Goal: Task Accomplishment & Management: Manage account settings

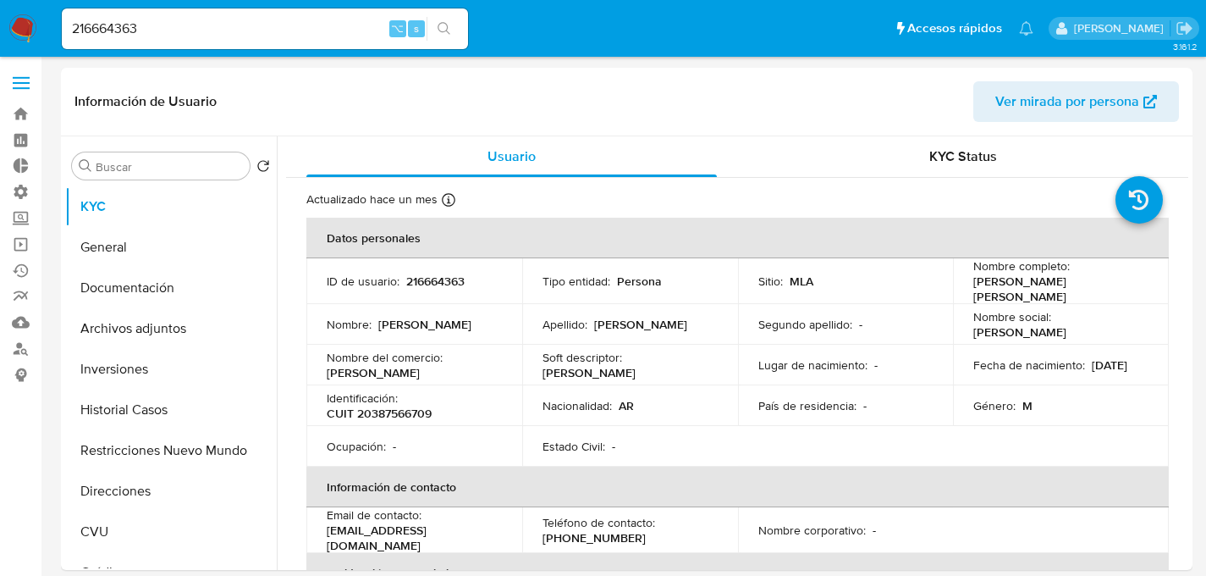
select select "10"
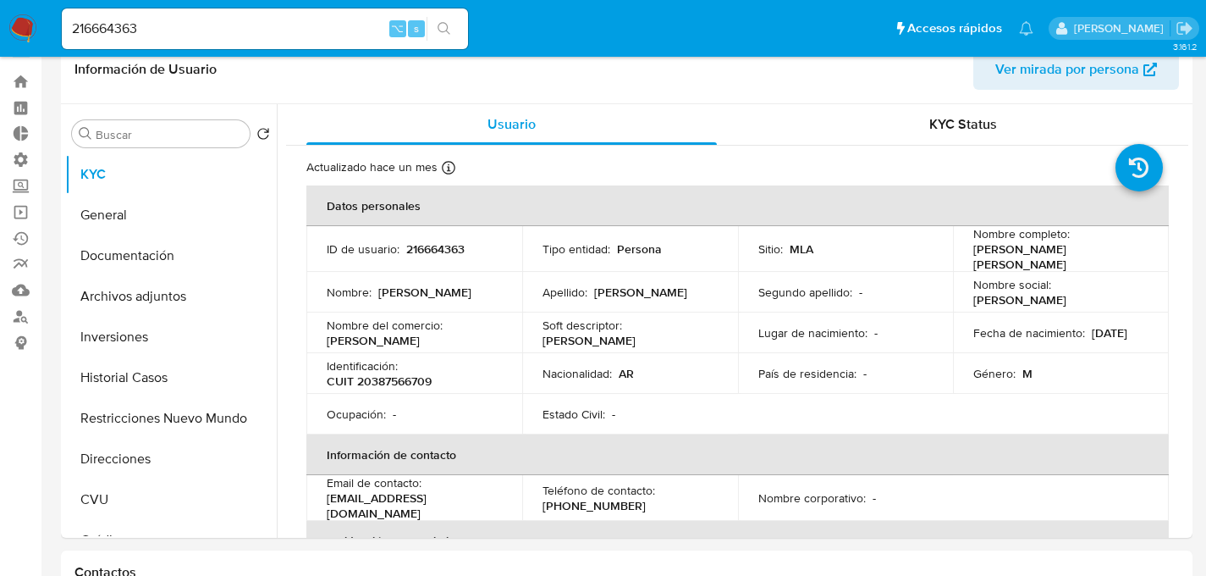
click at [279, 23] on input "216664363" at bounding box center [265, 29] width 406 height 22
paste input "1552627892"
type input "1552627892"
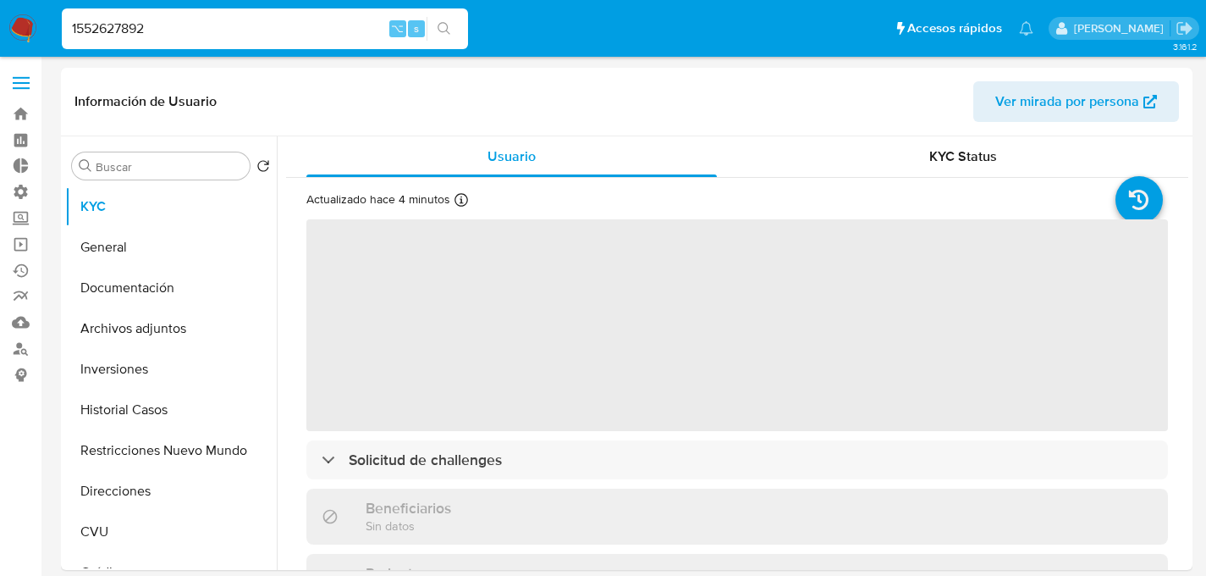
select select "10"
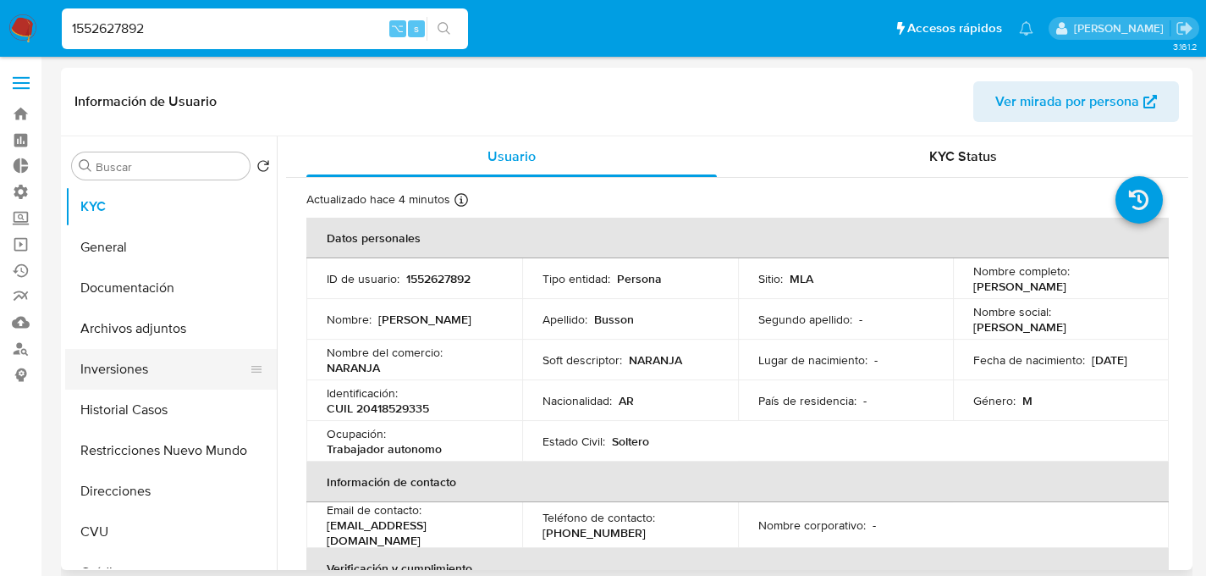
click at [148, 360] on button "Inversiones" at bounding box center [164, 369] width 198 height 41
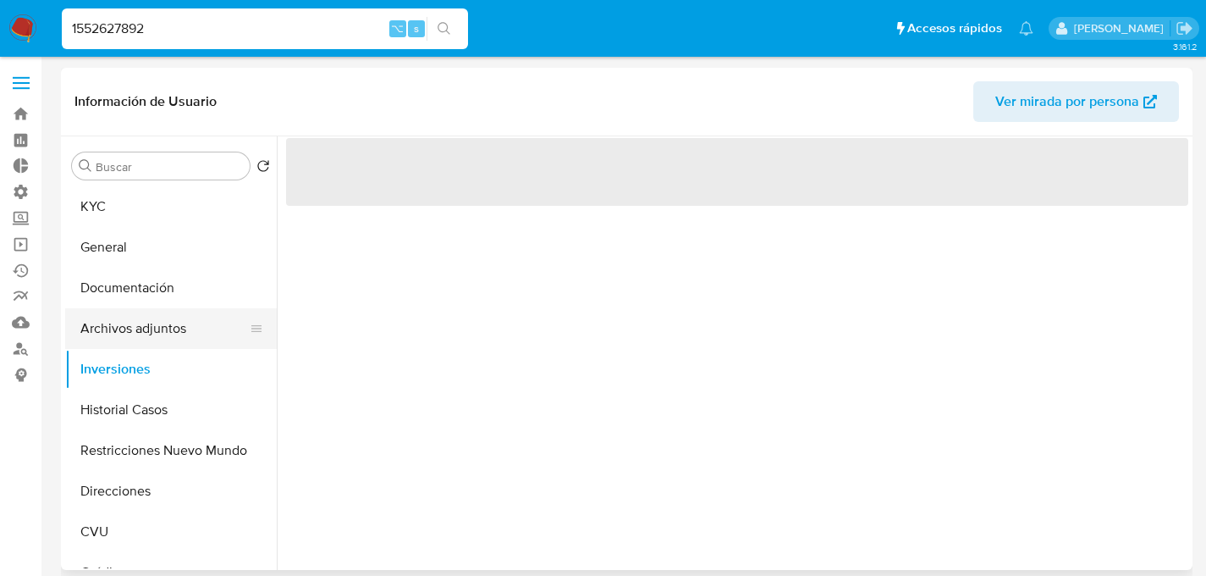
click at [163, 327] on button "Archivos adjuntos" at bounding box center [164, 328] width 198 height 41
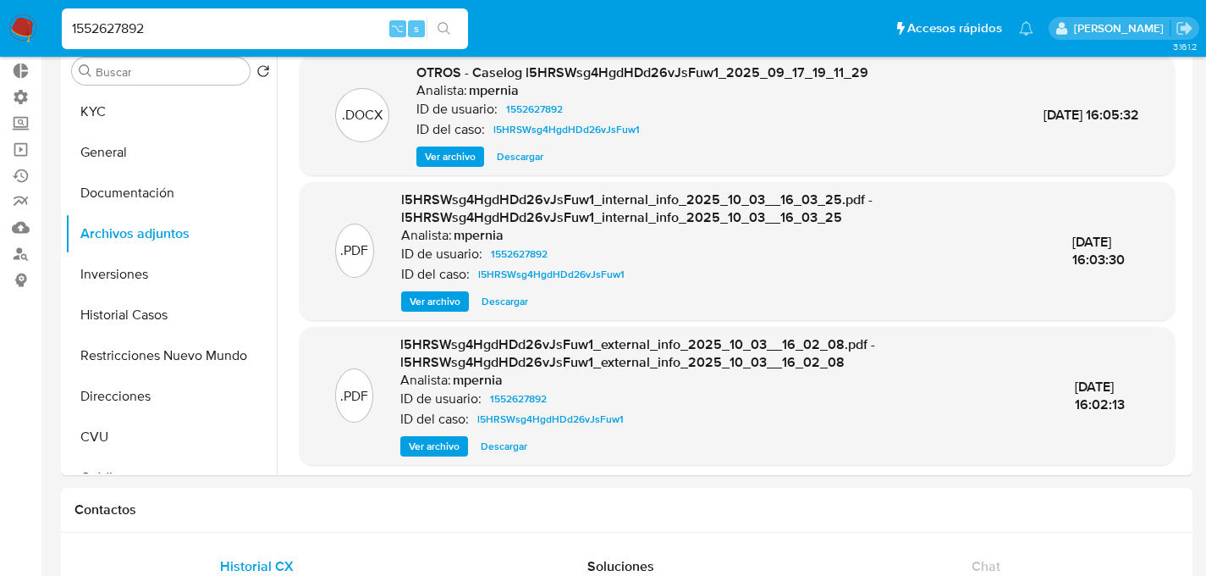
scroll to position [65, 0]
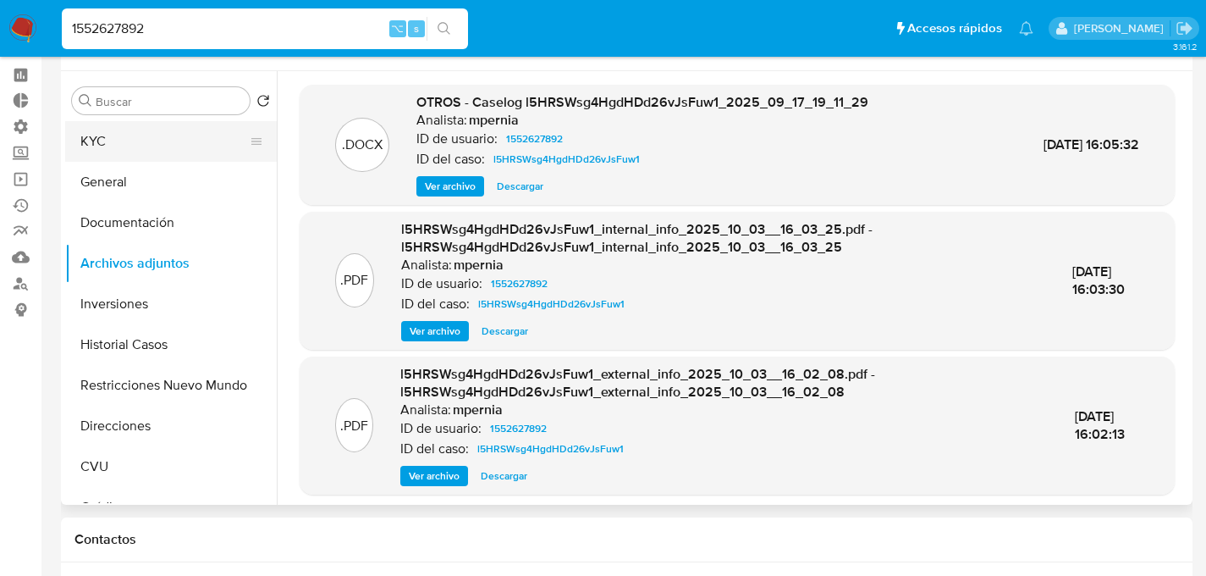
click at [129, 142] on button "KYC" at bounding box center [164, 141] width 198 height 41
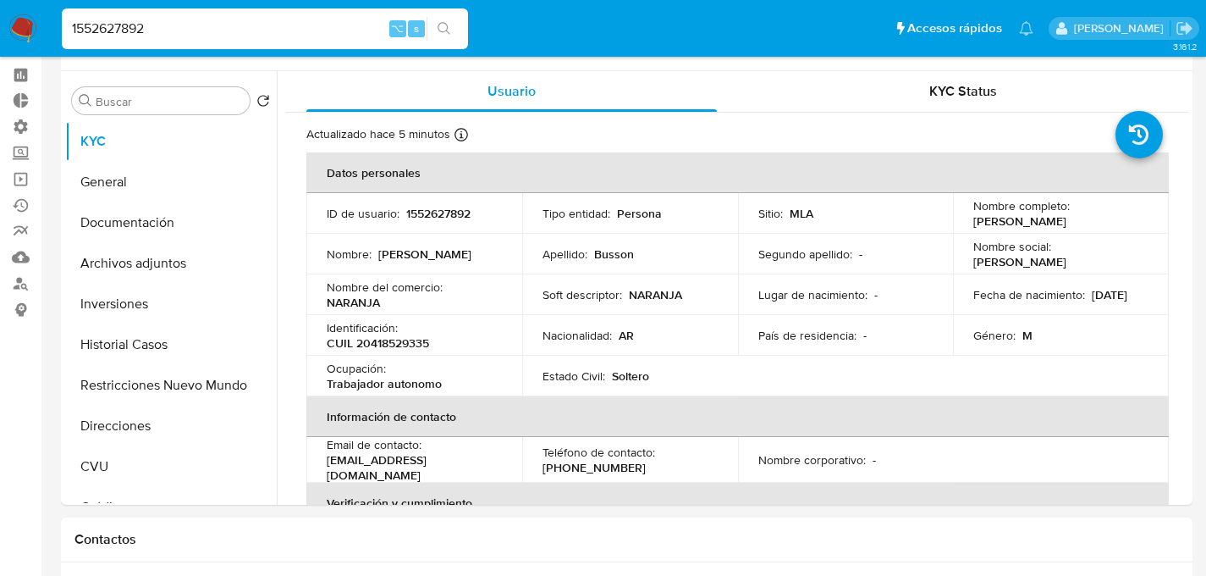
click at [284, 13] on div "1552627892 ⌥ s" at bounding box center [265, 28] width 406 height 41
click at [288, 18] on input "1552627892" at bounding box center [265, 29] width 406 height 22
paste input "769150123"
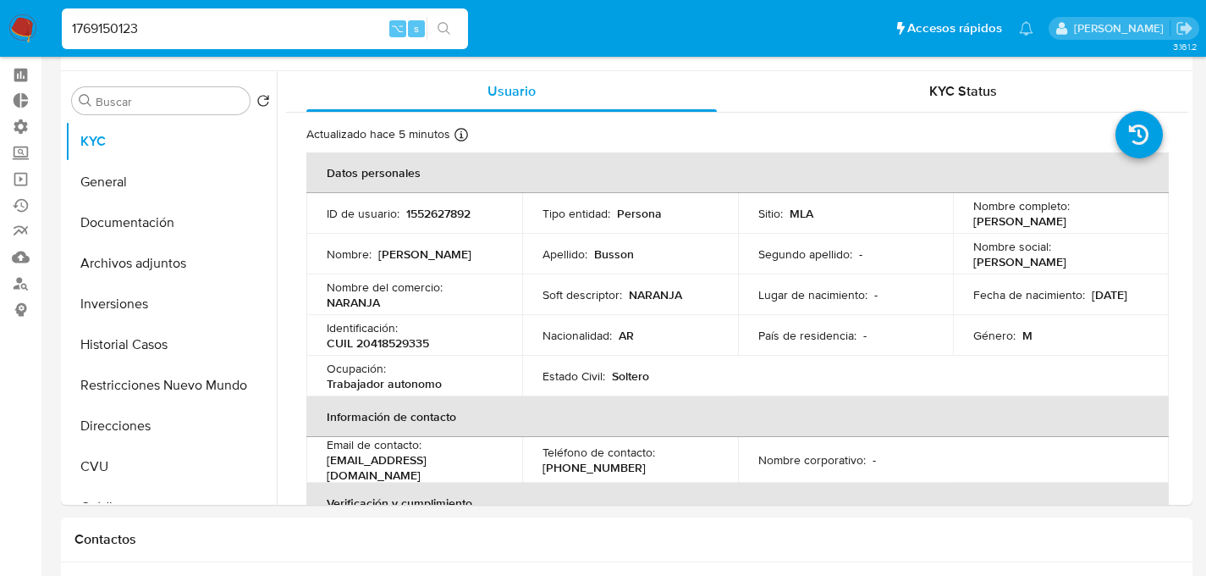
type input "1769150123"
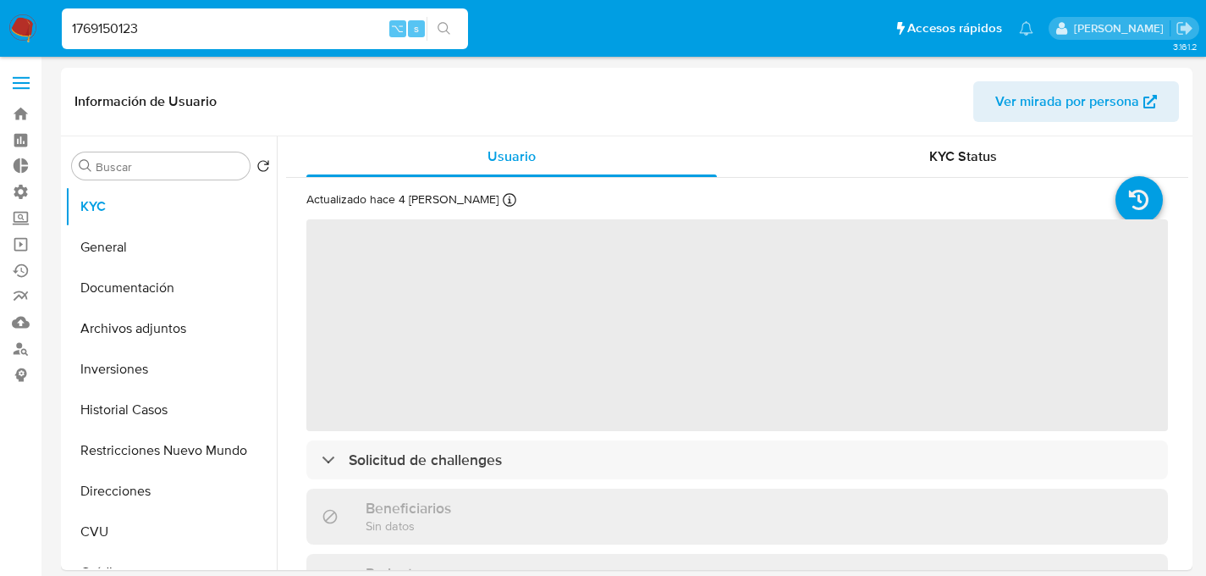
select select "10"
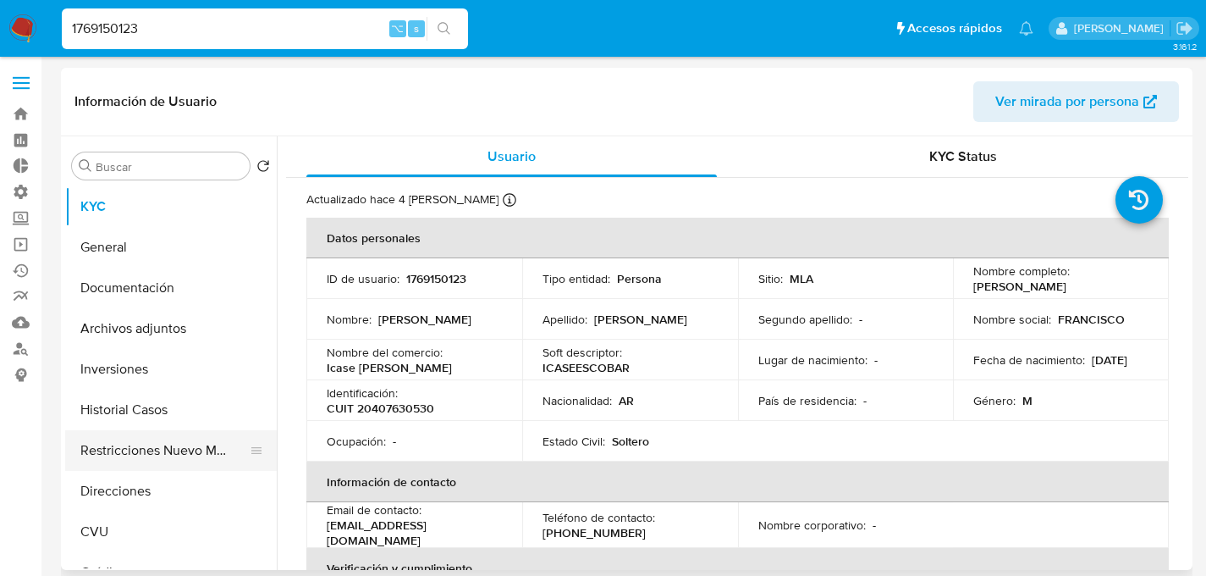
click at [146, 437] on button "Restricciones Nuevo Mundo" at bounding box center [164, 450] width 198 height 41
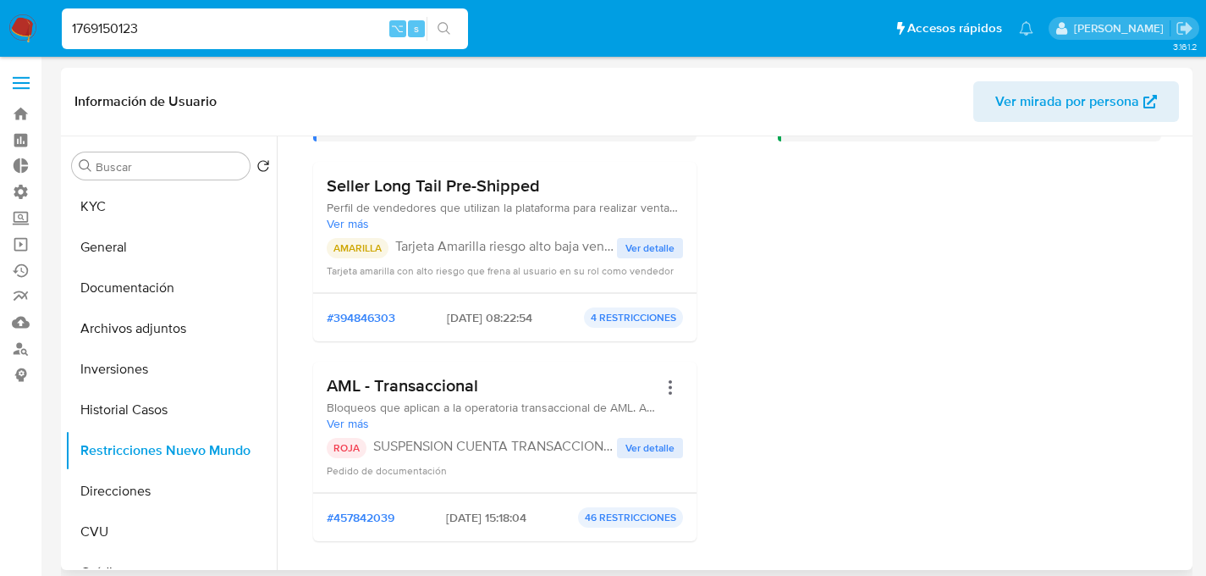
scroll to position [117, 0]
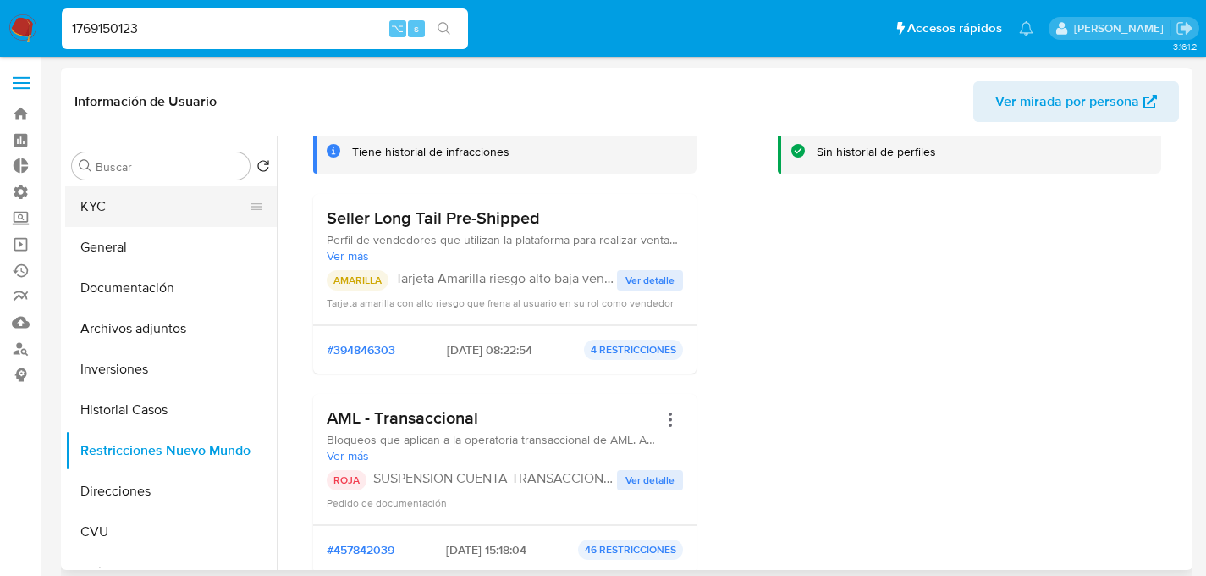
click at [85, 203] on button "KYC" at bounding box center [164, 206] width 198 height 41
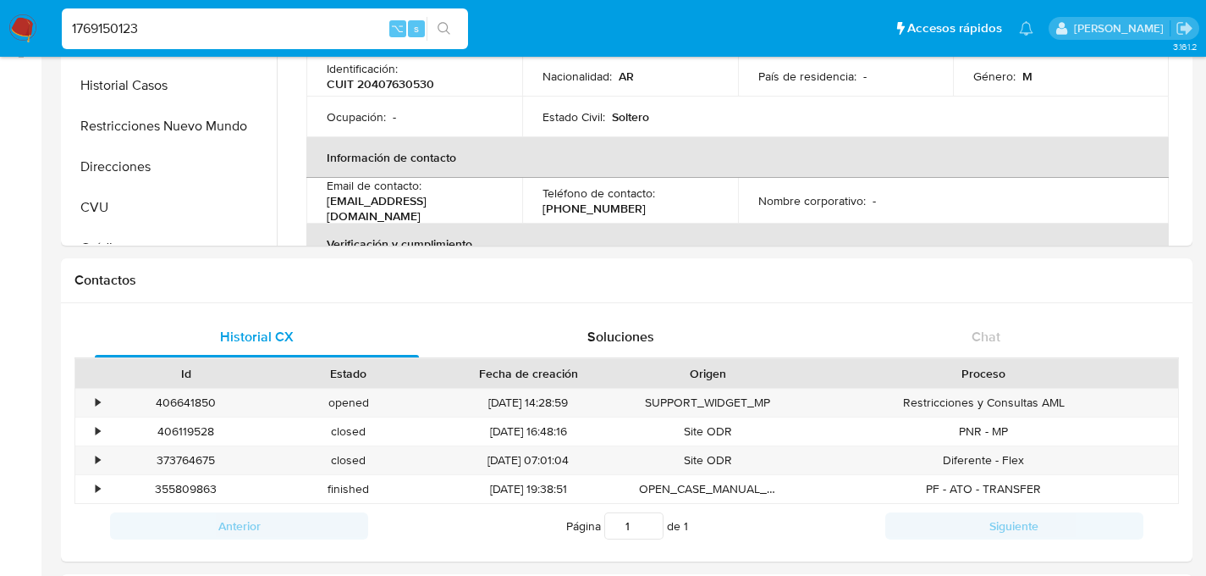
scroll to position [325, 0]
click at [191, 408] on div "406641850" at bounding box center [186, 402] width 163 height 28
drag, startPoint x: 275, startPoint y: 396, endPoint x: 207, endPoint y: 403, distance: 68.1
click at [275, 396] on div "opened" at bounding box center [349, 402] width 163 height 28
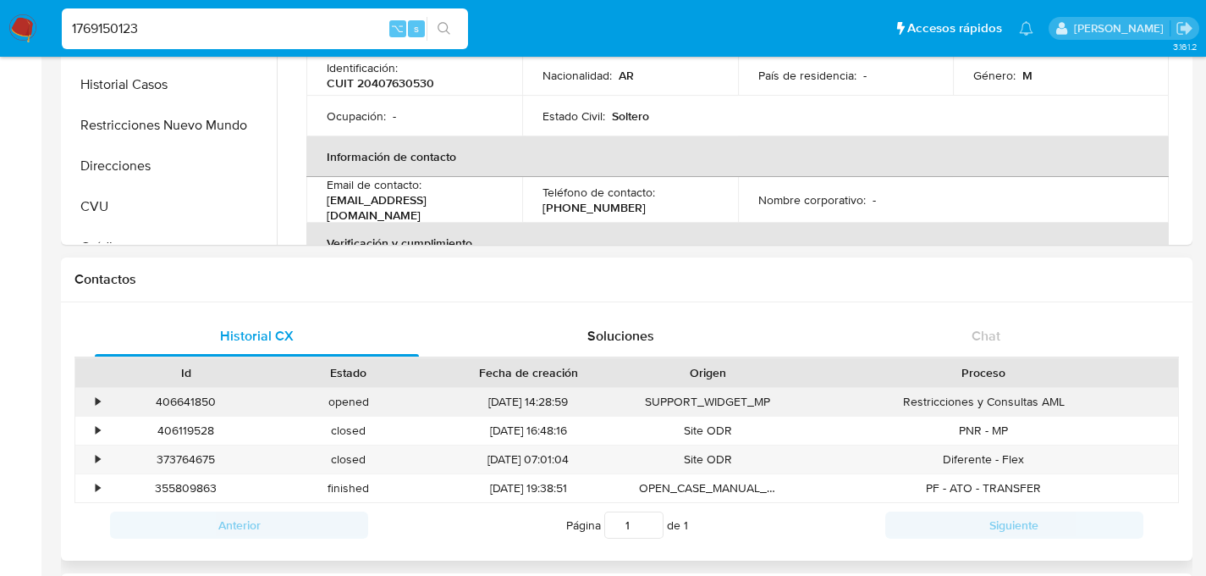
click at [200, 403] on div "406641850" at bounding box center [186, 402] width 163 height 28
copy div "406641850"
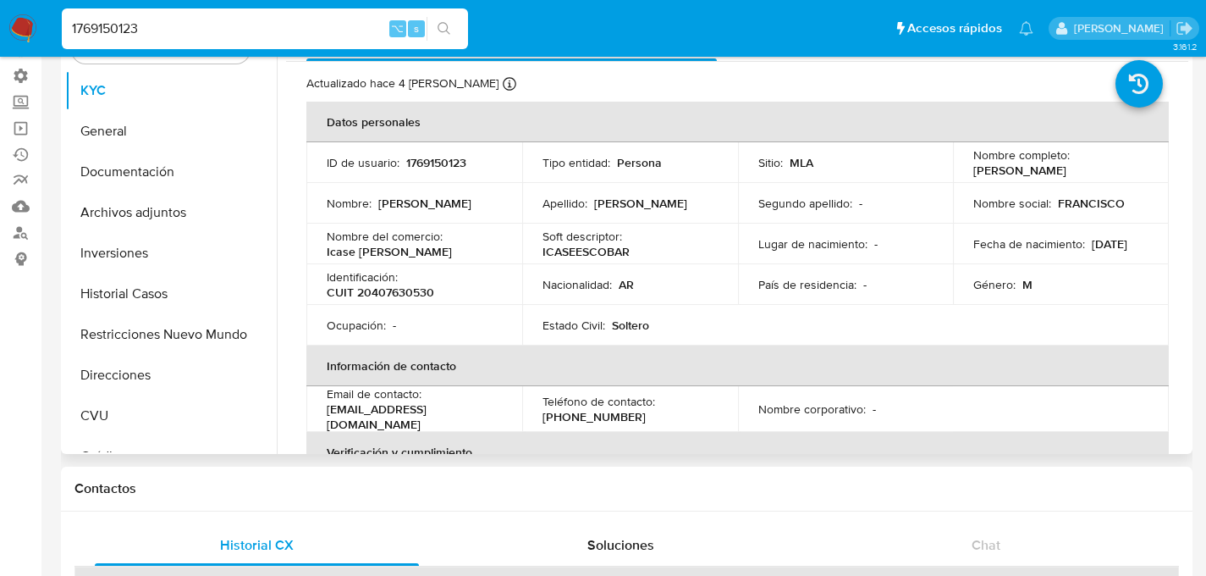
scroll to position [116, 0]
click at [399, 414] on p "franciscogomeez1997@gmail.com" at bounding box center [411, 416] width 168 height 30
click at [441, 414] on p "franciscogomeez1997@gmail.com" at bounding box center [411, 416] width 168 height 30
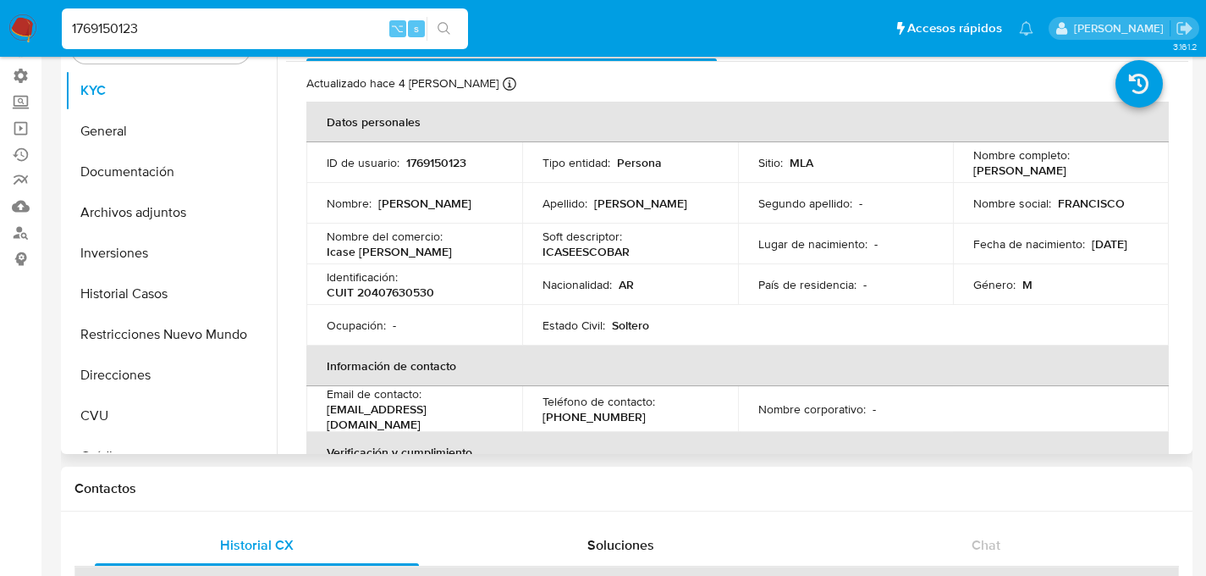
drag, startPoint x: 512, startPoint y: 414, endPoint x: 312, endPoint y: 413, distance: 199.8
click at [312, 413] on td "Email de contacto : franciscogomeez1997@gmail.com" at bounding box center [414, 409] width 216 height 46
copy p "franciscogomeez1997@gmail.com"
click at [136, 391] on button "Direcciones" at bounding box center [164, 375] width 198 height 41
click at [144, 377] on button "Direcciones" at bounding box center [164, 375] width 198 height 41
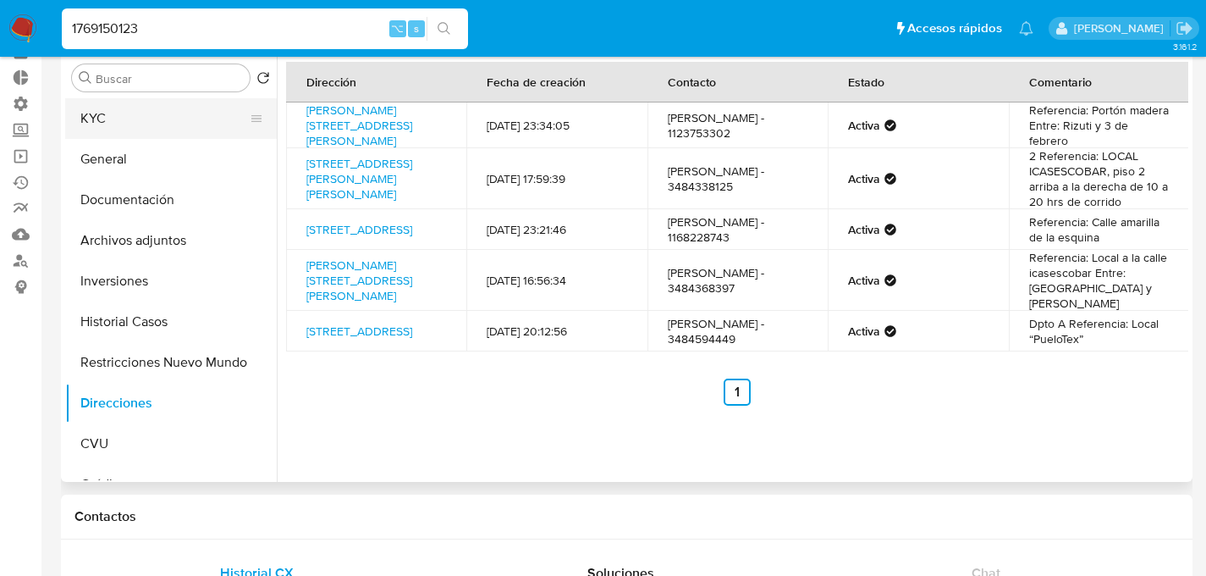
scroll to position [19, 0]
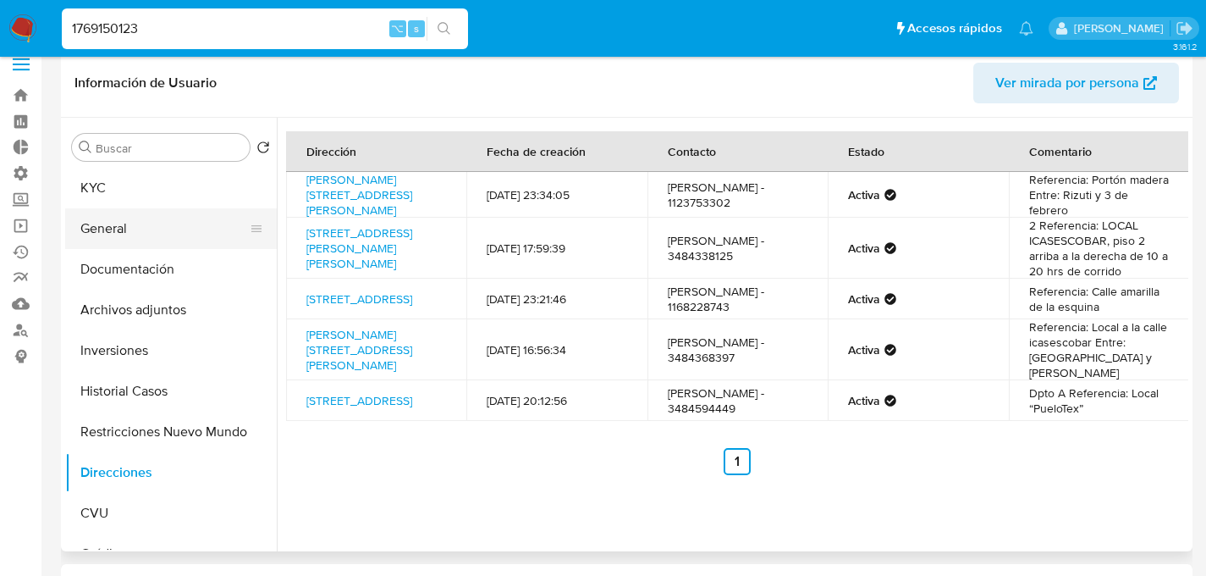
click at [90, 223] on button "General" at bounding box center [164, 228] width 198 height 41
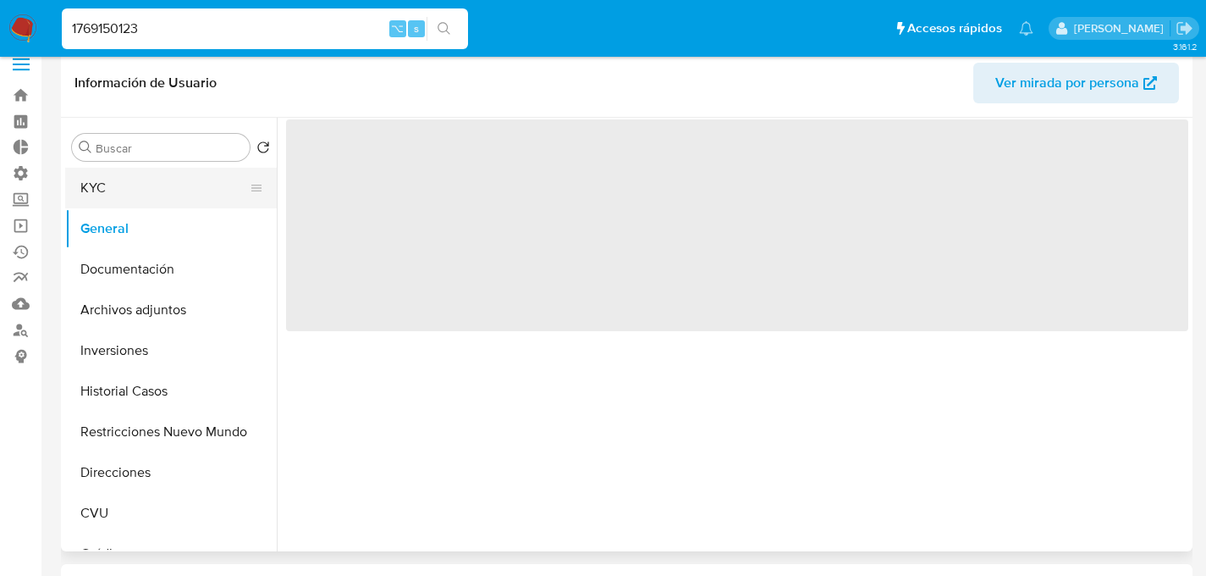
click at [108, 196] on button "KYC" at bounding box center [164, 188] width 198 height 41
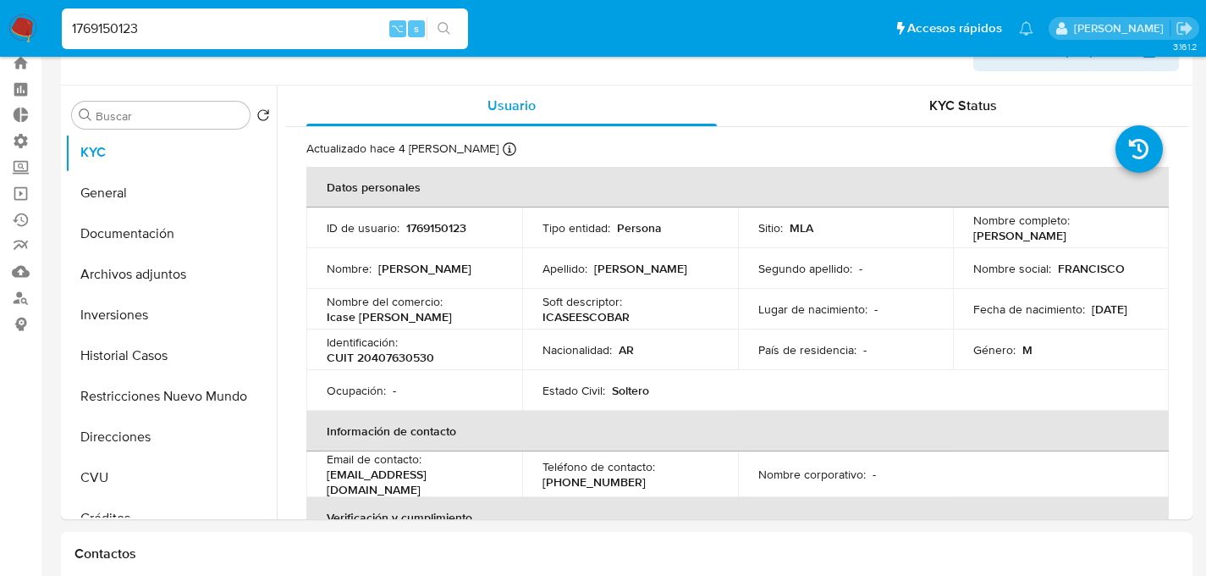
scroll to position [0, 0]
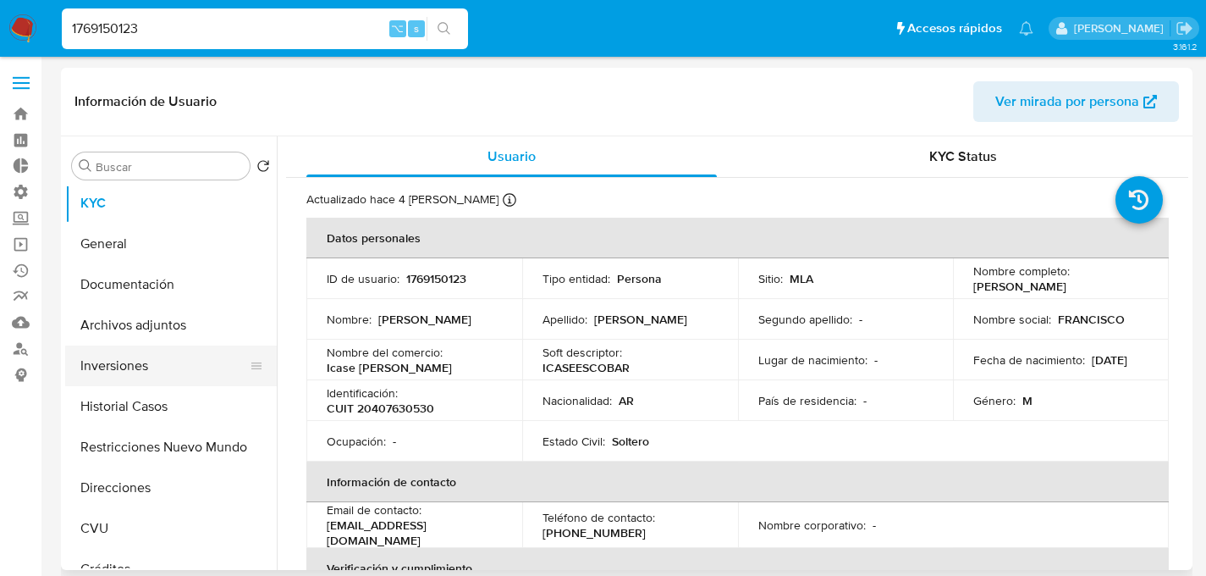
click at [106, 368] on button "Inversiones" at bounding box center [164, 365] width 198 height 41
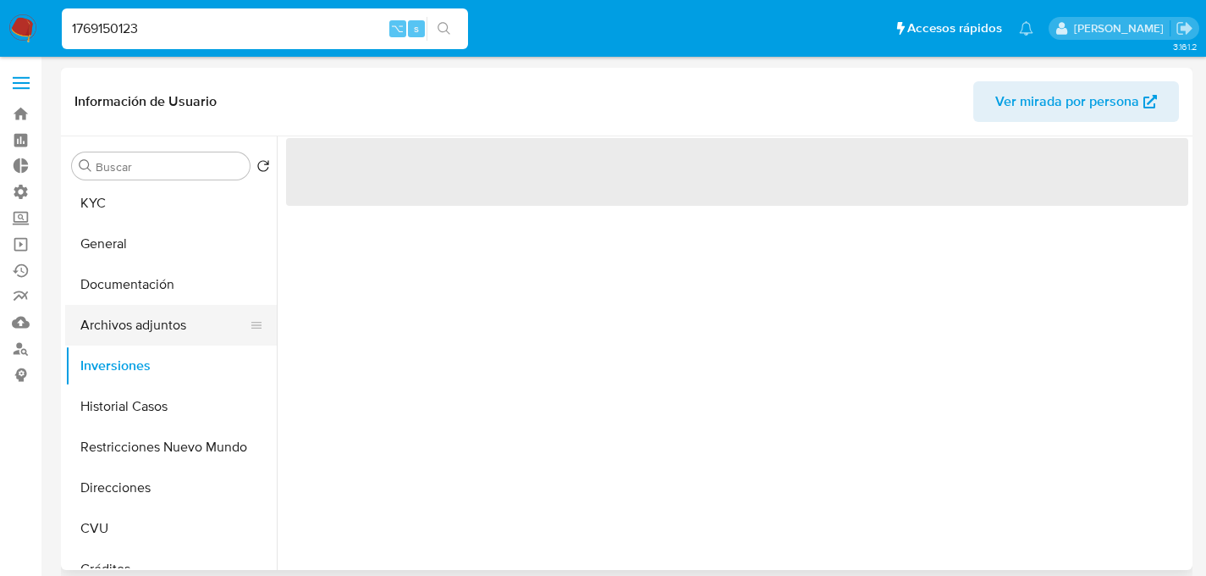
click at [132, 325] on button "Archivos adjuntos" at bounding box center [164, 325] width 198 height 41
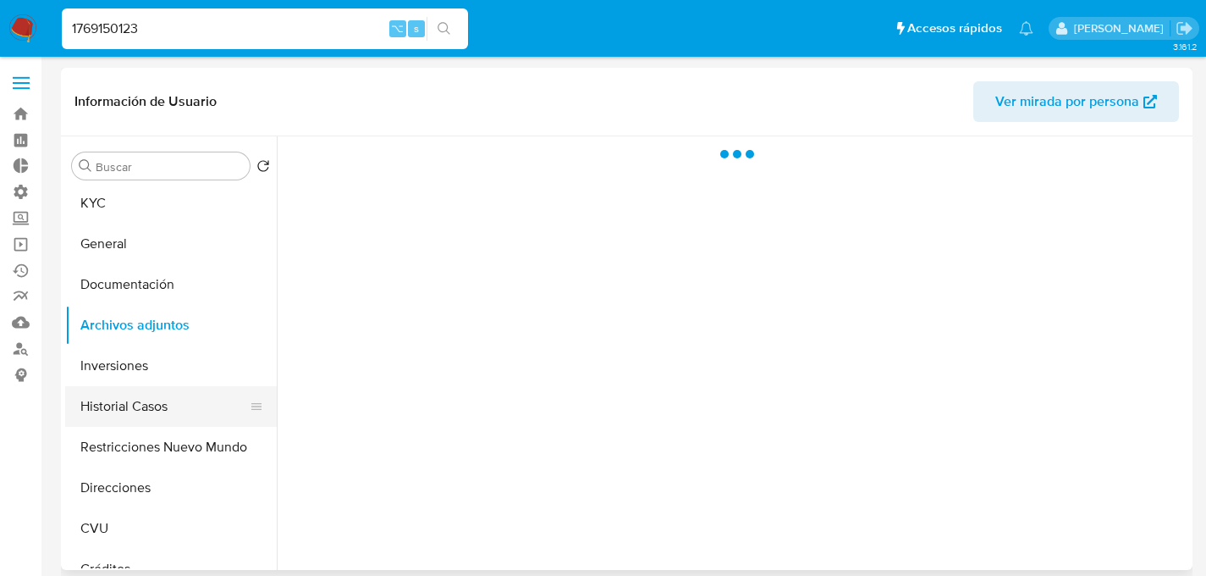
click at [113, 416] on button "Historial Casos" at bounding box center [164, 406] width 198 height 41
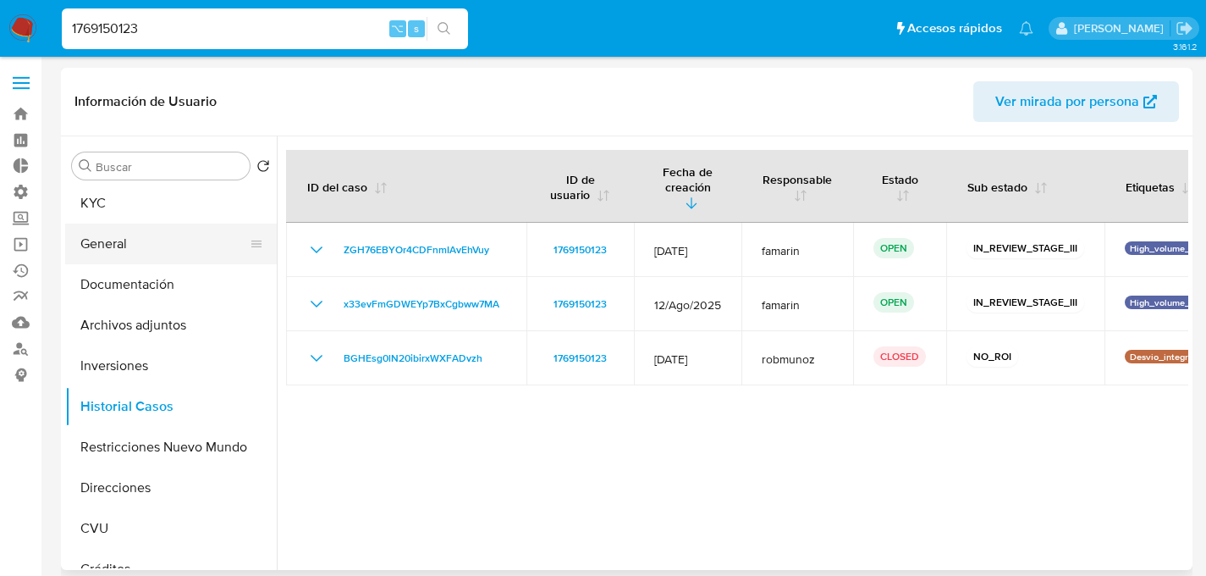
click at [108, 240] on button "General" at bounding box center [164, 243] width 198 height 41
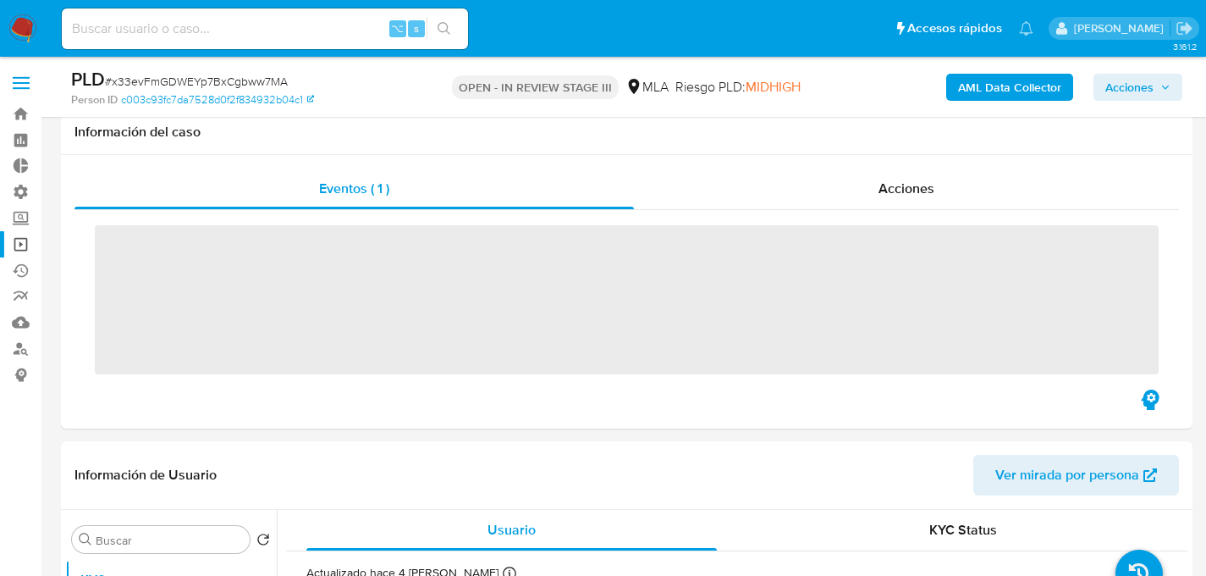
scroll to position [804, 0]
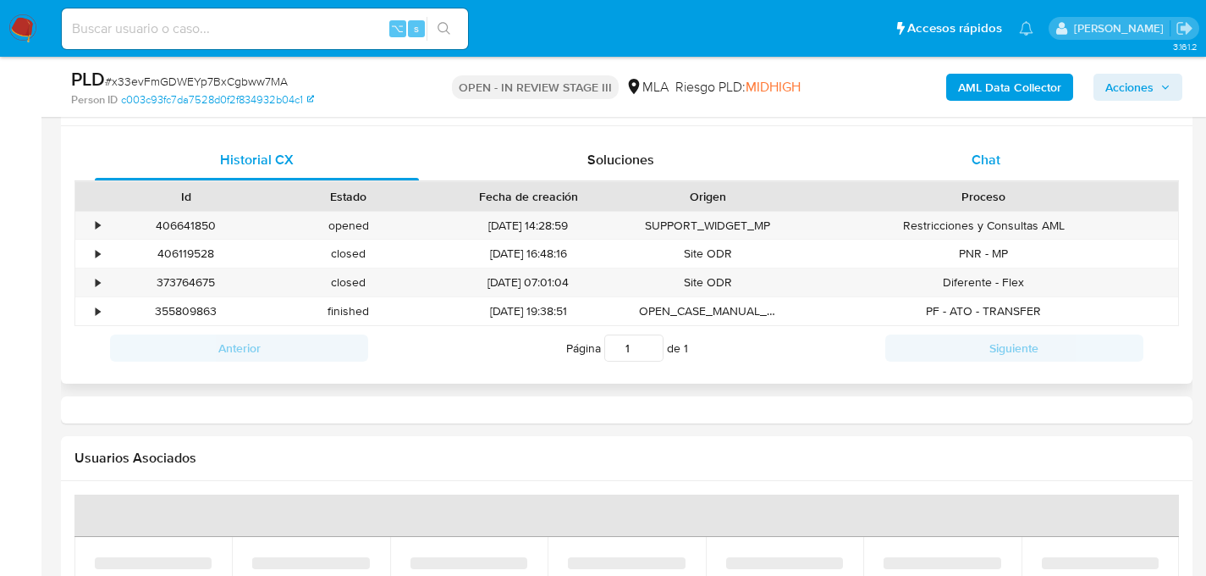
click at [953, 163] on div "Chat" at bounding box center [986, 160] width 324 height 41
select select "10"
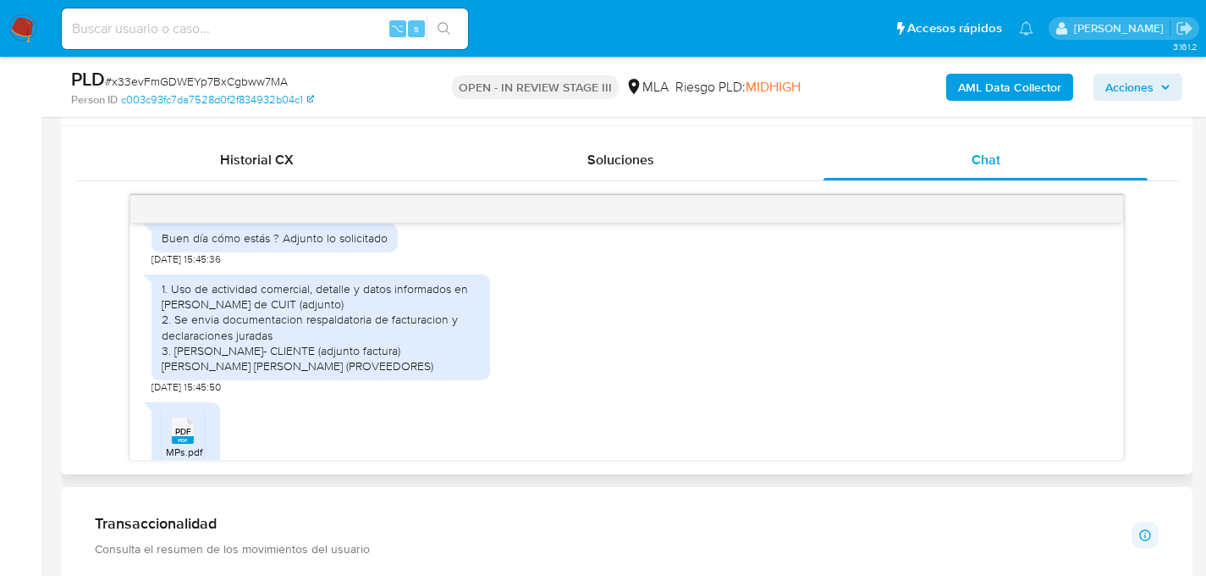
scroll to position [809, 0]
drag, startPoint x: 174, startPoint y: 398, endPoint x: 361, endPoint y: 392, distance: 187.2
click at [361, 373] on div "1. Uso de actividad comercial, detalle y datos informados en constancia de CUIT…" at bounding box center [321, 327] width 318 height 92
click at [223, 373] on div "1. Uso de actividad comercial, detalle y datos informados en constancia de CUIT…" at bounding box center [321, 327] width 318 height 92
click at [162, 380] on div "1. Uso de actividad comercial, detalle y datos informados en constancia de CUIT…" at bounding box center [321, 327] width 339 height 106
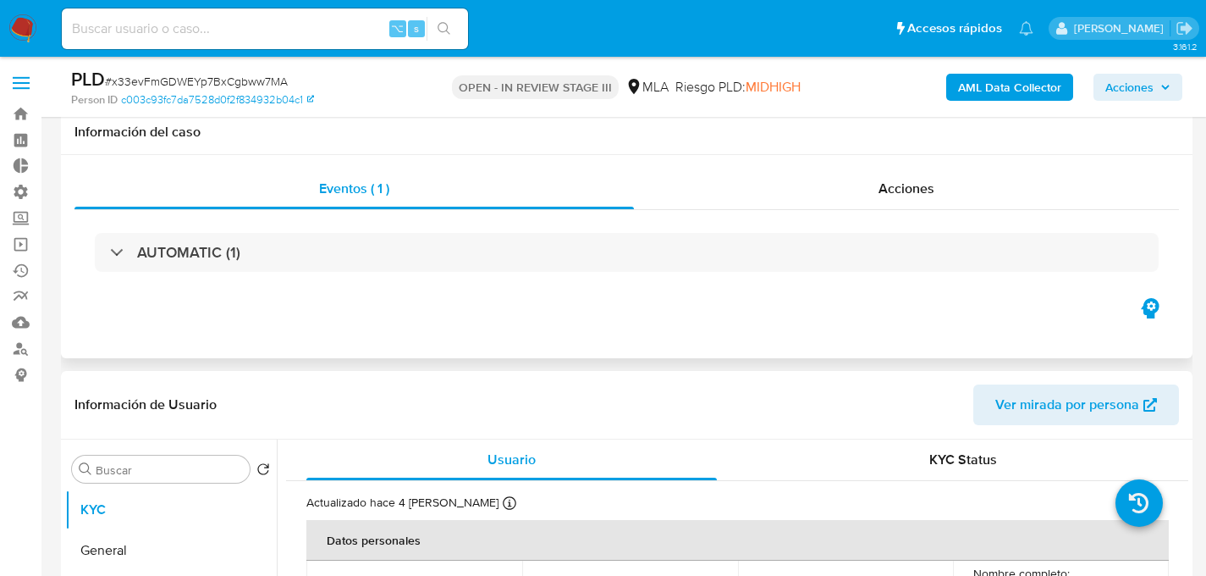
scroll to position [341, 0]
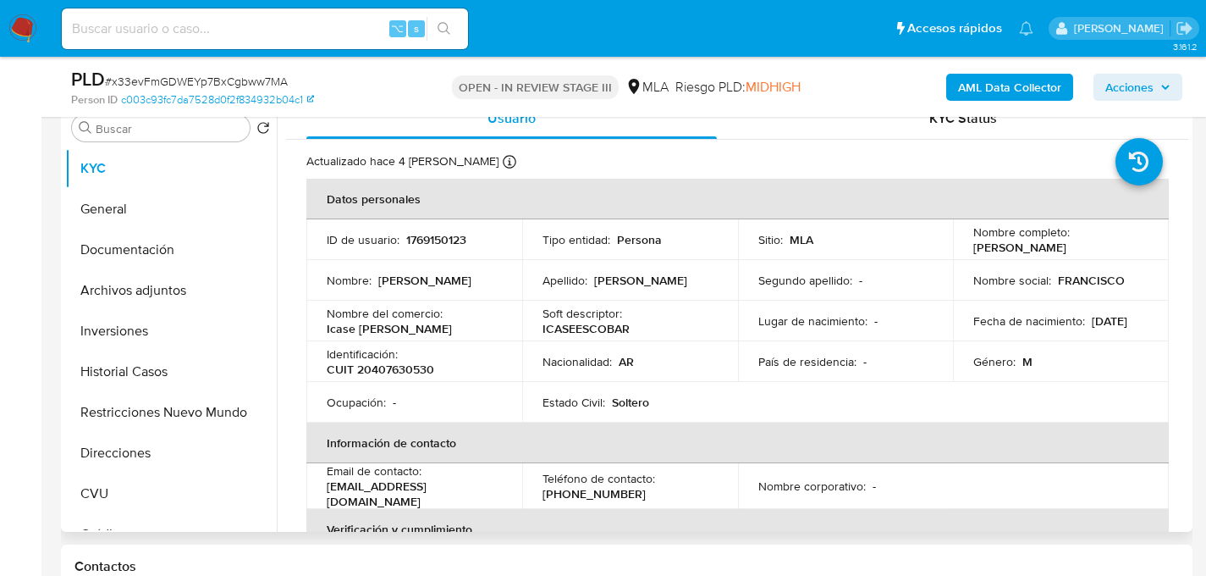
click at [411, 350] on div "Identificación : CUIT 20407630530" at bounding box center [414, 361] width 175 height 30
click at [403, 383] on td "Ocupación : -" at bounding box center [414, 402] width 216 height 41
click at [401, 372] on p "CUIT 20407630530" at bounding box center [381, 368] width 108 height 15
copy p "20407630530"
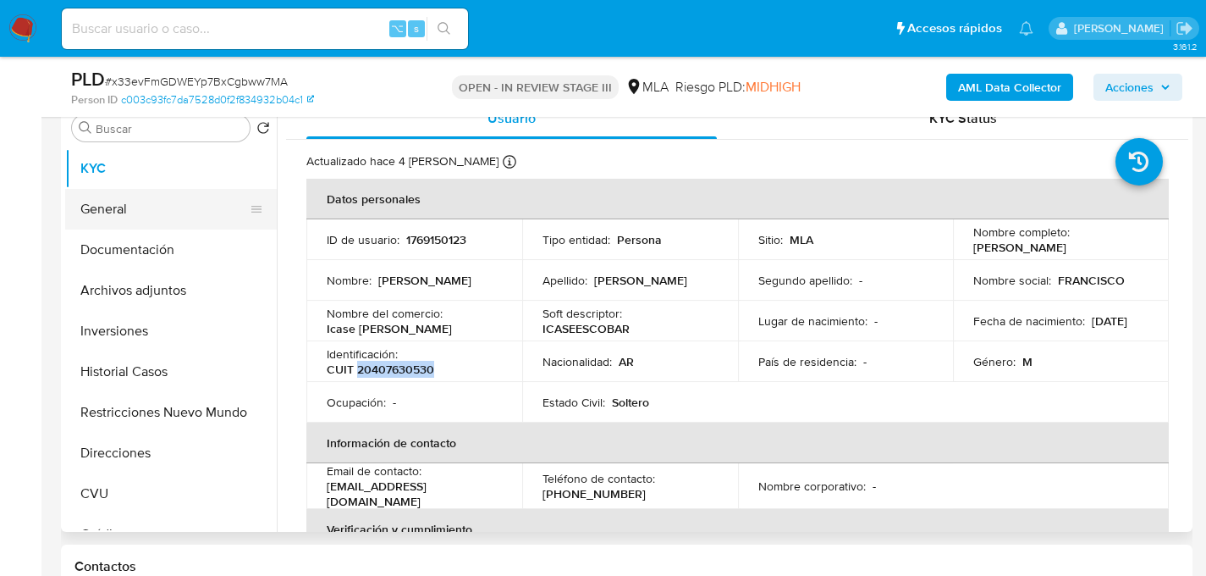
click at [104, 213] on button "General" at bounding box center [164, 209] width 198 height 41
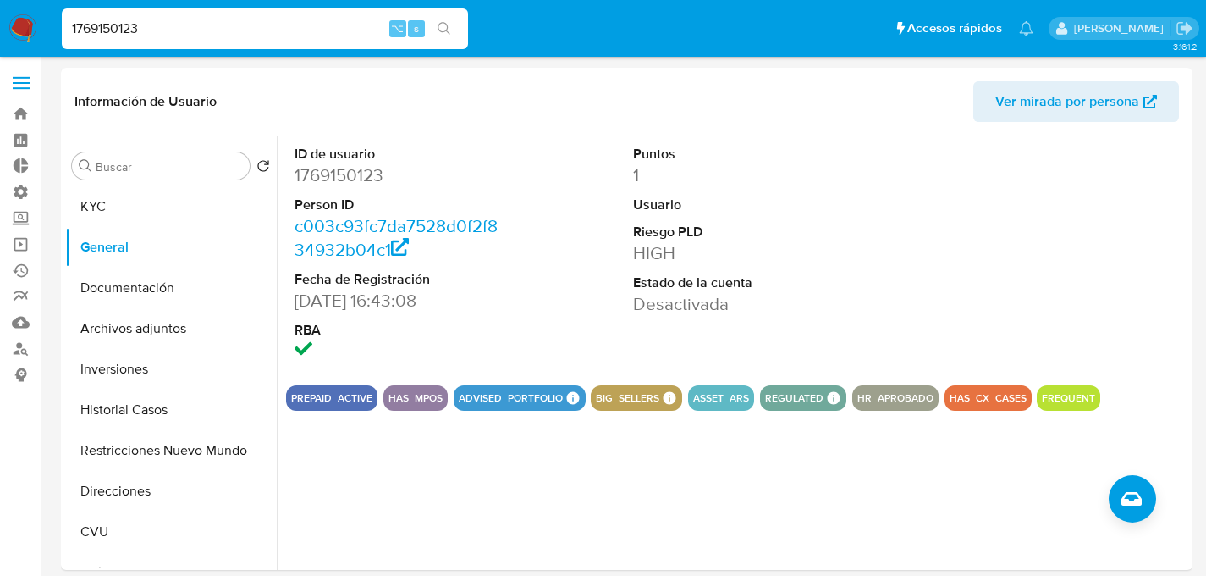
select select "10"
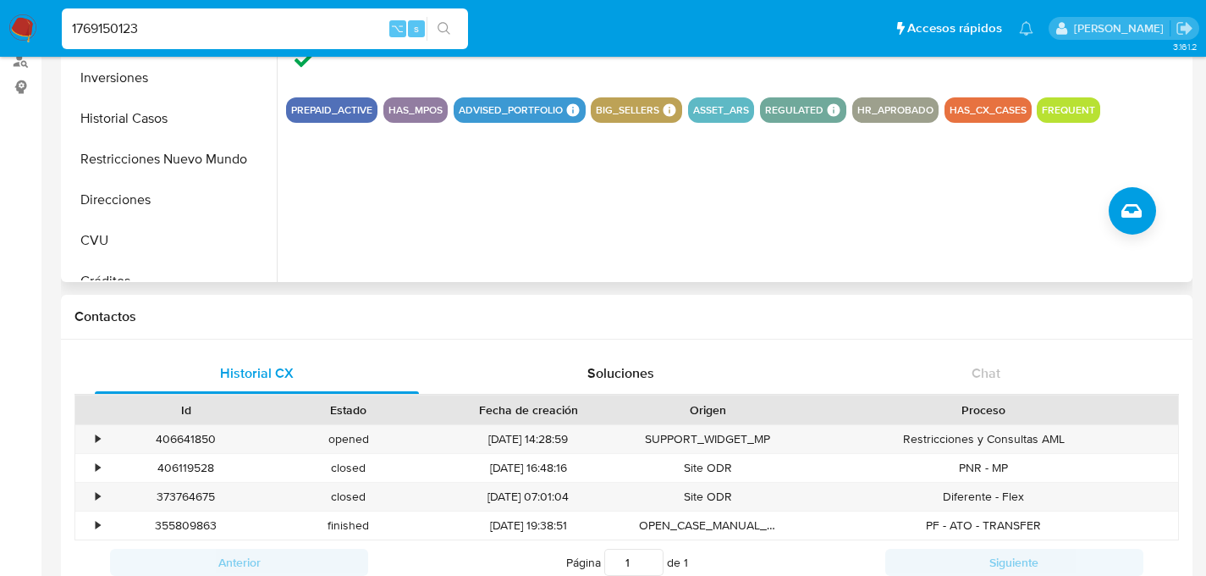
click at [457, 257] on div "ID de usuario 1769150123 Person ID c003c93fc7da7528d0f2f834932b04c1 Fecha de Re…" at bounding box center [733, 64] width 912 height 433
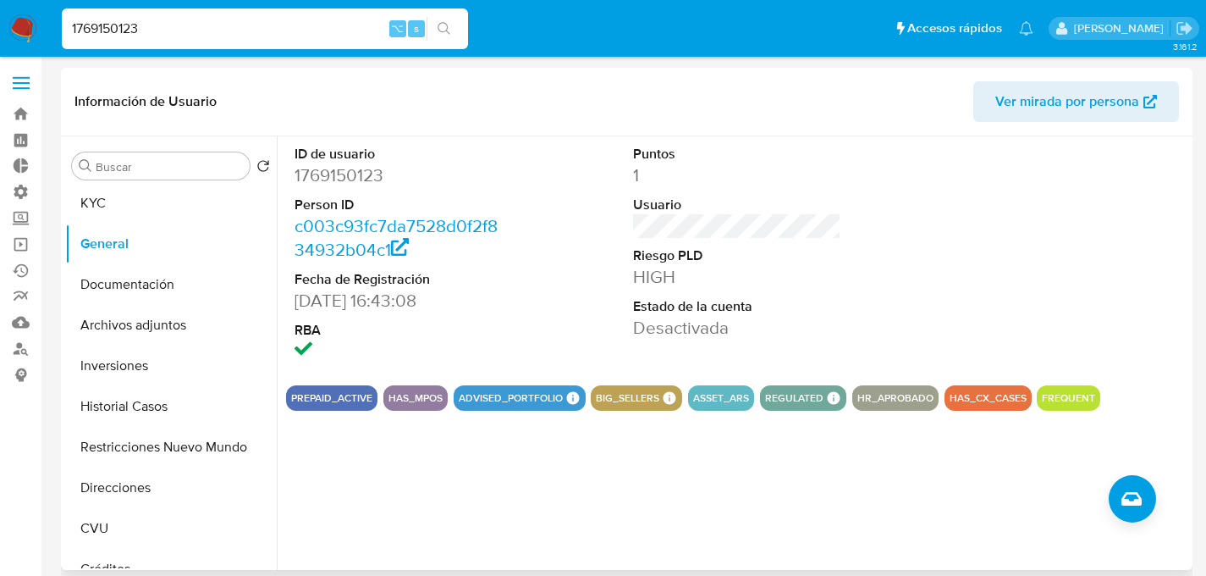
click at [365, 177] on dd "1769150123" at bounding box center [399, 175] width 209 height 24
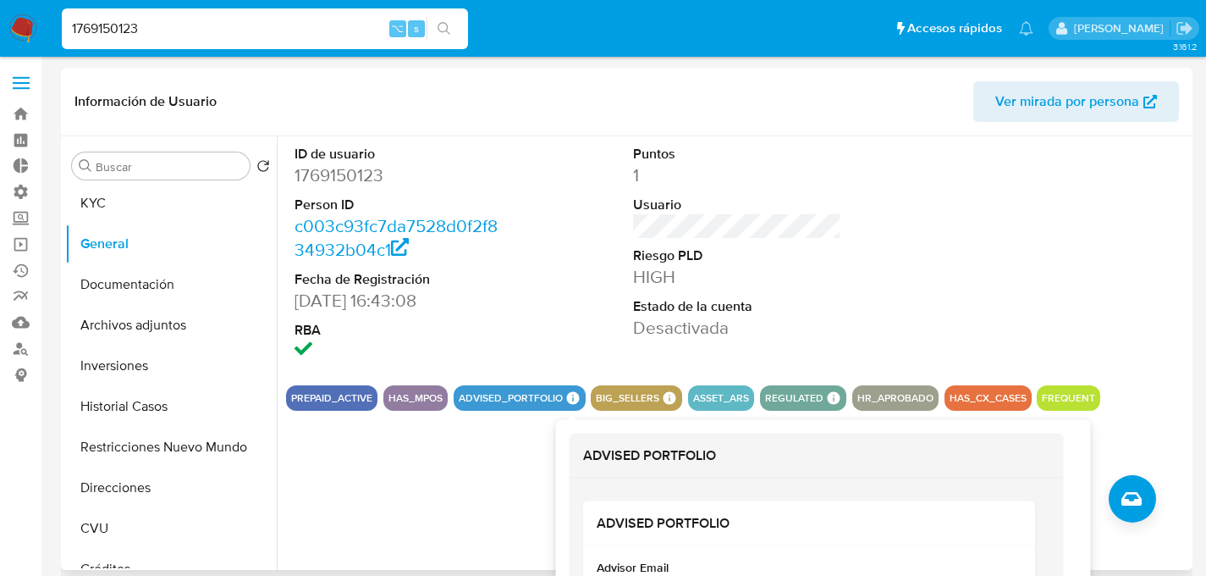
click at [572, 402] on icon at bounding box center [572, 398] width 13 height 13
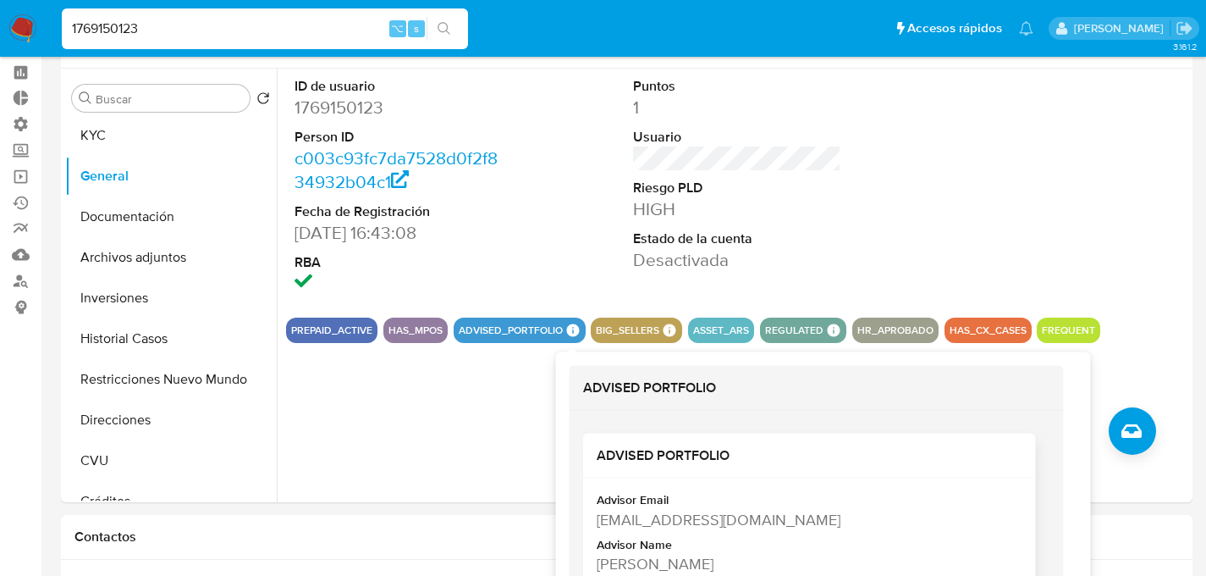
scroll to position [133, 0]
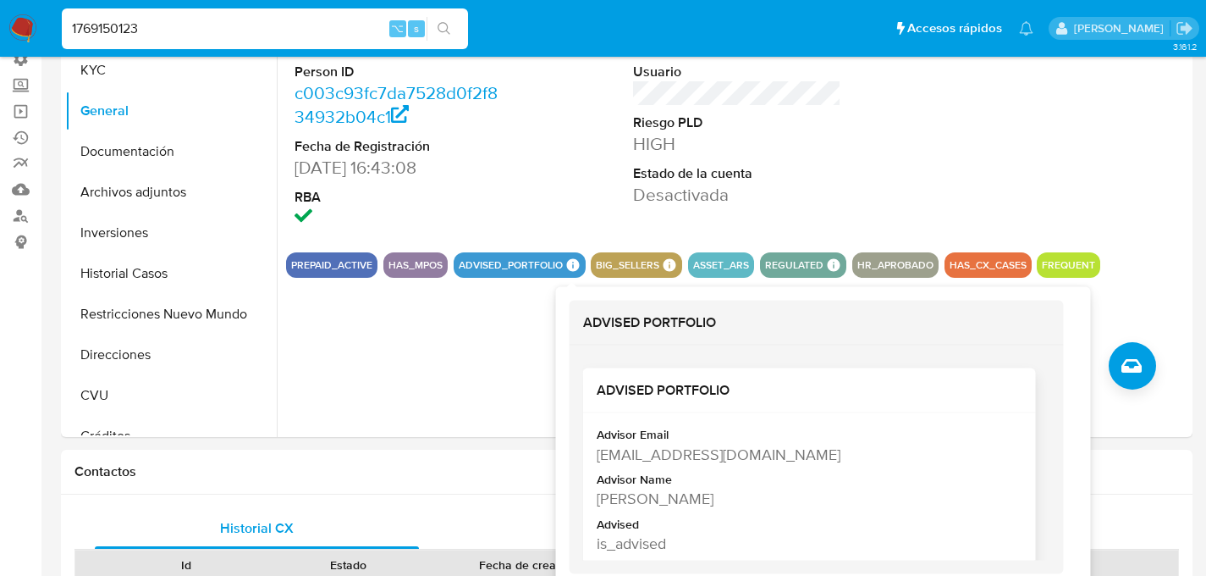
click at [659, 454] on div "solmaria.lafontaine@mercadolibre.com" at bounding box center [808, 453] width 422 height 21
copy div "solmaria.lafontaine@mercadolibre.com"
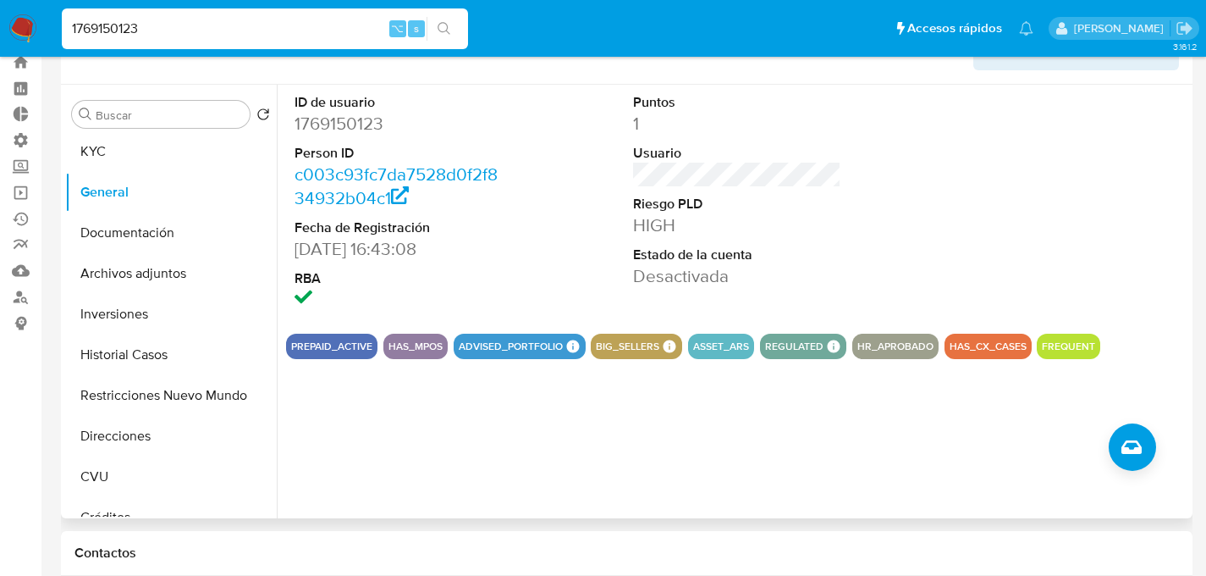
scroll to position [21, 0]
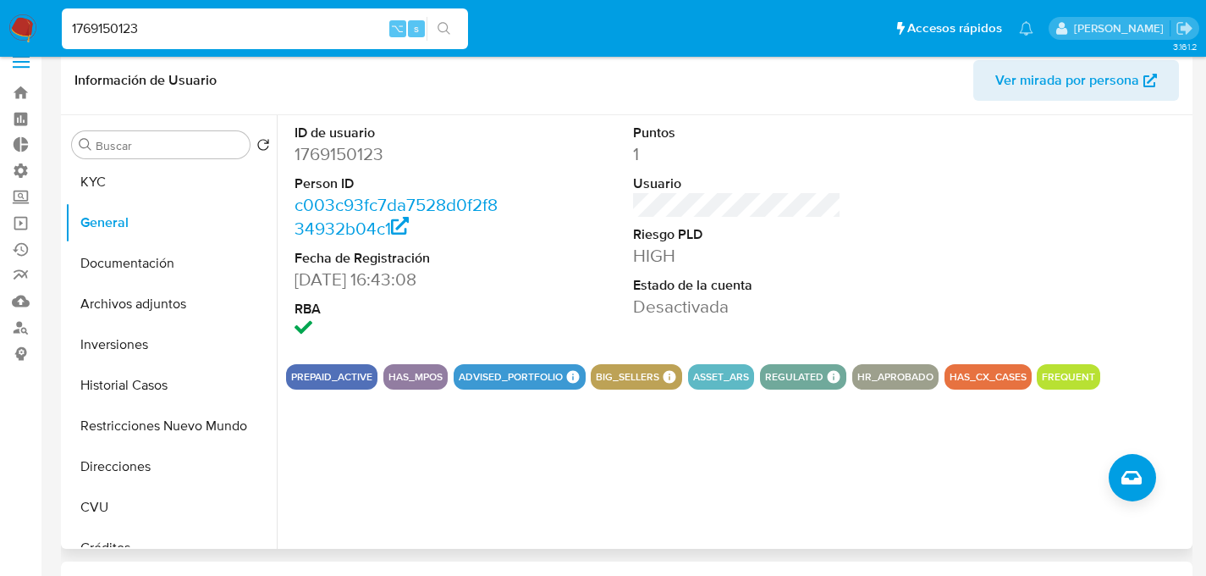
click at [841, 318] on div "Puntos 1 Usuario Riesgo PLD HIGH Estado de la cuenta Desactivada" at bounding box center [738, 232] width 226 height 235
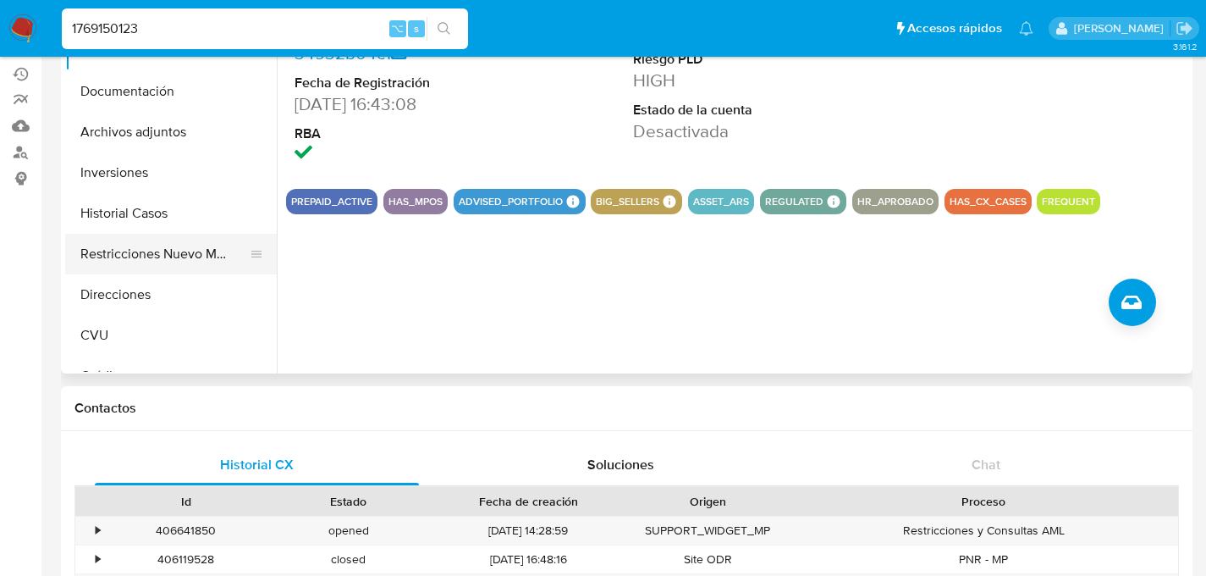
scroll to position [0, 0]
click at [157, 267] on button "Restricciones Nuevo Mundo" at bounding box center [164, 254] width 198 height 41
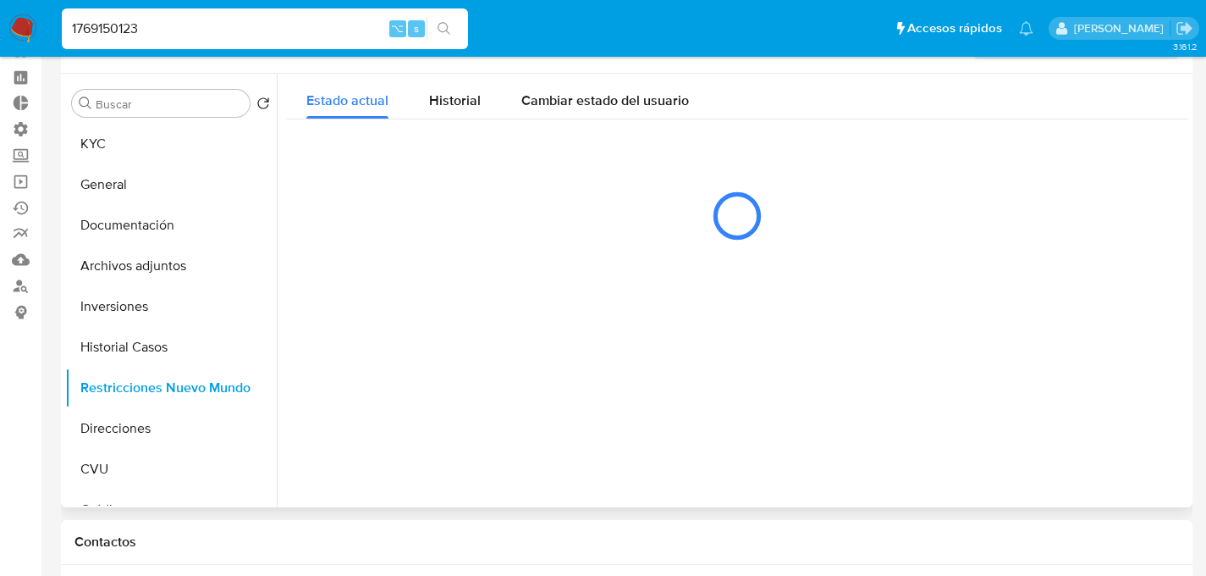
scroll to position [62, 0]
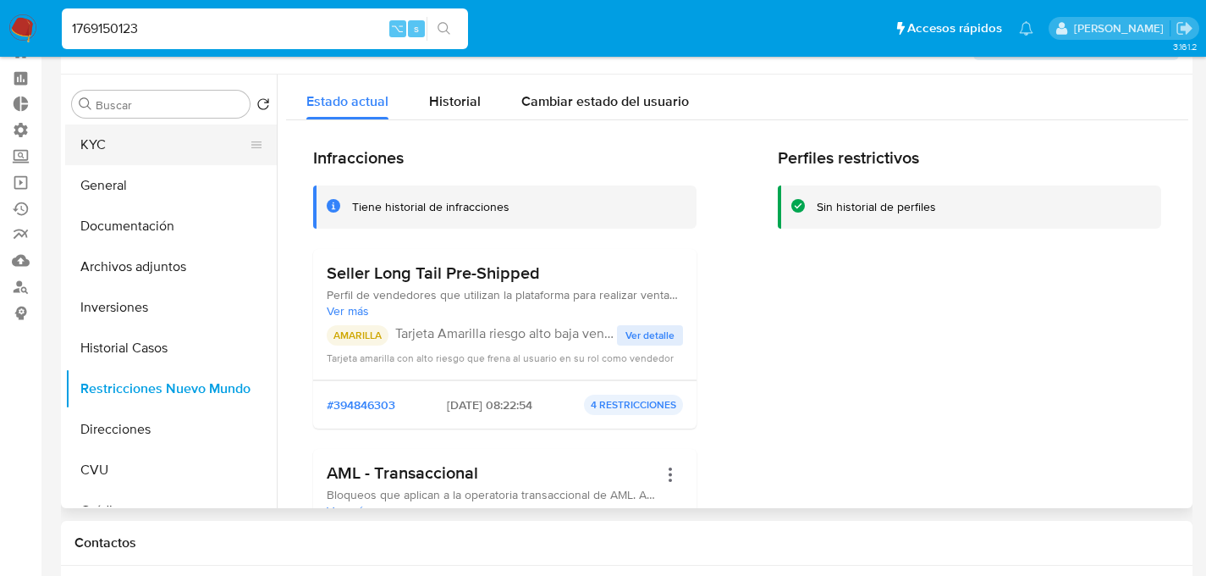
click at [137, 148] on button "KYC" at bounding box center [164, 144] width 198 height 41
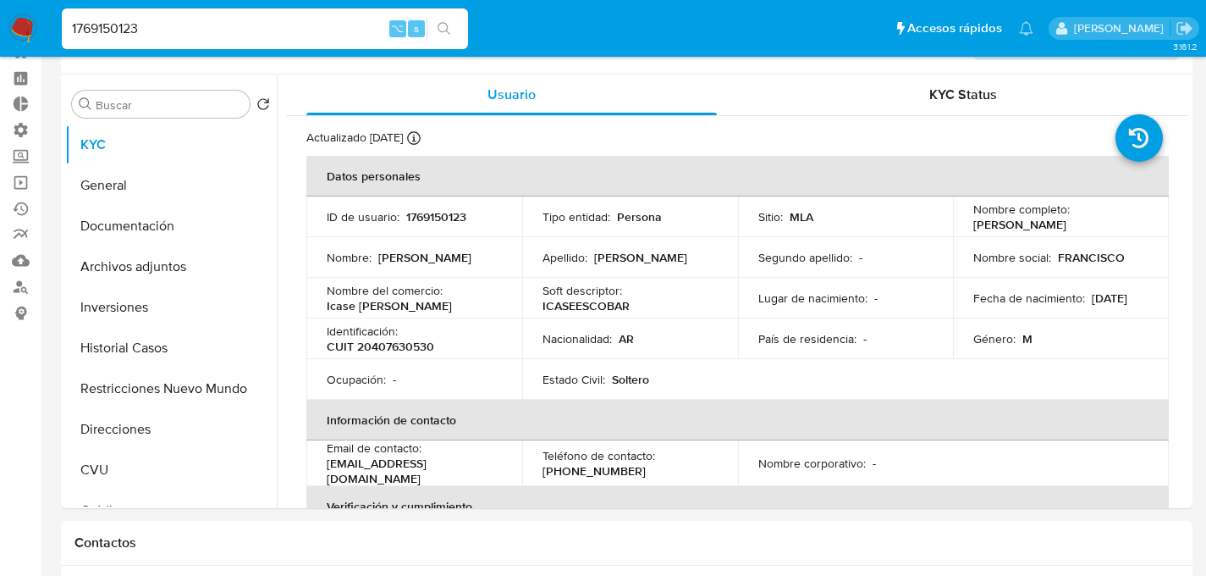
click at [253, 33] on input "1769150123" at bounding box center [265, 29] width 406 height 22
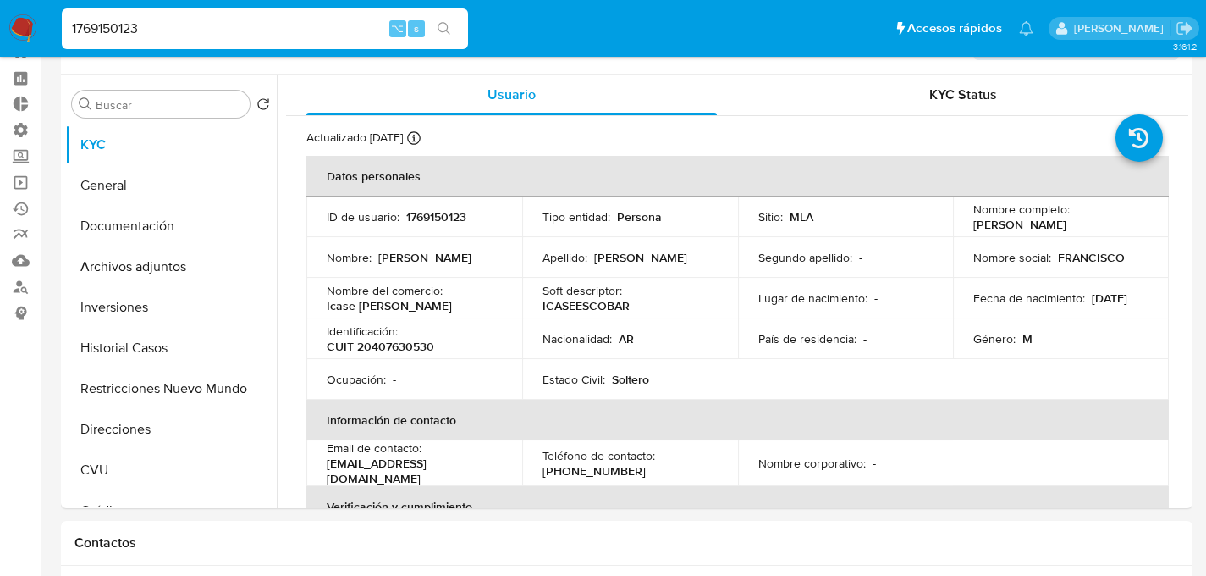
click at [253, 33] on input "1769150123" at bounding box center [265, 29] width 406 height 22
click at [416, 339] on p "CUIT 20407630530" at bounding box center [381, 346] width 108 height 15
click at [415, 340] on p "CUIT 20407630530" at bounding box center [381, 346] width 108 height 15
copy p "20407630530"
click at [439, 220] on p "1769150123" at bounding box center [436, 216] width 60 height 15
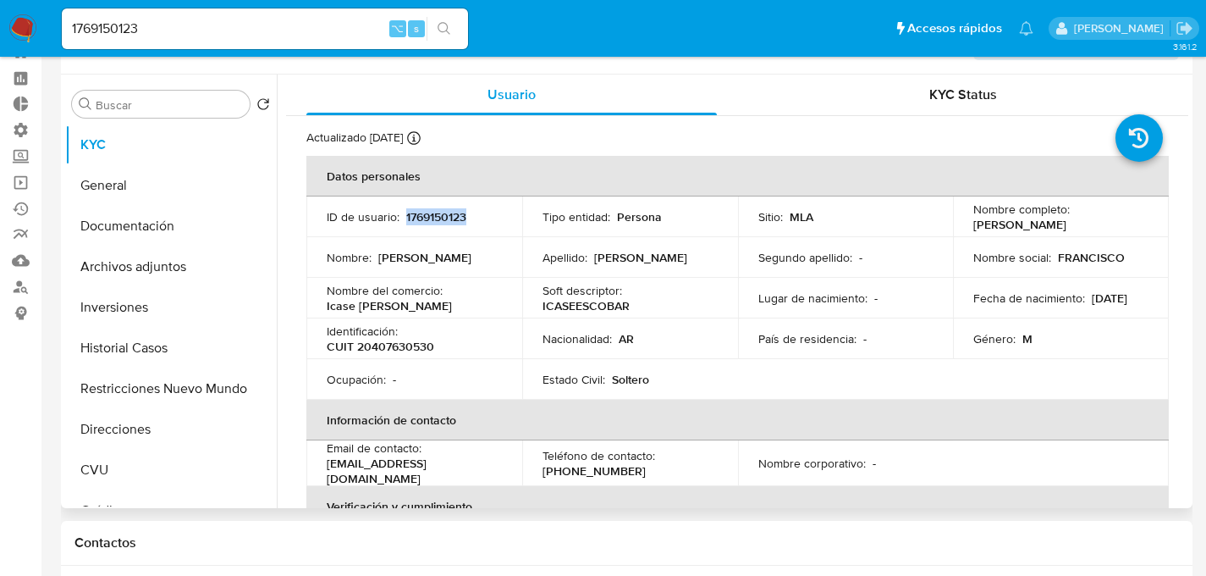
click at [439, 220] on p "1769150123" at bounding box center [436, 216] width 60 height 15
copy p "1769150123"
click at [406, 224] on td "ID de usuario : 1769150123" at bounding box center [414, 216] width 216 height 41
click at [427, 219] on p "1769150123" at bounding box center [436, 216] width 60 height 15
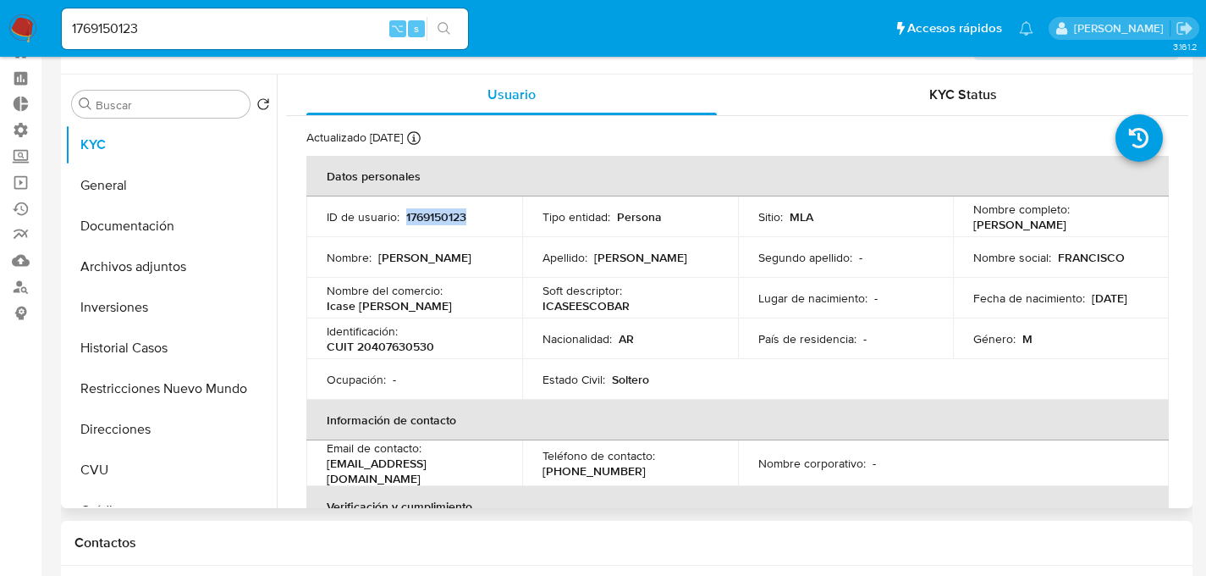
copy p "1769150123"
click at [494, 281] on td "Nombre del comercio : Icase escobar" at bounding box center [414, 298] width 216 height 41
click at [406, 241] on td "Nombre : Francisco" at bounding box center [414, 257] width 216 height 41
click at [431, 223] on p "1769150123" at bounding box center [436, 216] width 60 height 15
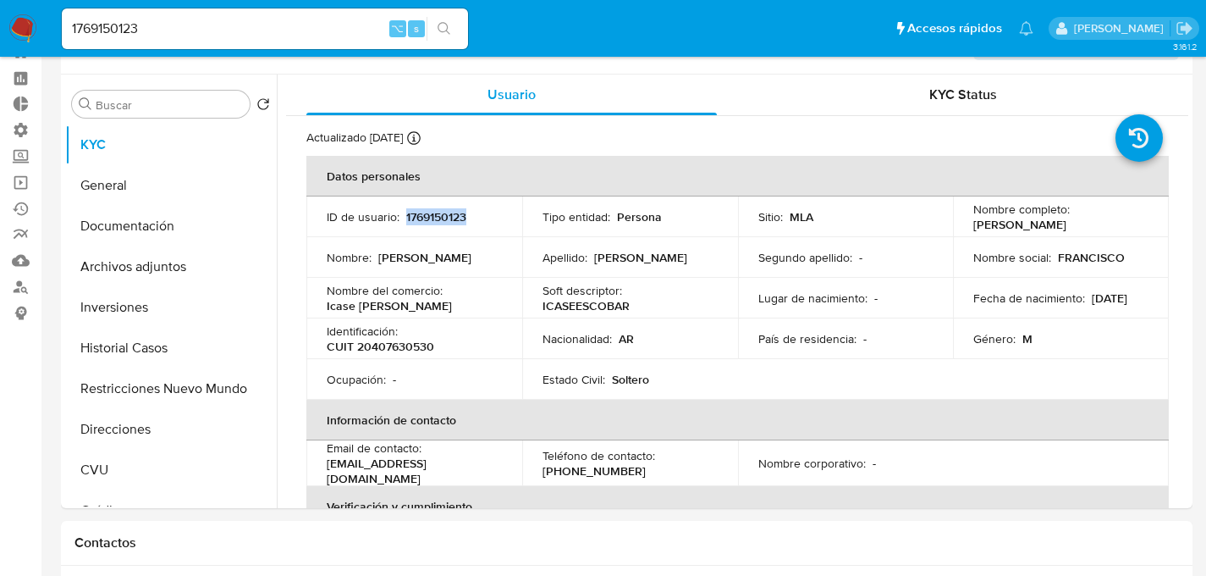
copy p "1769150123"
click at [117, 366] on button "Historial Casos" at bounding box center [164, 348] width 198 height 41
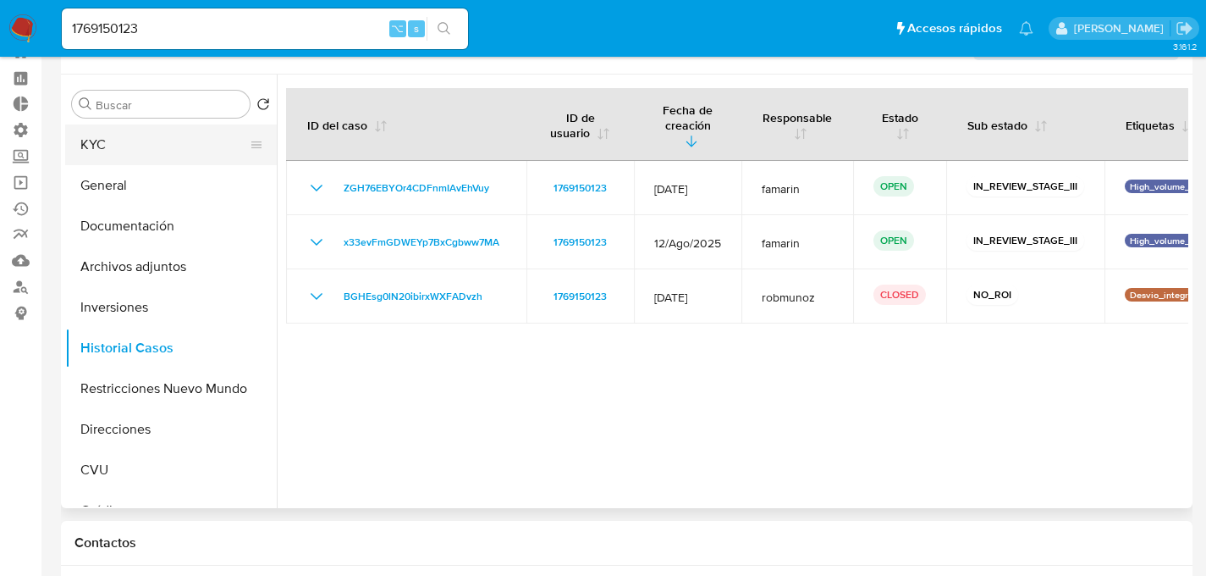
click at [122, 140] on button "KYC" at bounding box center [164, 144] width 198 height 41
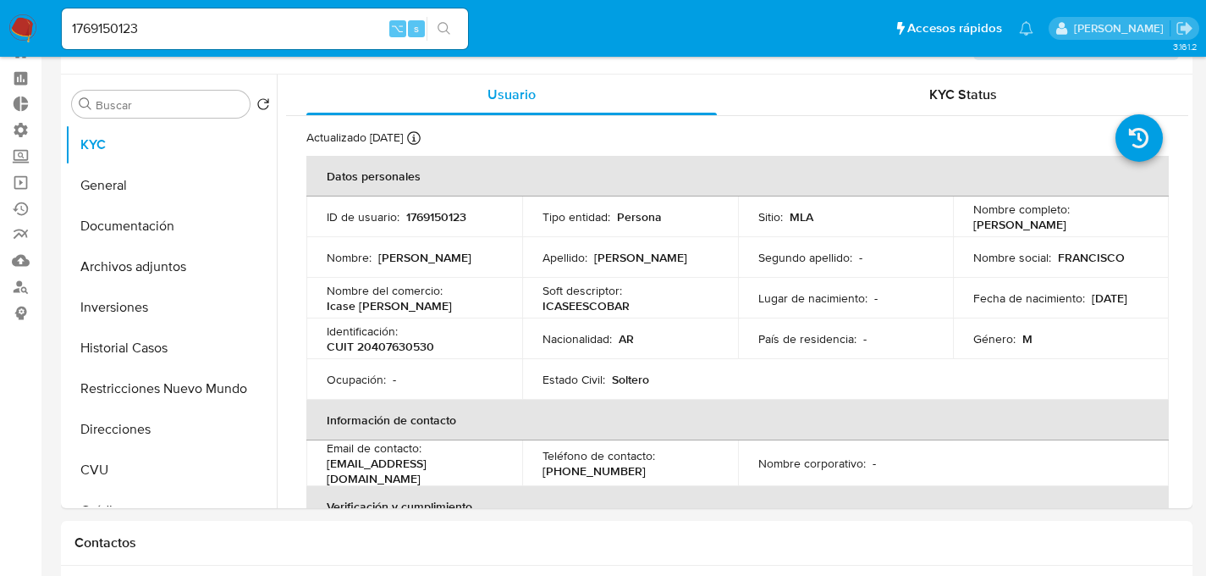
click at [198, 16] on div "1769150123 ⌥ s" at bounding box center [265, 28] width 406 height 41
click at [218, 25] on input "1769150123" at bounding box center [265, 29] width 406 height 22
paste input "552627892"
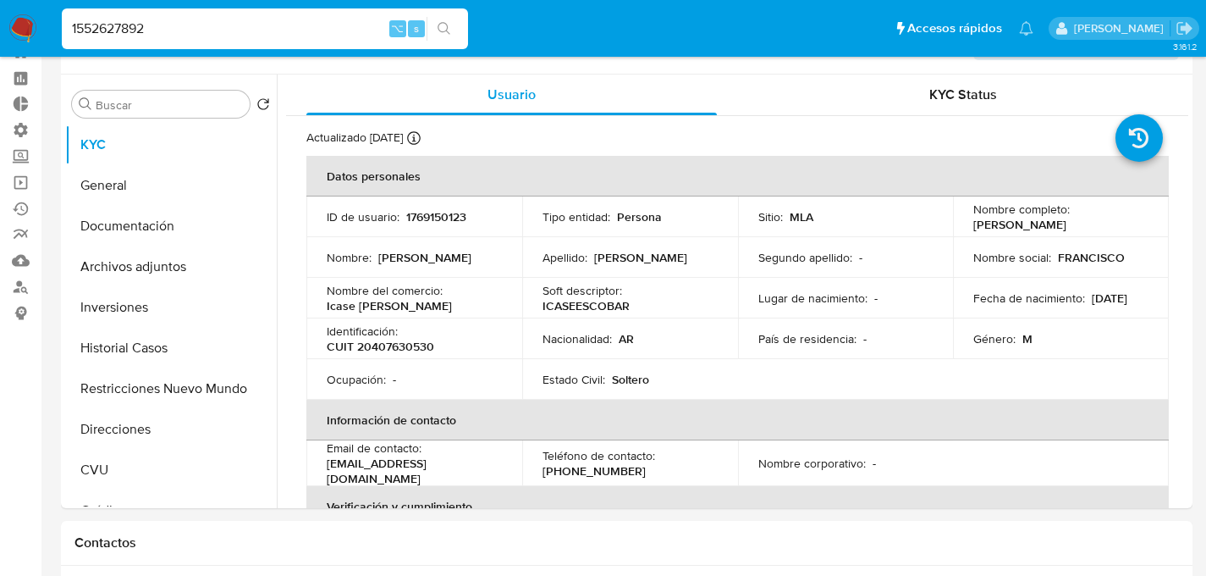
type input "1552627892"
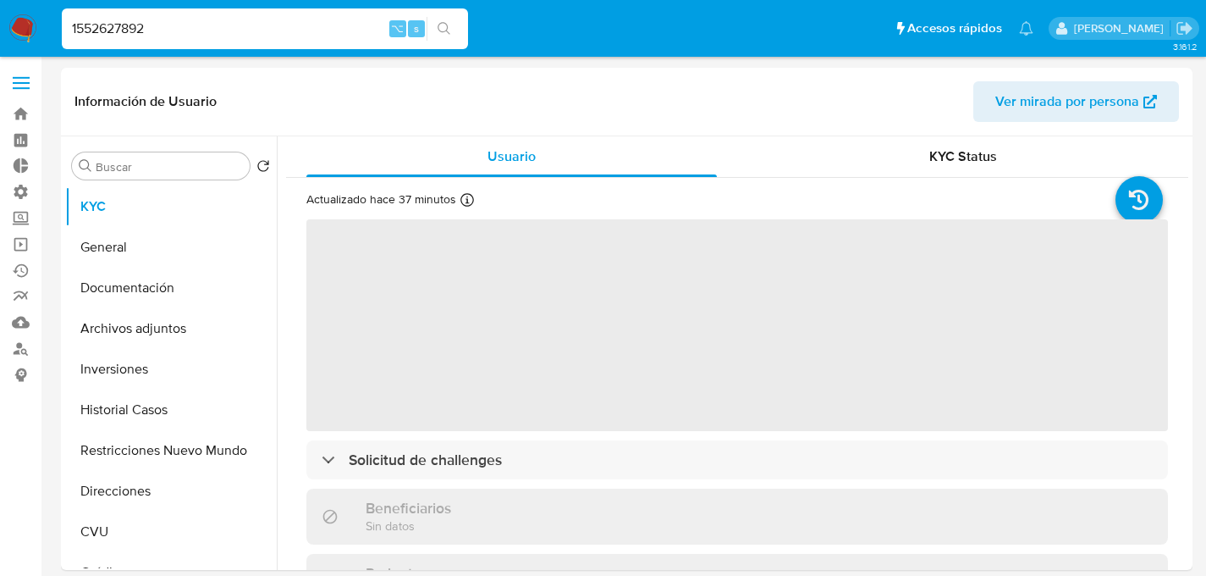
select select "10"
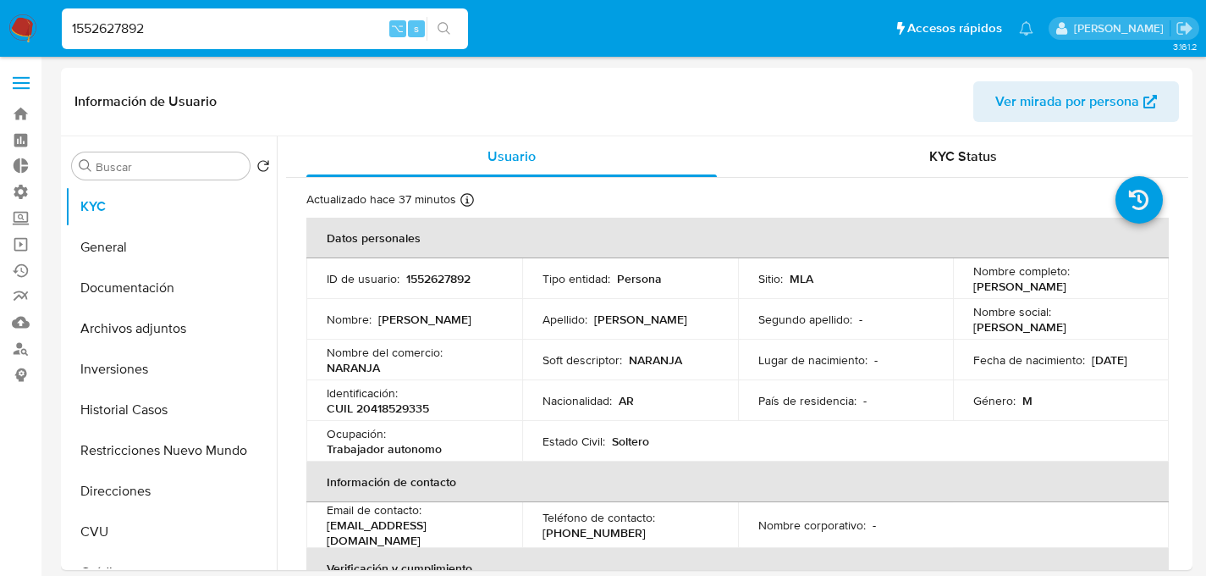
click at [300, 30] on input "1552627892" at bounding box center [265, 29] width 406 height 22
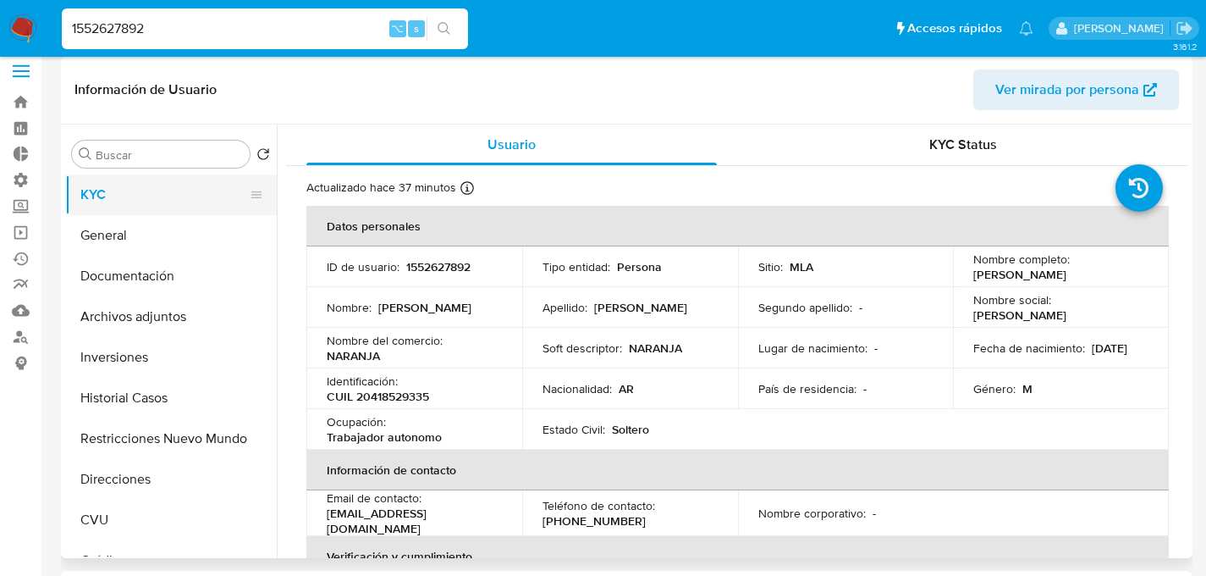
scroll to position [95, 0]
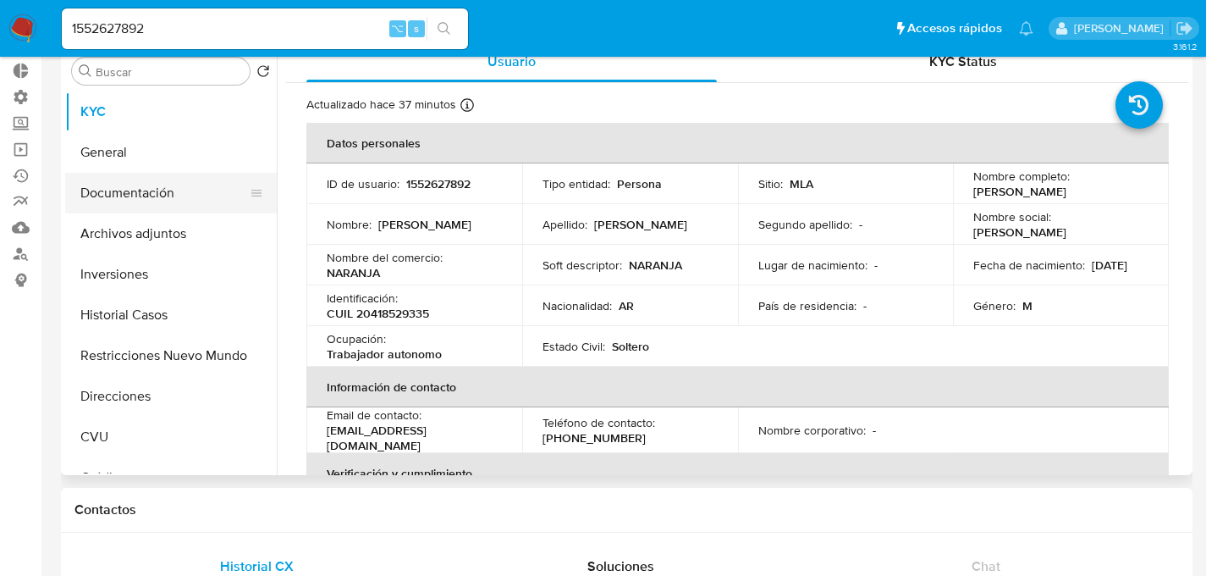
click at [138, 209] on button "Documentación" at bounding box center [164, 193] width 198 height 41
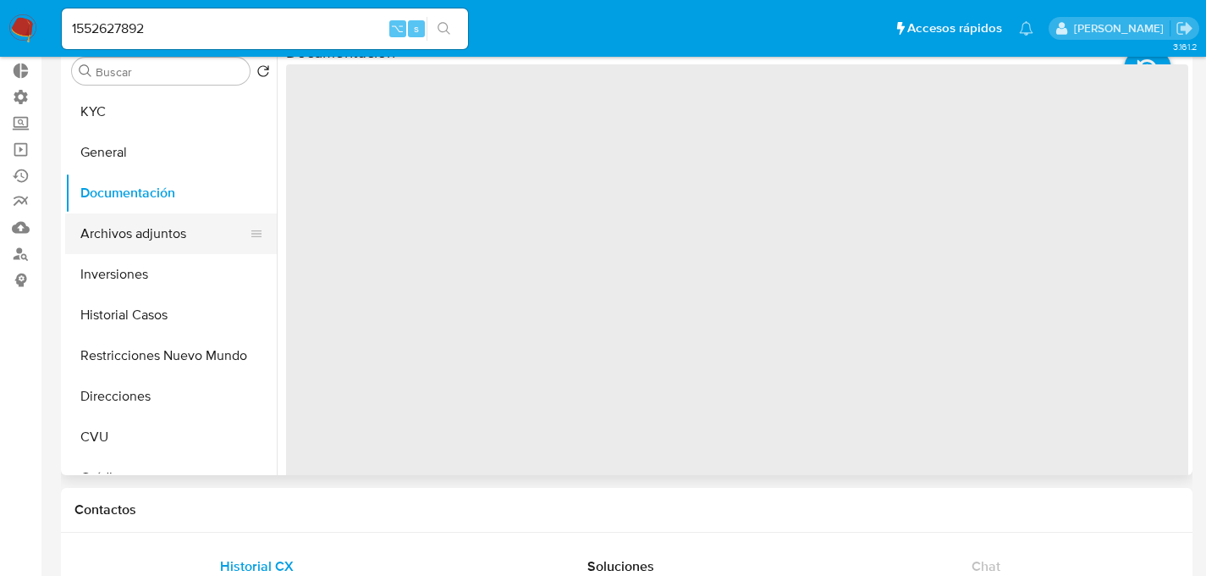
click at [141, 233] on button "Archivos adjuntos" at bounding box center [164, 233] width 198 height 41
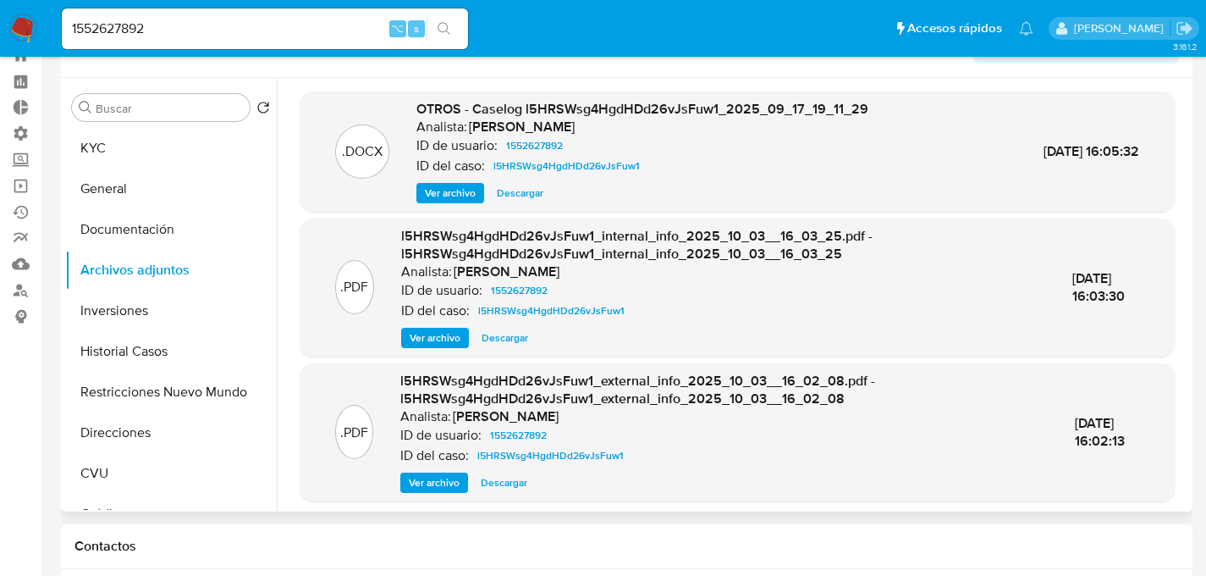
scroll to position [0, 0]
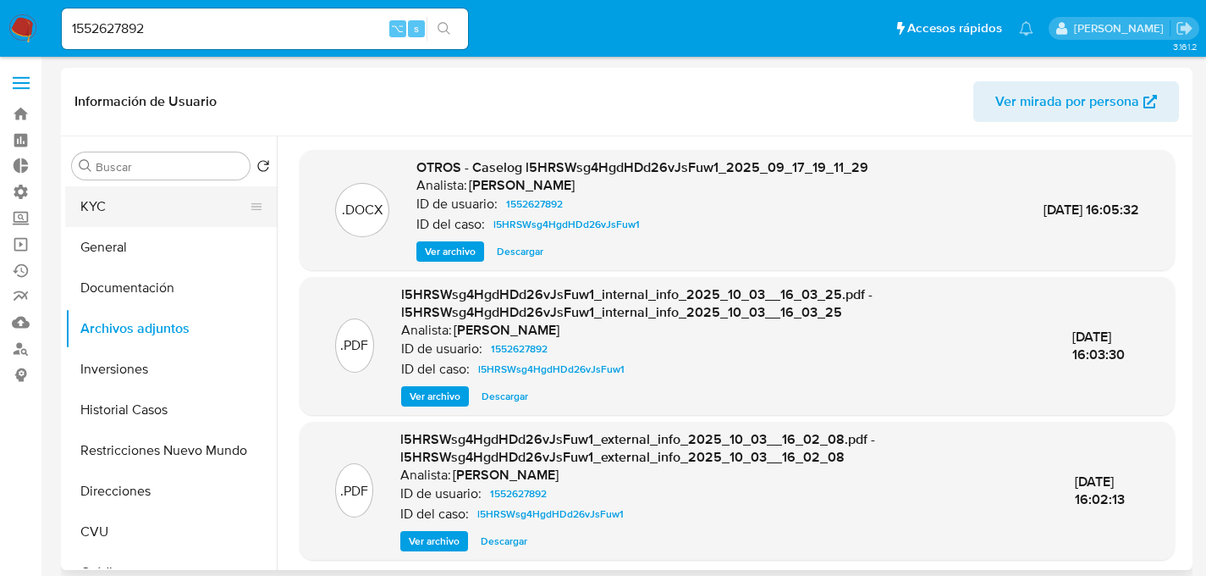
click at [147, 194] on button "KYC" at bounding box center [164, 206] width 198 height 41
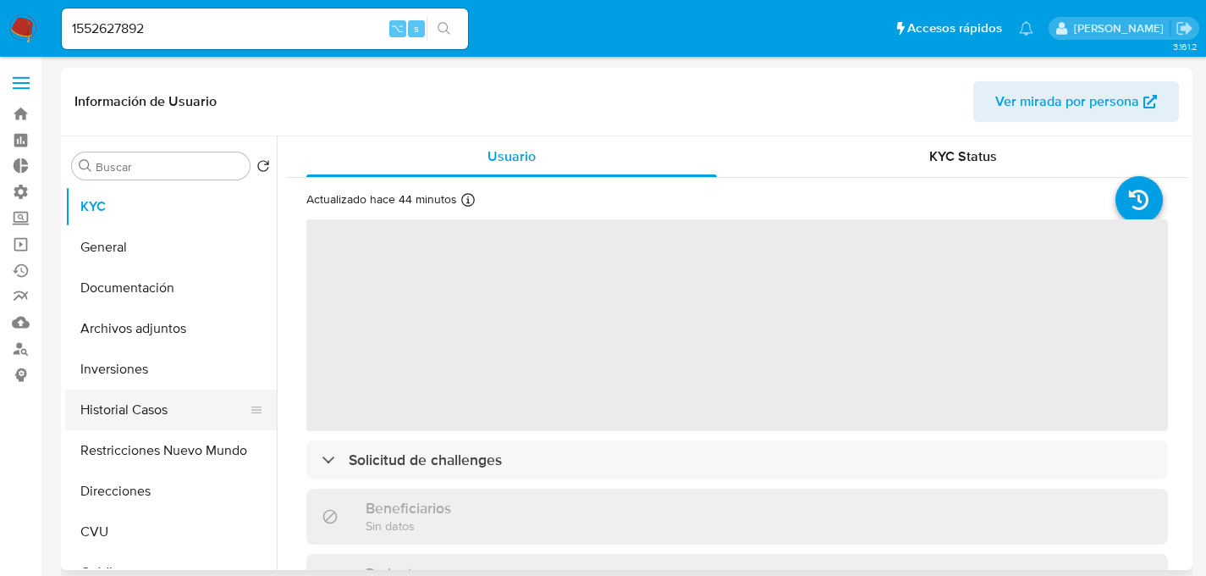
click at [153, 420] on button "Historial Casos" at bounding box center [164, 409] width 198 height 41
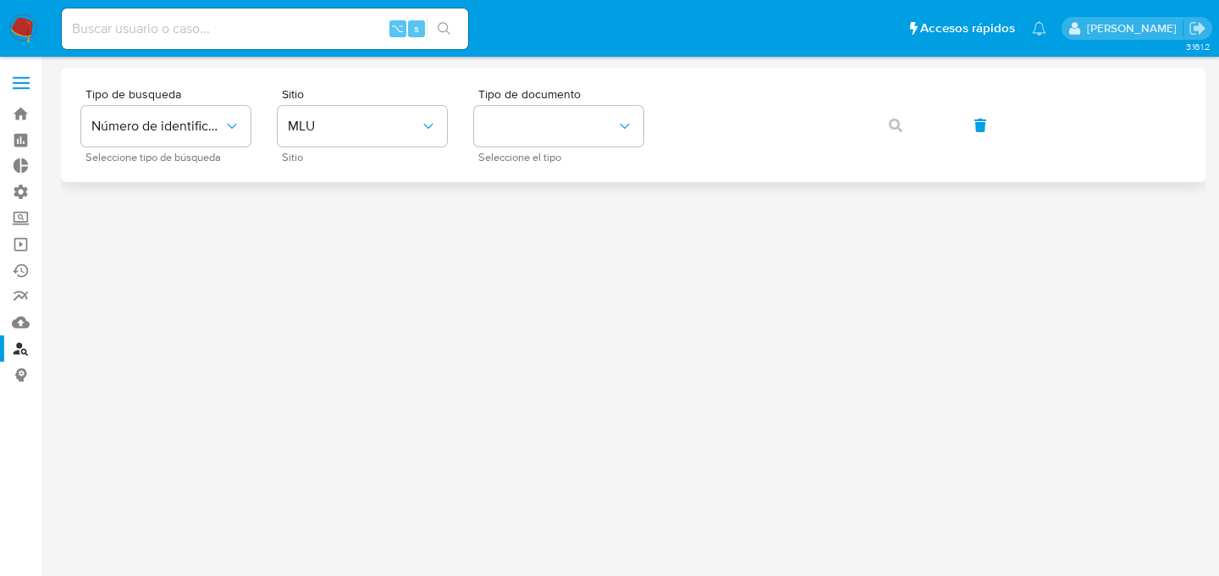
click at [468, 122] on div "Tipo de busqueda Número de identificación Seleccione tipo de búsqueda Sitio MLU…" at bounding box center [633, 125] width 1104 height 74
click at [414, 119] on span "MLU" at bounding box center [354, 126] width 132 height 17
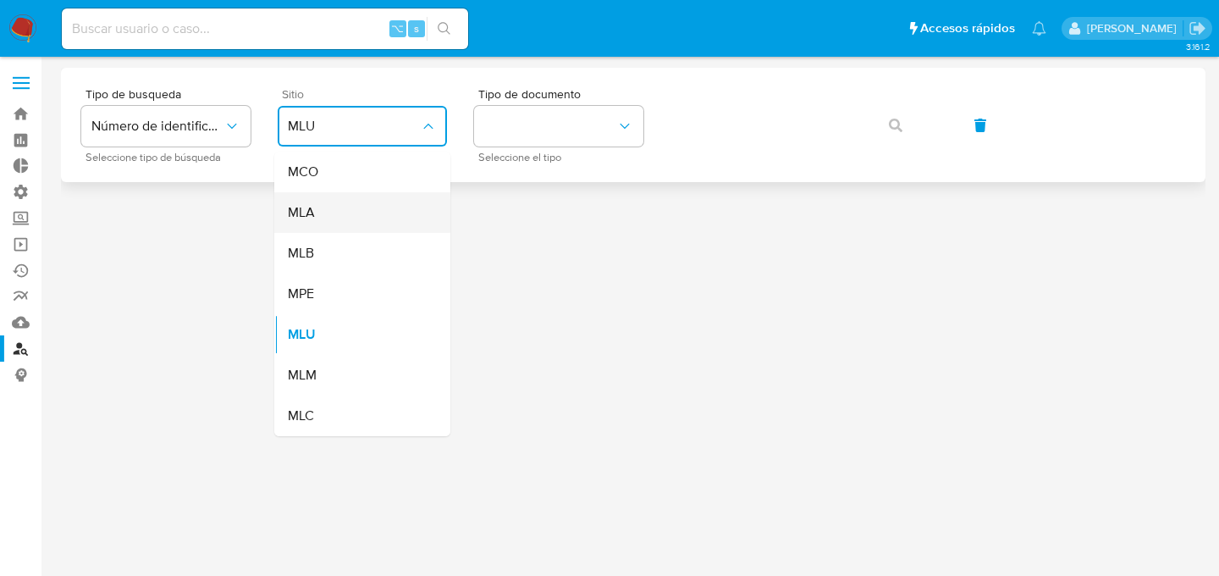
click at [372, 211] on div "MLA" at bounding box center [357, 212] width 139 height 41
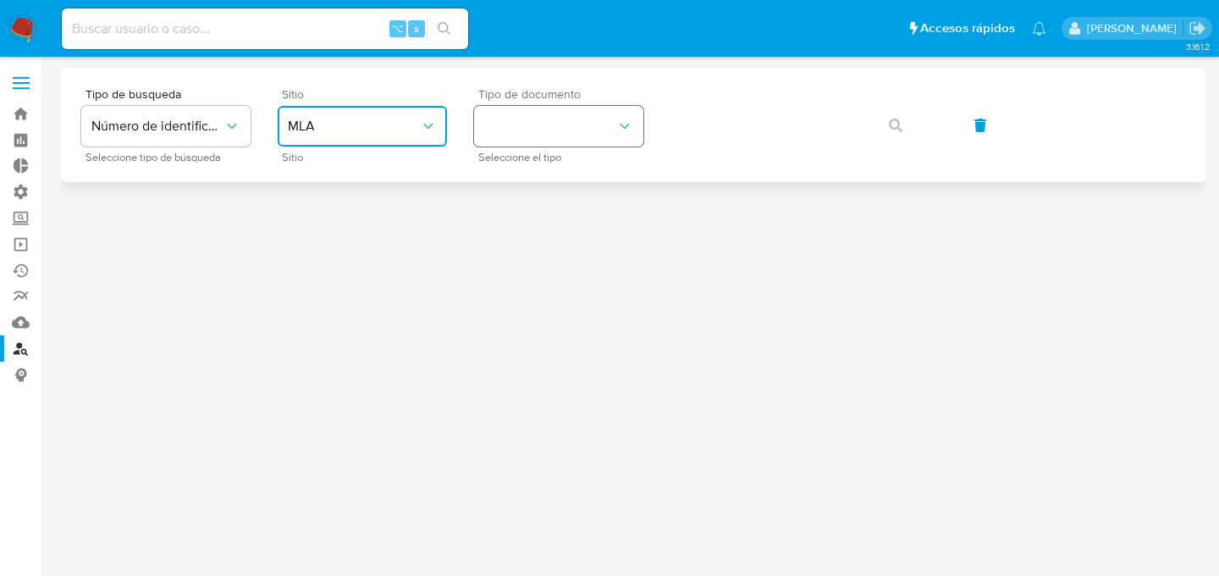
click at [506, 123] on button "identificationType" at bounding box center [558, 126] width 169 height 41
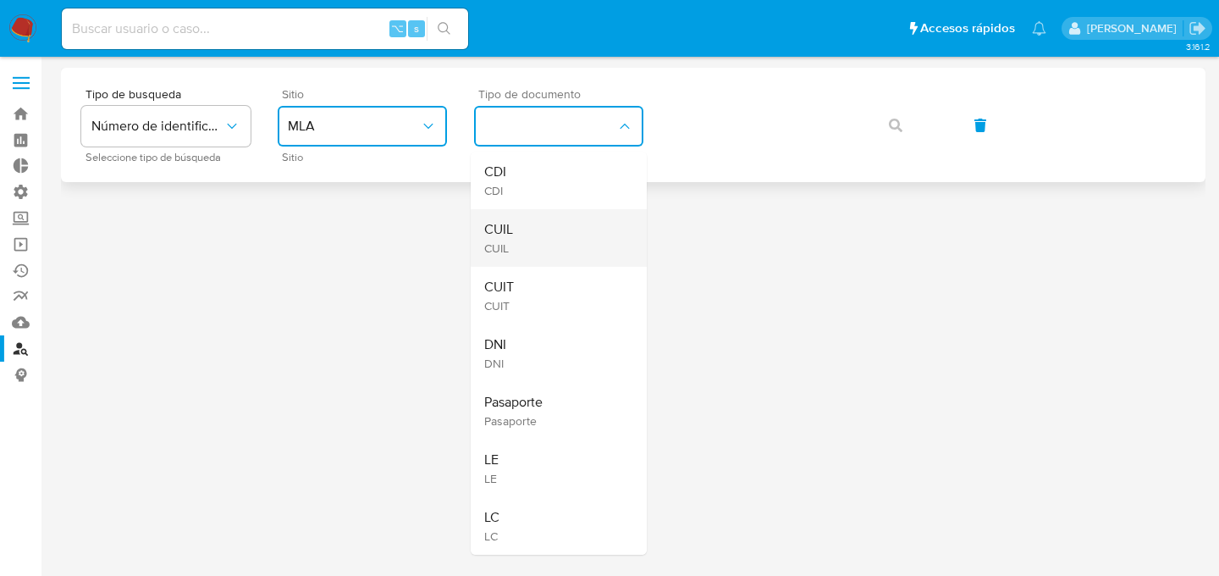
click at [496, 216] on div "CUIL CUIL" at bounding box center [553, 238] width 139 height 58
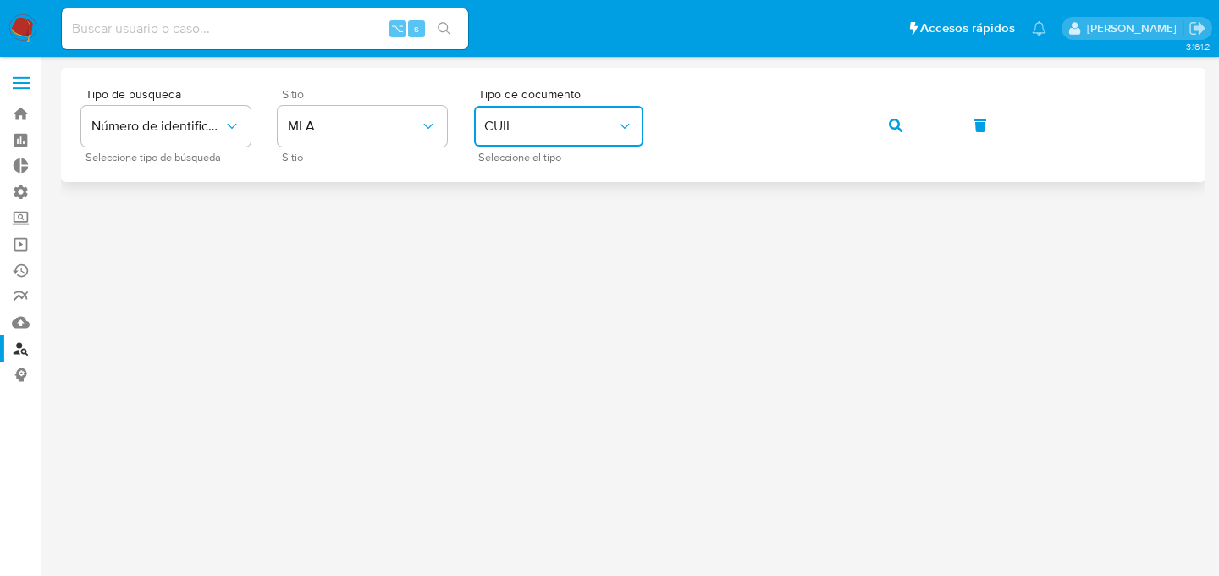
click at [867, 105] on button "button" at bounding box center [896, 125] width 58 height 41
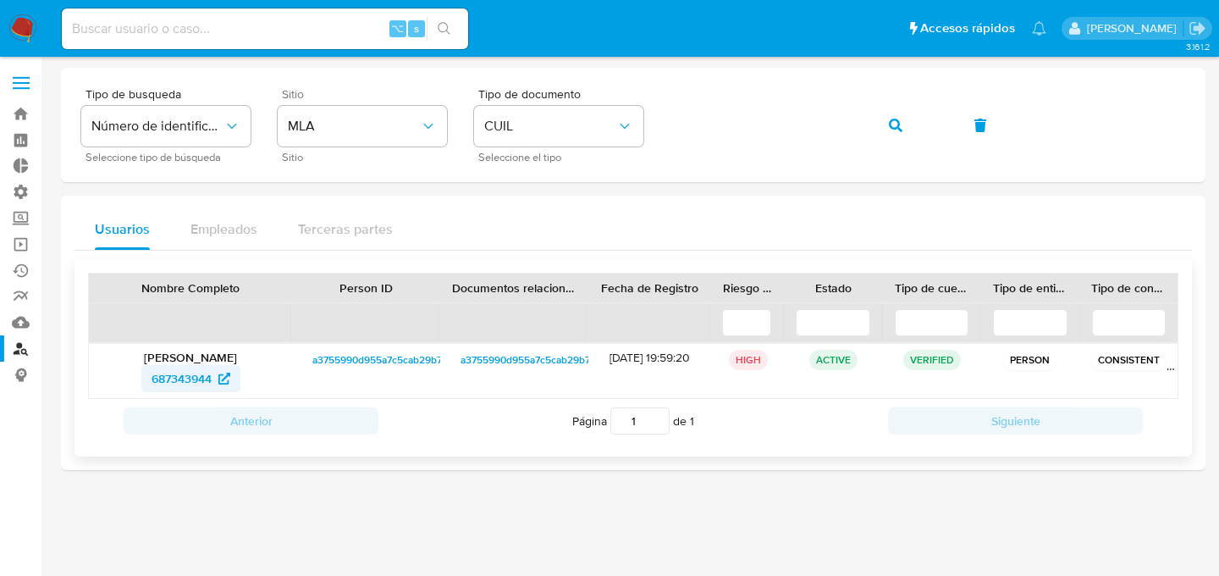
click at [179, 385] on span "687343944" at bounding box center [182, 378] width 60 height 27
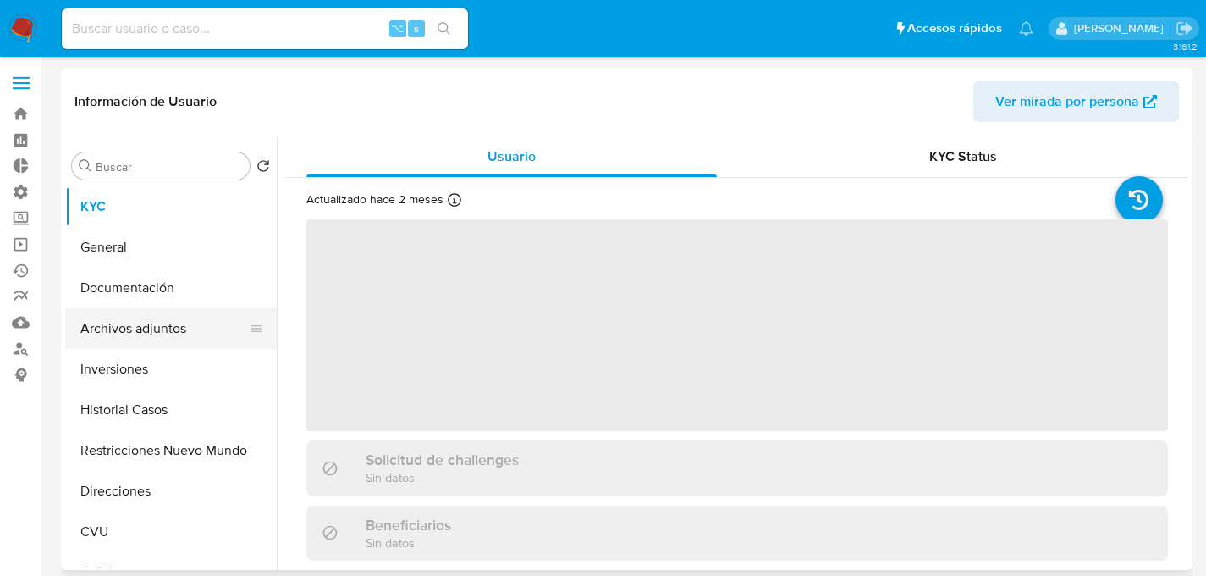
click at [161, 316] on button "Archivos adjuntos" at bounding box center [164, 328] width 198 height 41
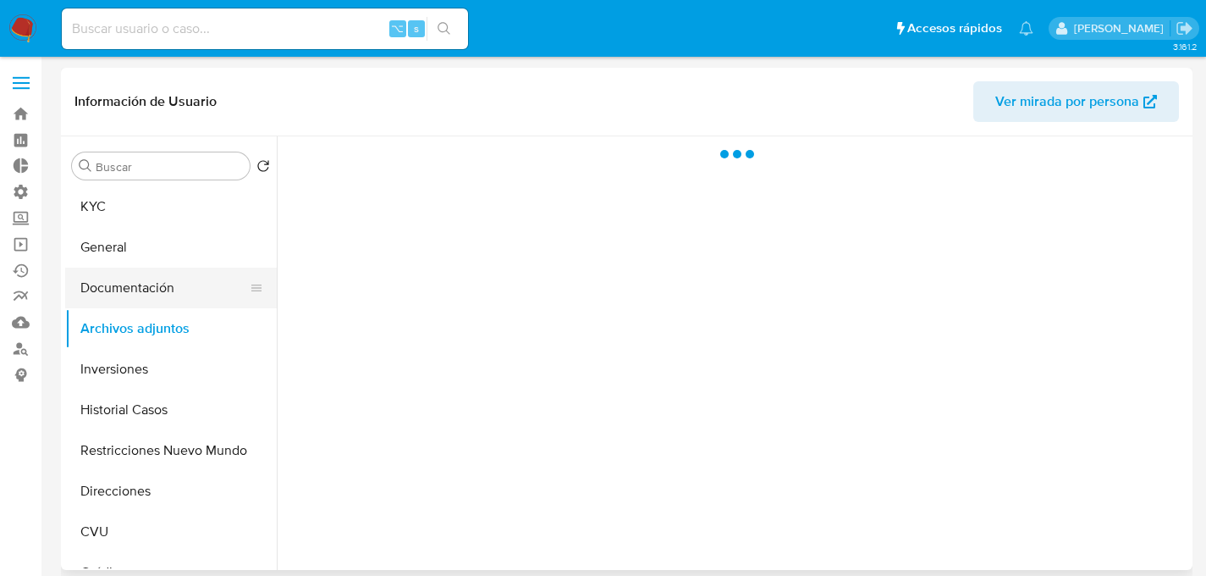
click at [169, 290] on button "Documentación" at bounding box center [164, 288] width 198 height 41
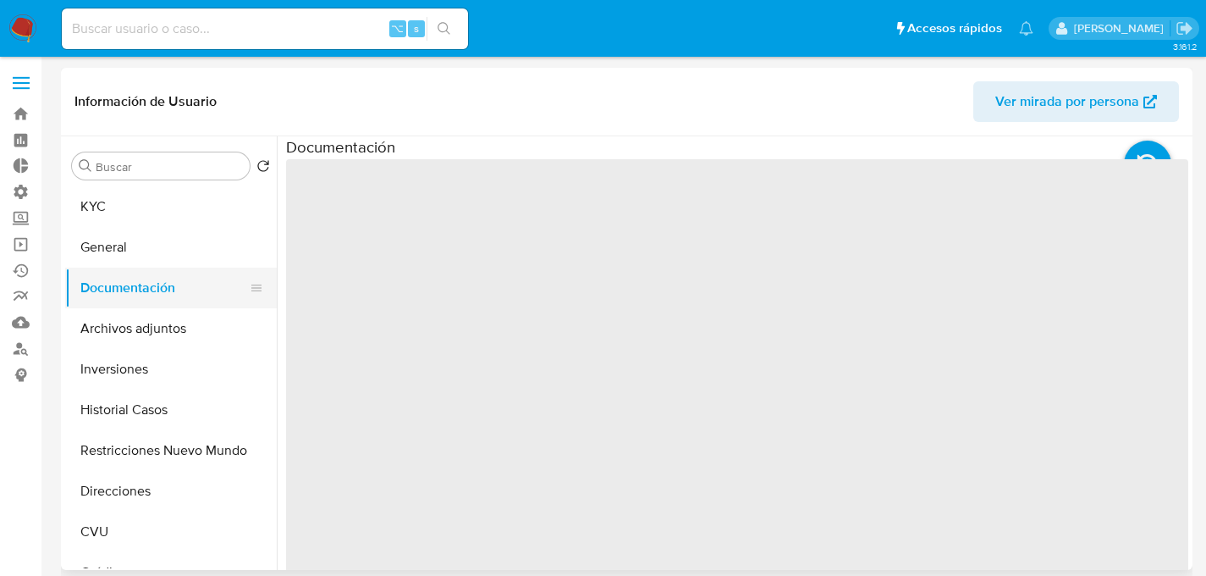
select select "10"
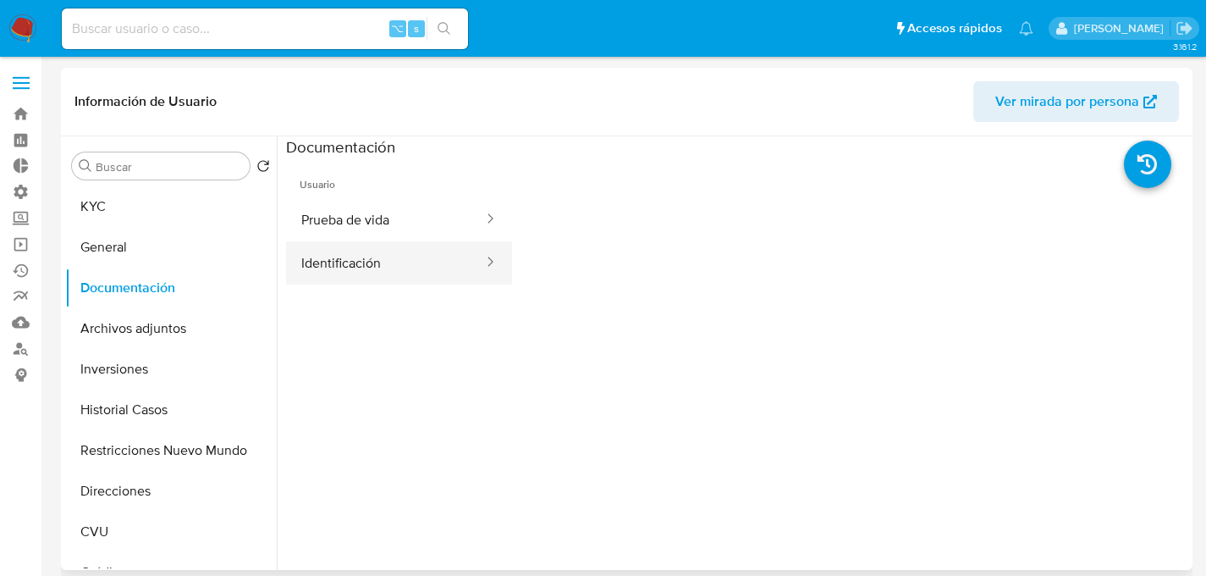
click at [394, 268] on button "Identificación" at bounding box center [385, 262] width 199 height 43
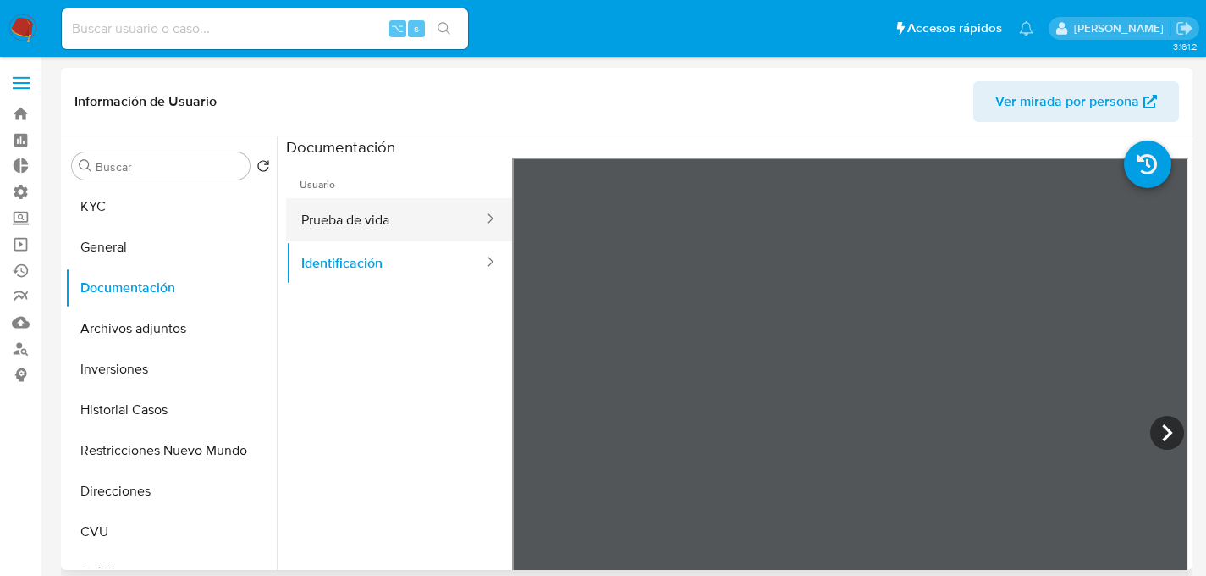
click at [395, 224] on button "Prueba de vida" at bounding box center [385, 219] width 199 height 43
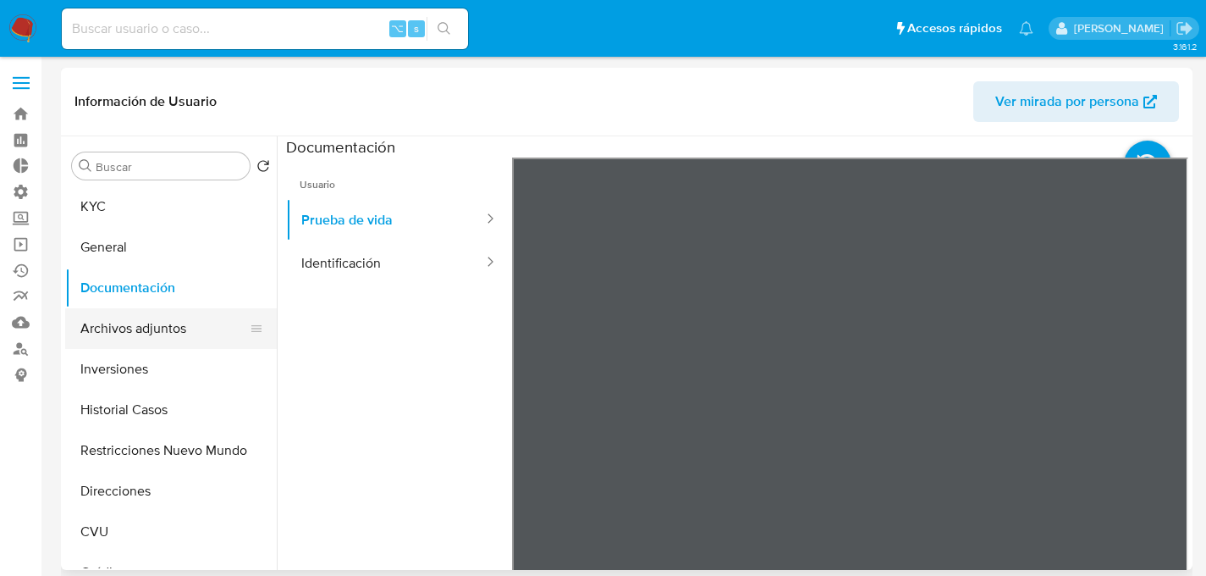
click at [108, 317] on button "Archivos adjuntos" at bounding box center [164, 328] width 198 height 41
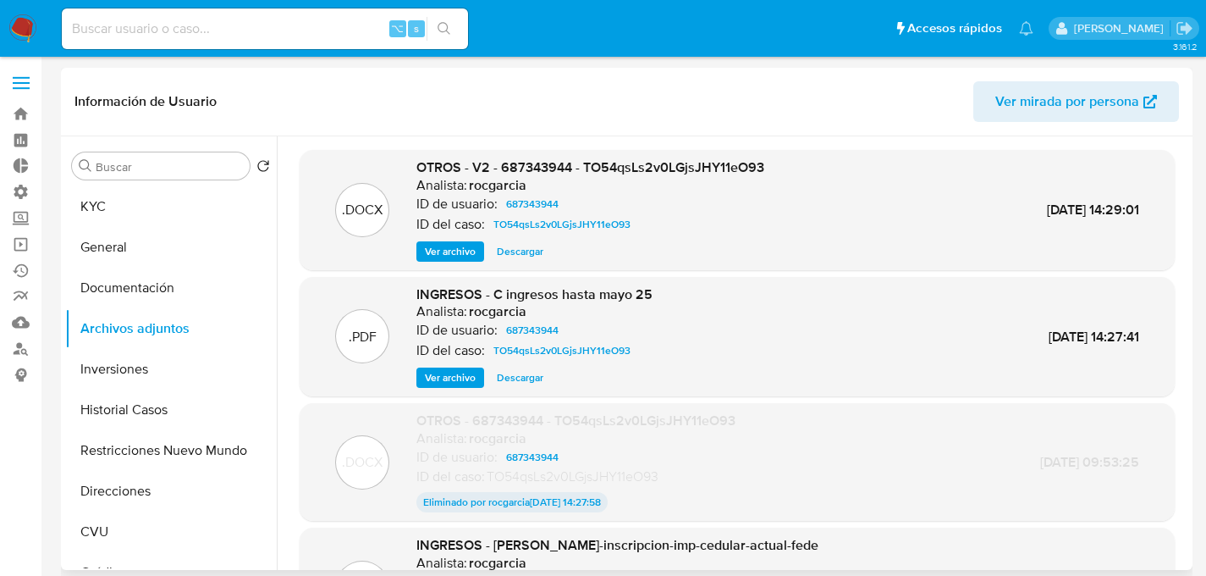
click at [435, 376] on span "Ver archivo" at bounding box center [450, 377] width 51 height 17
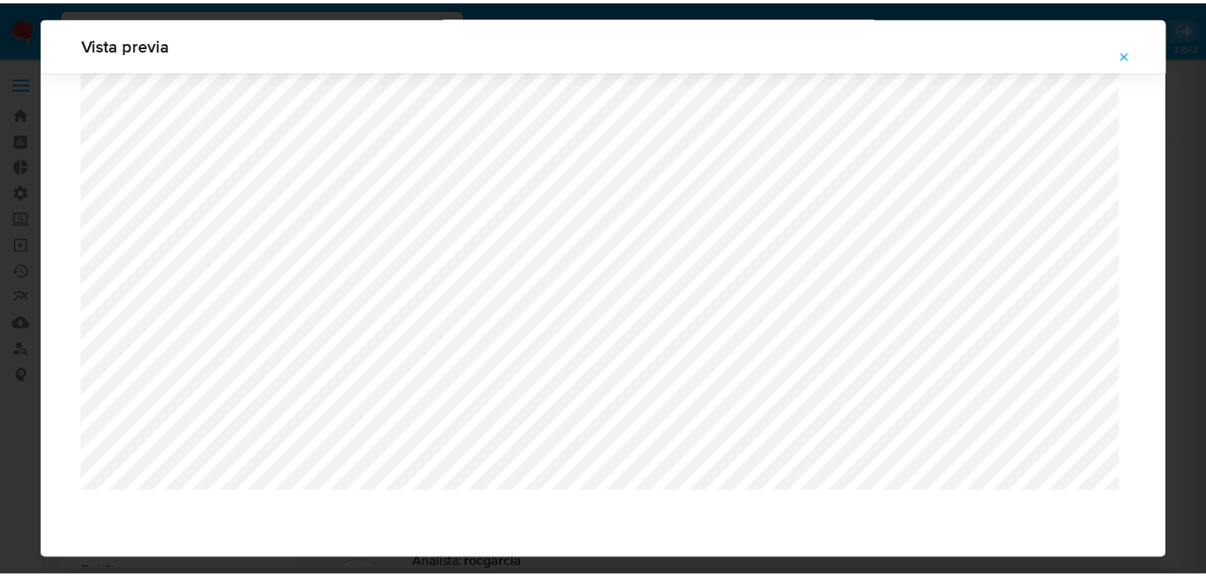
scroll to position [54, 0]
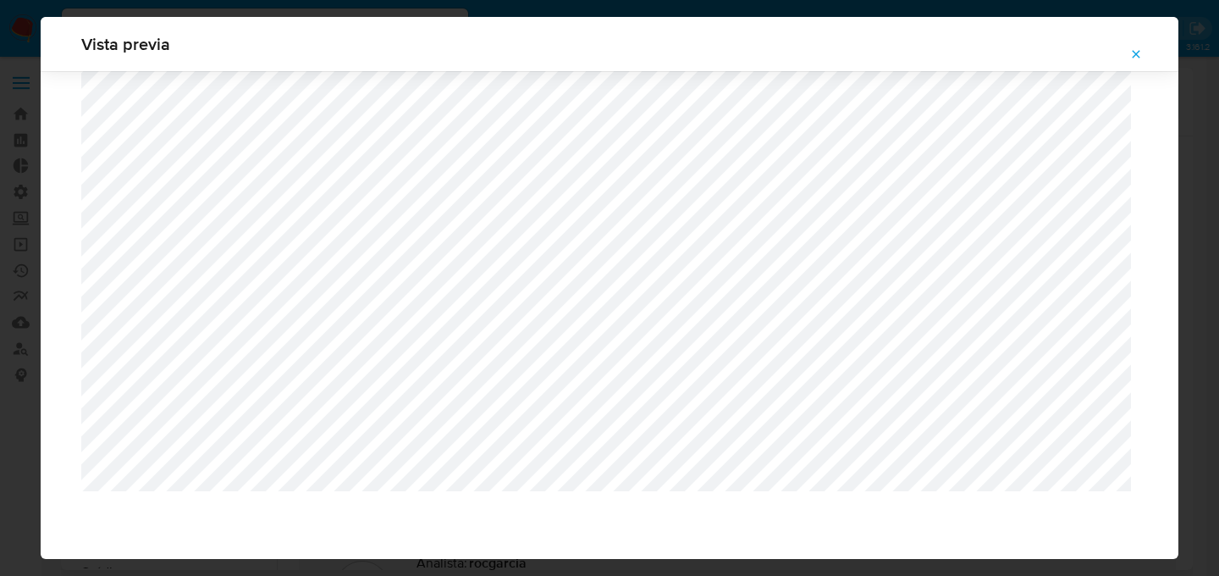
click at [1131, 53] on icon "Attachment preview" at bounding box center [1136, 54] width 14 height 14
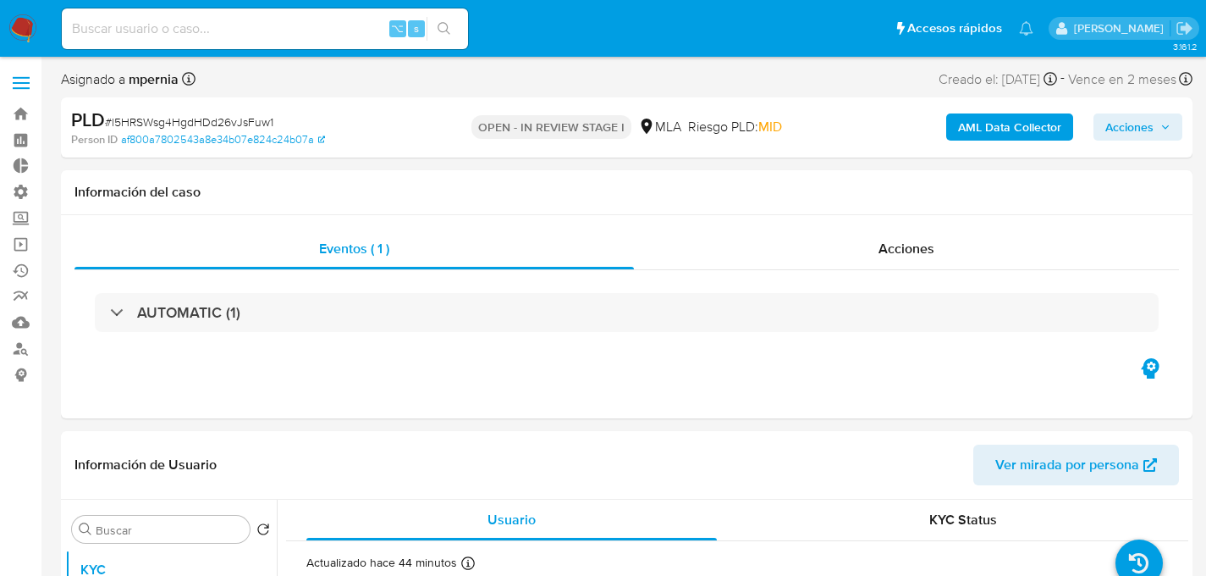
select select "10"
click at [1021, 125] on b "AML Data Collector" at bounding box center [1009, 126] width 103 height 27
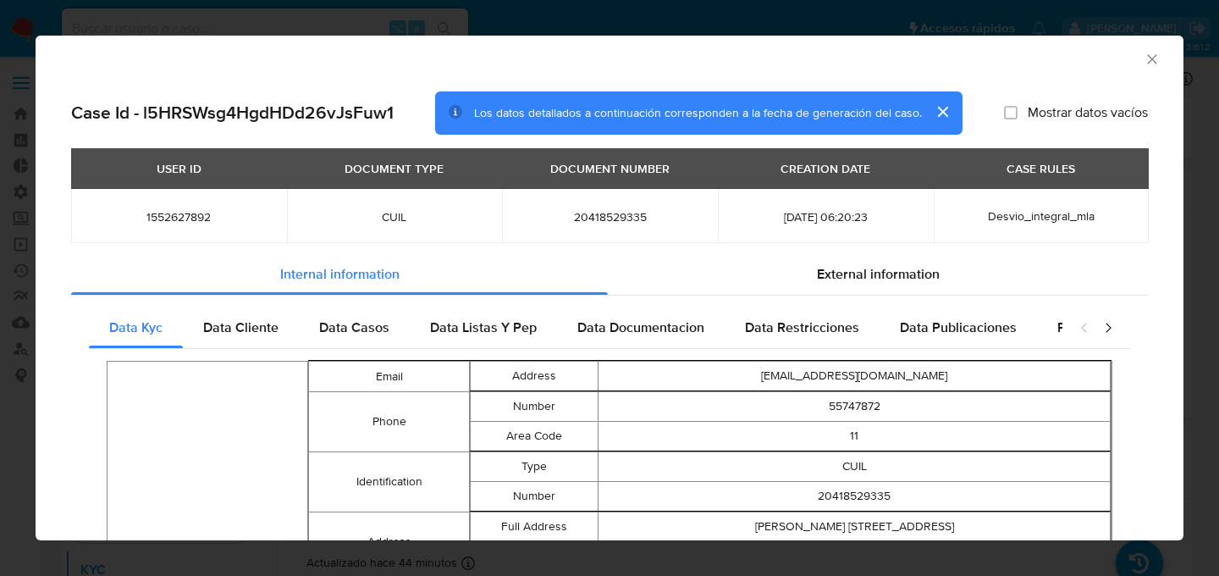
click at [1145, 62] on icon "Cerrar ventana" at bounding box center [1152, 59] width 17 height 17
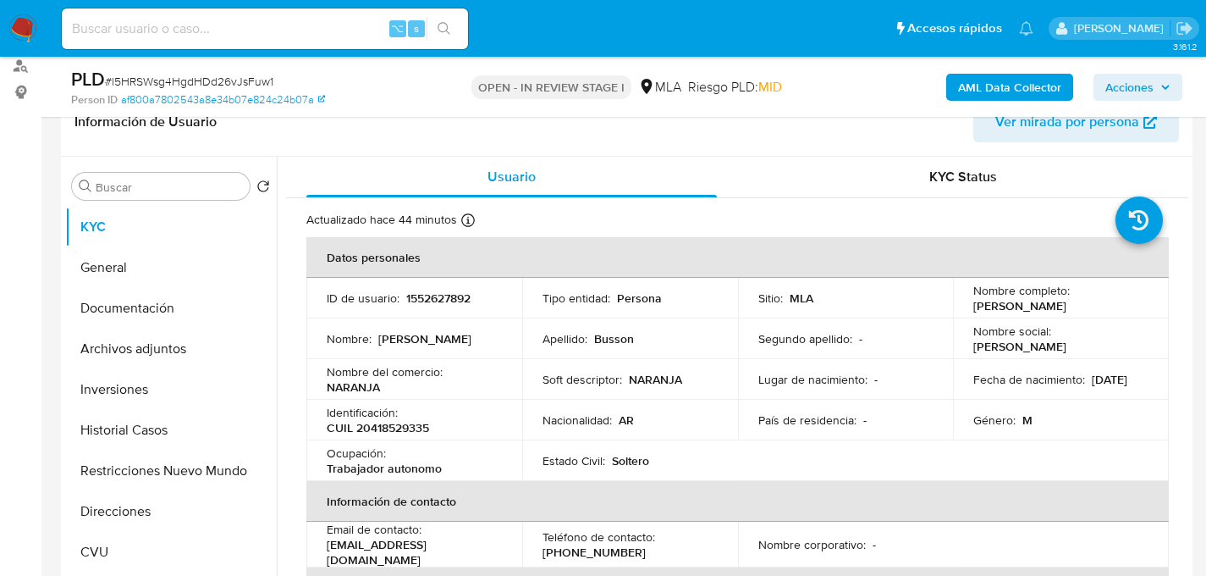
scroll to position [262, 0]
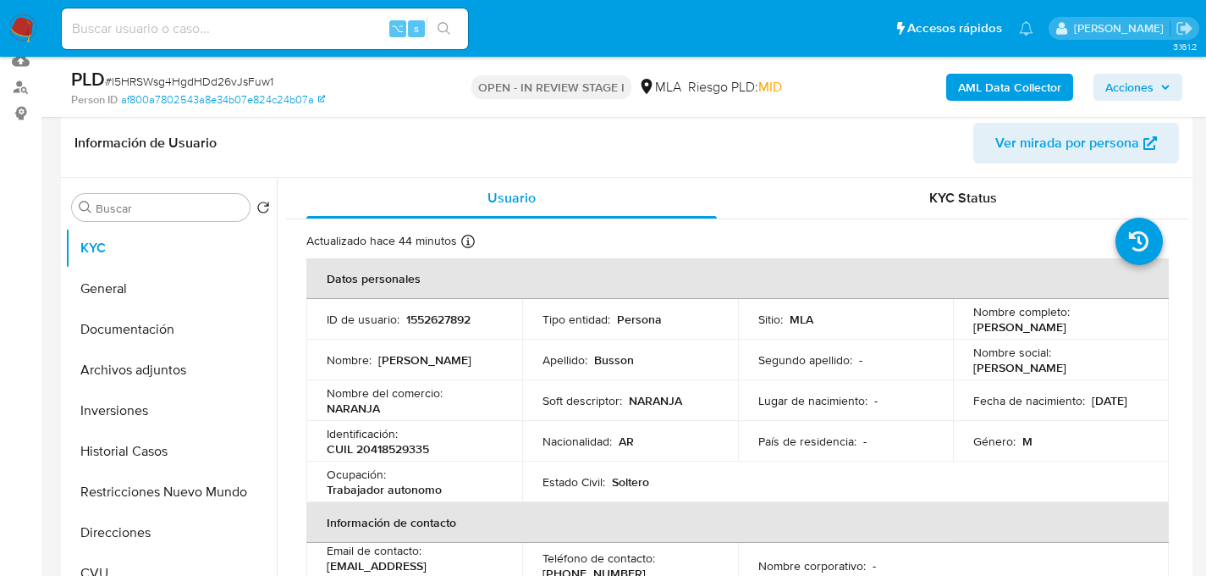
click at [229, 29] on input at bounding box center [265, 29] width 406 height 22
paste input "1710135176"
type input "1710135176"
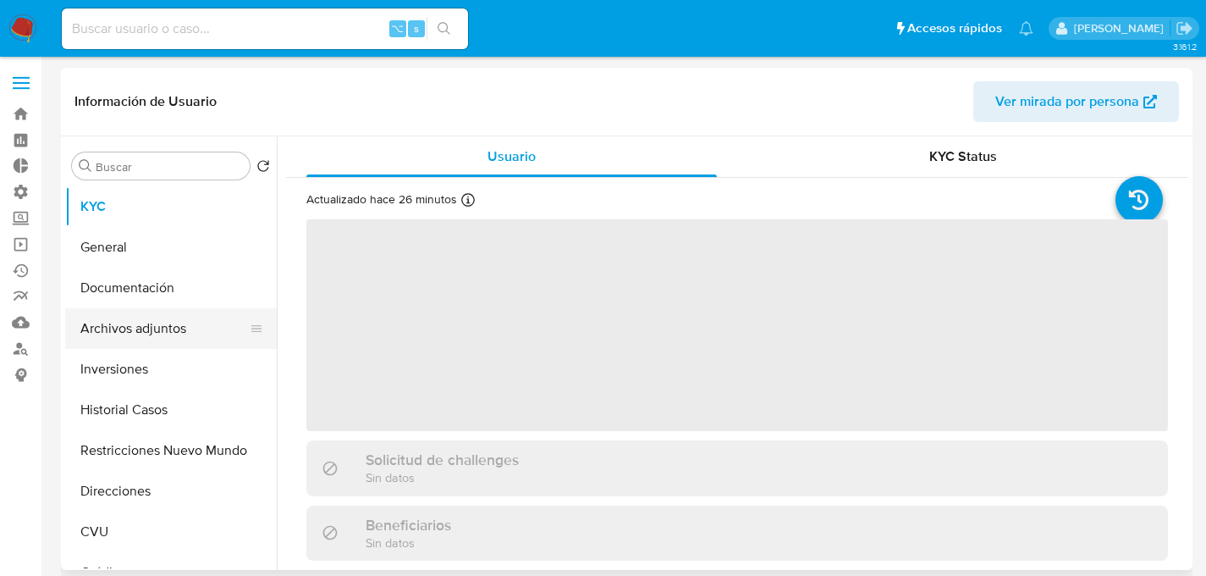
click at [139, 334] on button "Archivos adjuntos" at bounding box center [164, 328] width 198 height 41
select select "10"
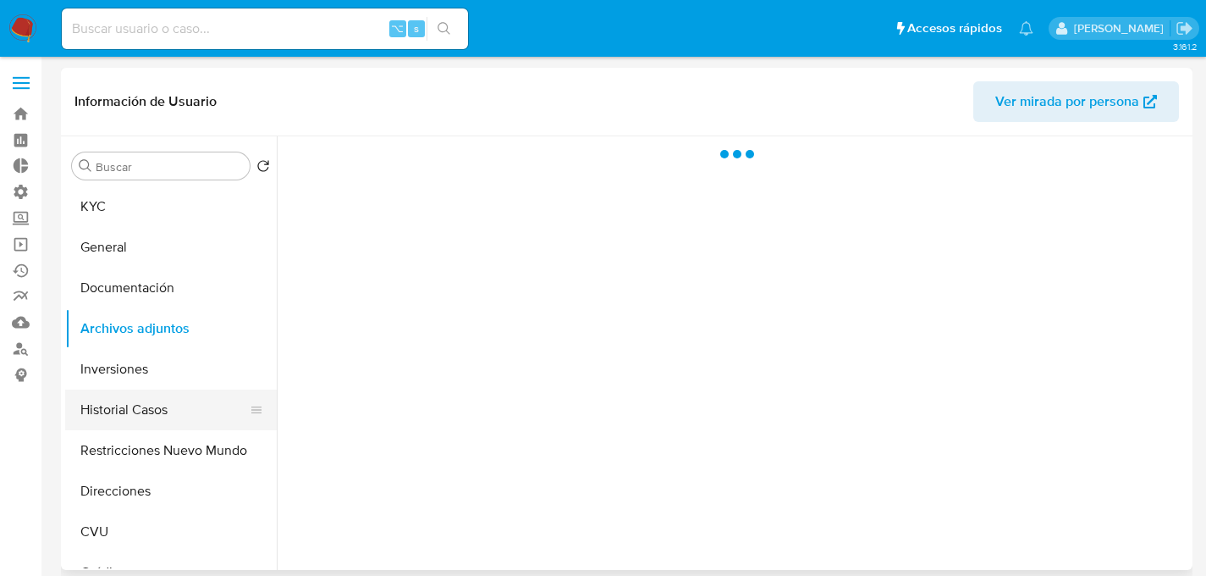
click at [125, 414] on button "Historial Casos" at bounding box center [164, 409] width 198 height 41
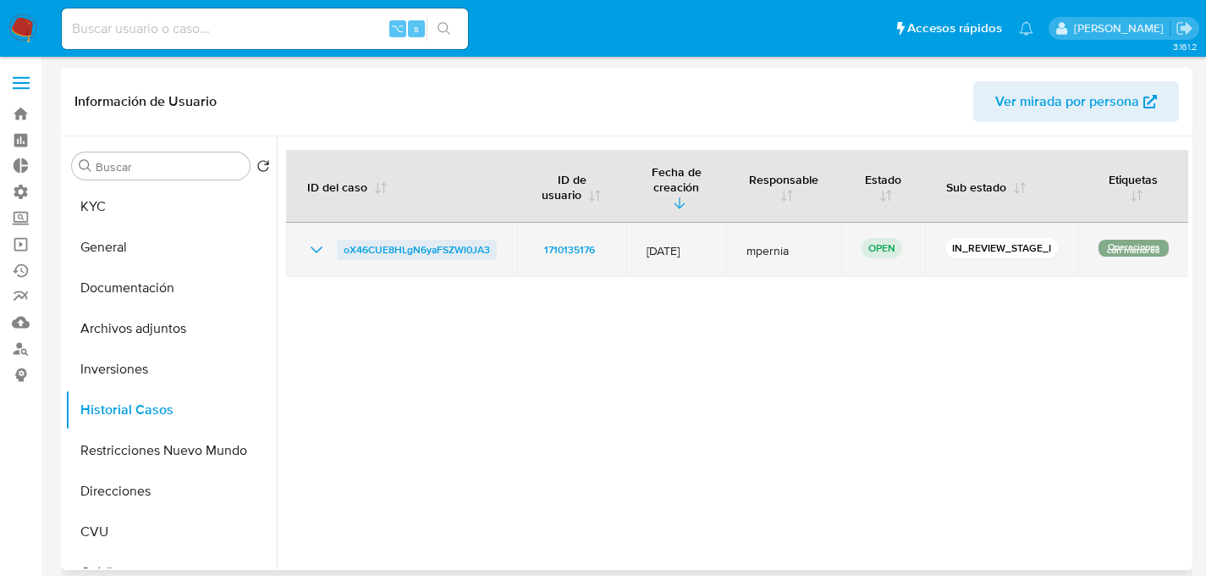
click at [378, 240] on span "oX46CUE8HLgN6yaFSZWl0JA3" at bounding box center [417, 250] width 146 height 20
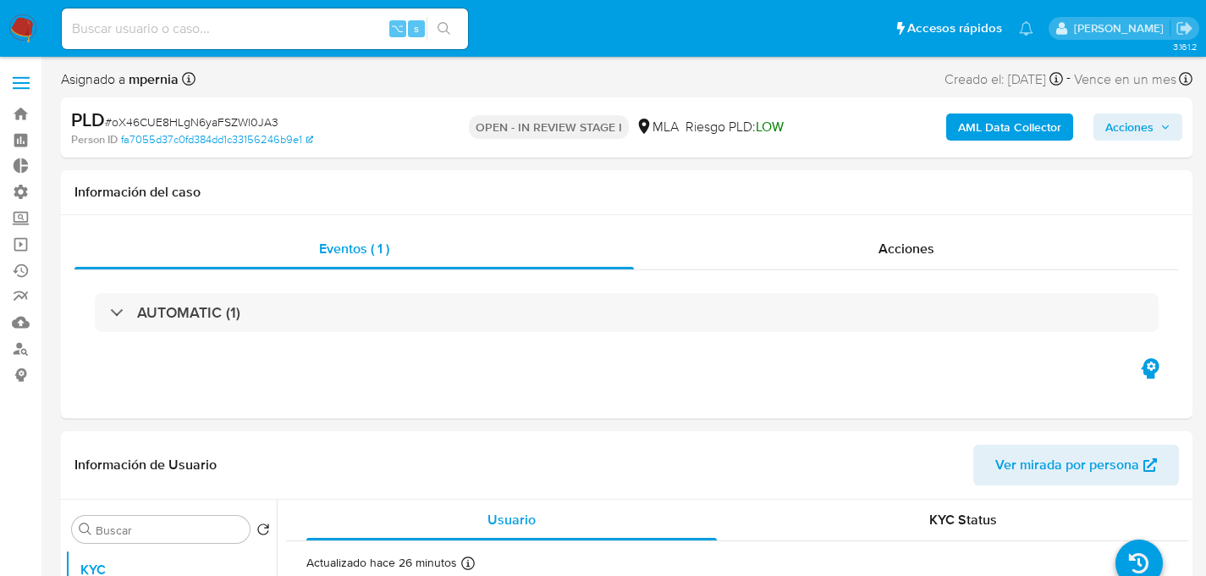
select select "10"
click at [40, 33] on nav "Pausado Ver notificaciones ⌥ s Accesos rápidos Presiona las siguientes teclas p…" at bounding box center [603, 28] width 1206 height 57
click at [37, 33] on nav "Pausado Ver notificaciones ⌥ s Accesos rápidos Presiona las siguientes teclas p…" at bounding box center [603, 28] width 1206 height 57
click at [34, 33] on img at bounding box center [22, 28] width 29 height 29
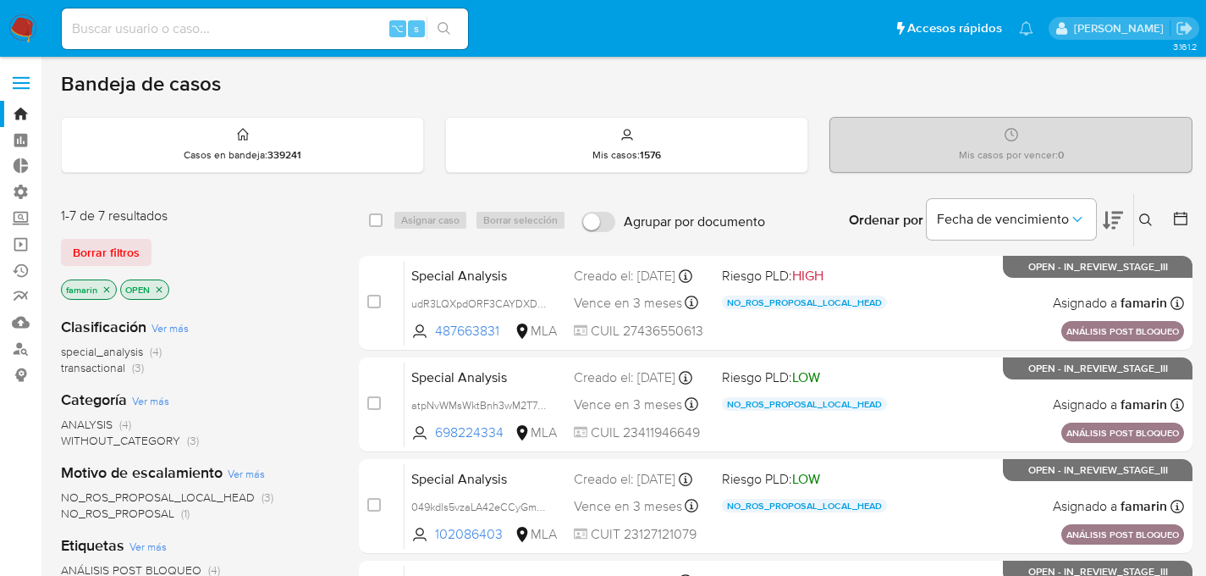
click at [279, 24] on input at bounding box center [265, 29] width 406 height 22
paste input "oX46CUE8HLgN6yaFSZWl0JA3"
type input "oX46CUE8HLgN6yaFSZWl0JA3"
click at [1136, 229] on button at bounding box center [1148, 220] width 28 height 20
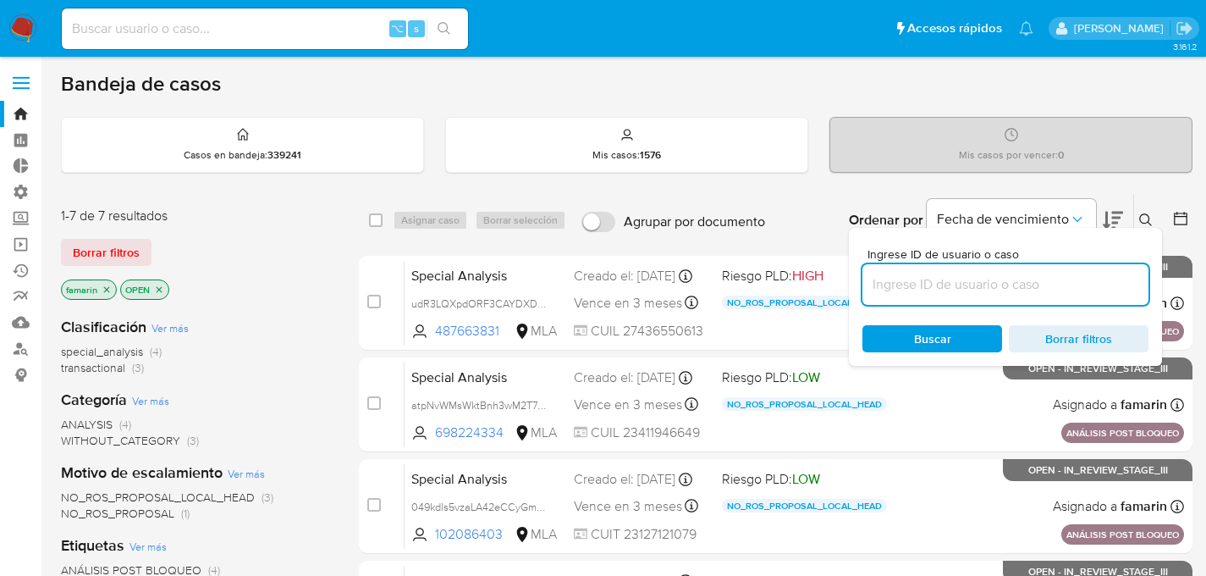
click at [982, 294] on input at bounding box center [1006, 284] width 286 height 22
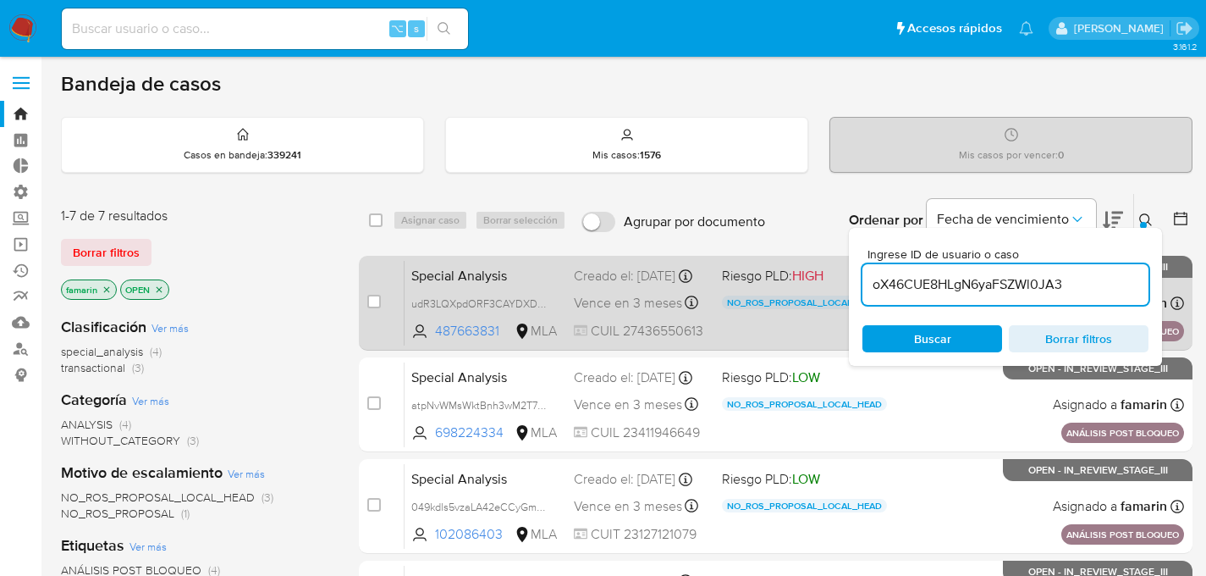
type input "oX46CUE8HLgN6yaFSZWl0JA3"
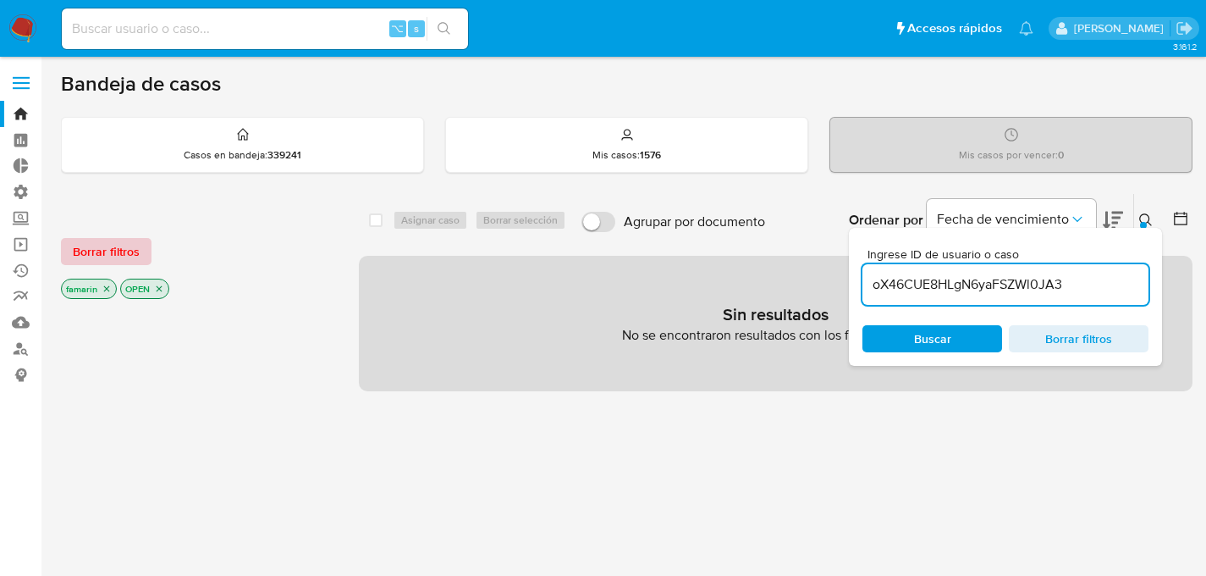
click at [118, 240] on span "Borrar filtros" at bounding box center [106, 252] width 67 height 24
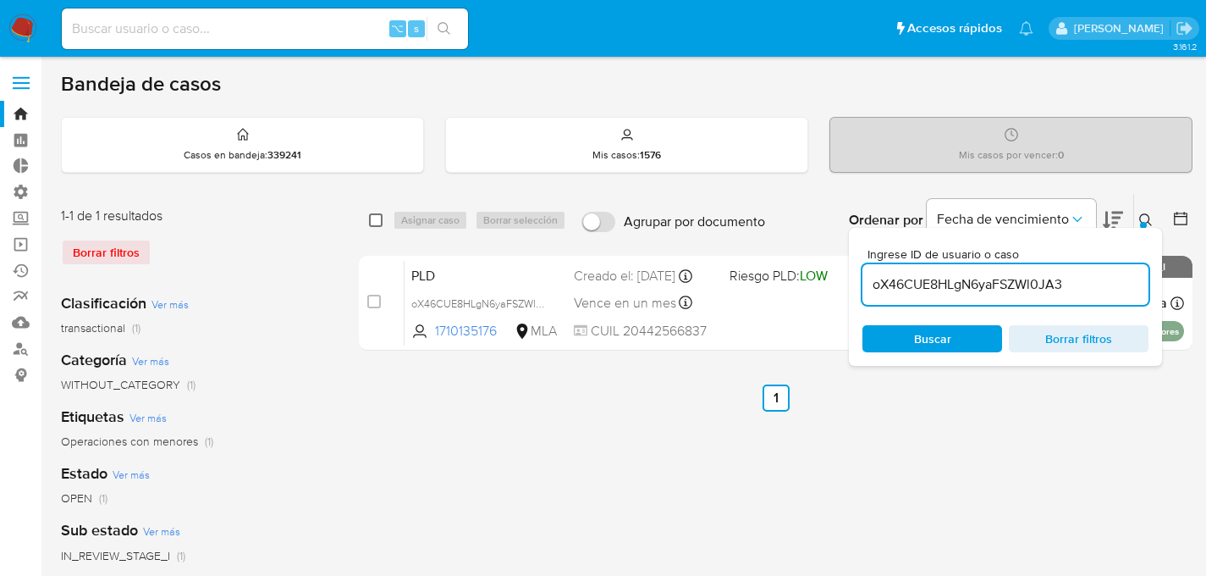
click at [375, 223] on input "checkbox" at bounding box center [376, 220] width 14 height 14
checkbox input "true"
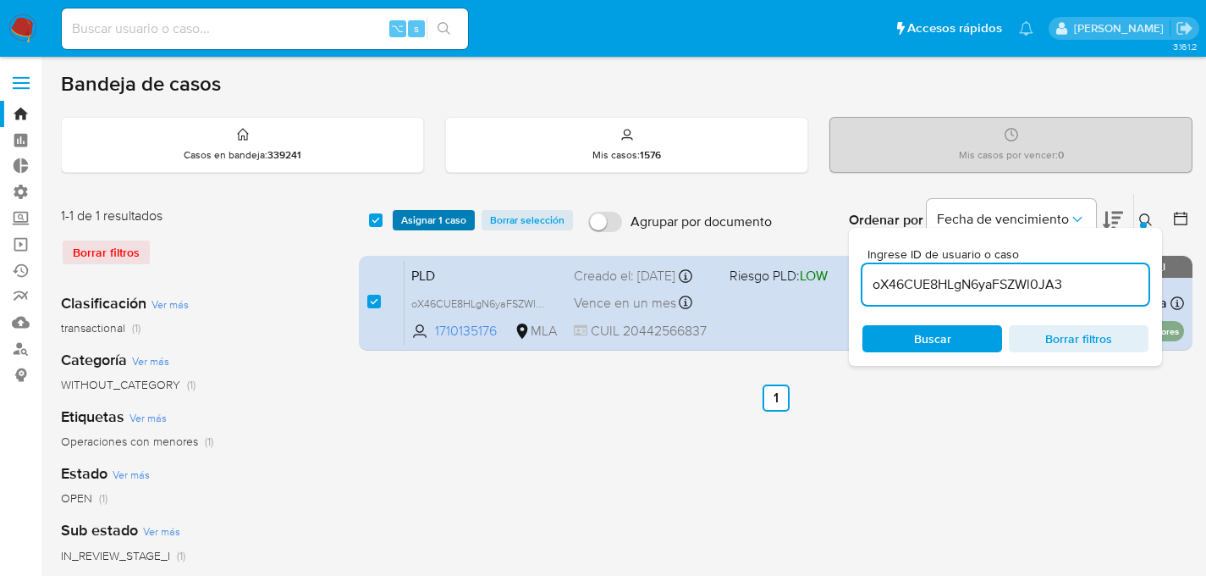
click at [409, 218] on span "Asignar 1 caso" at bounding box center [433, 220] width 65 height 17
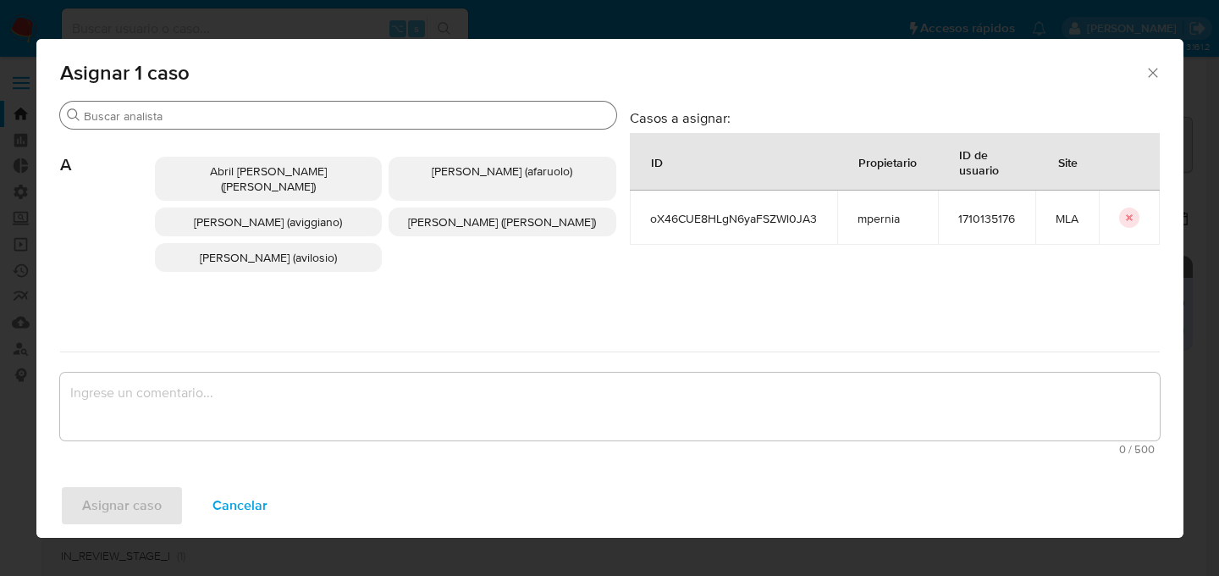
click at [280, 111] on input "Buscar" at bounding box center [347, 115] width 526 height 15
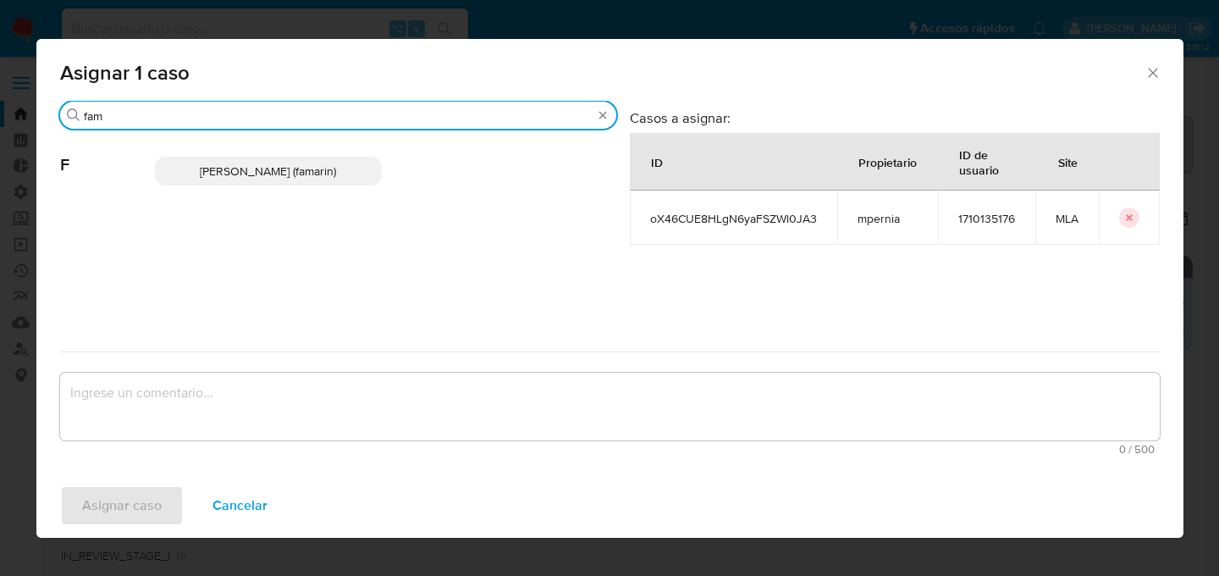
type input "fam"
click at [273, 163] on span "Facundo Marin (famarin)" at bounding box center [268, 171] width 136 height 17
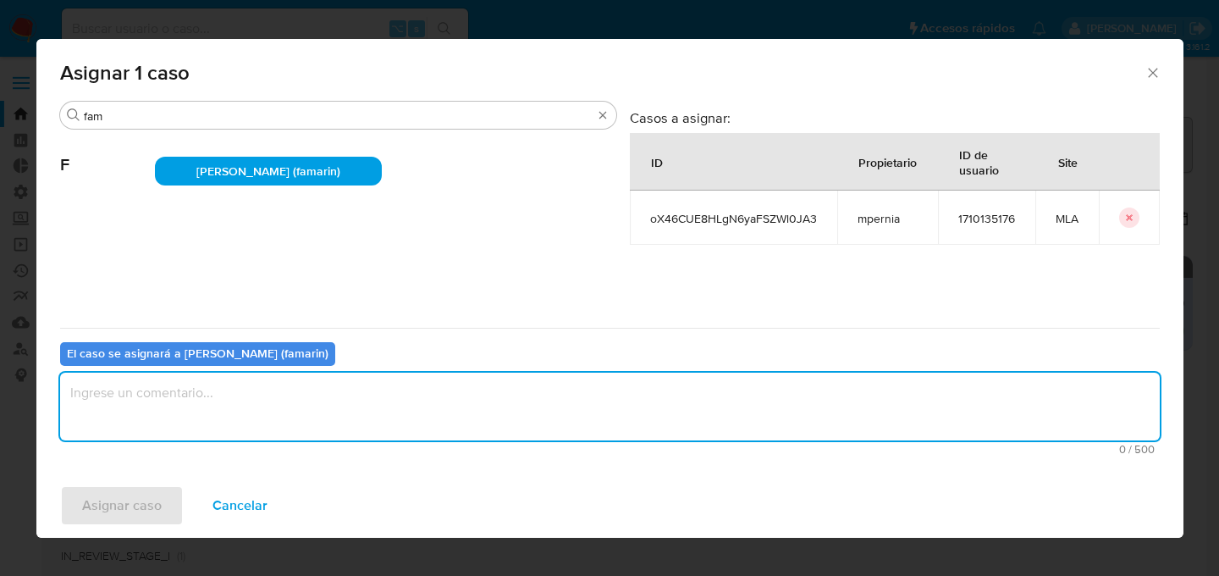
click at [101, 422] on textarea "assign-modal" at bounding box center [610, 406] width 1100 height 68
click at [98, 487] on span "Asignar caso" at bounding box center [122, 505] width 80 height 37
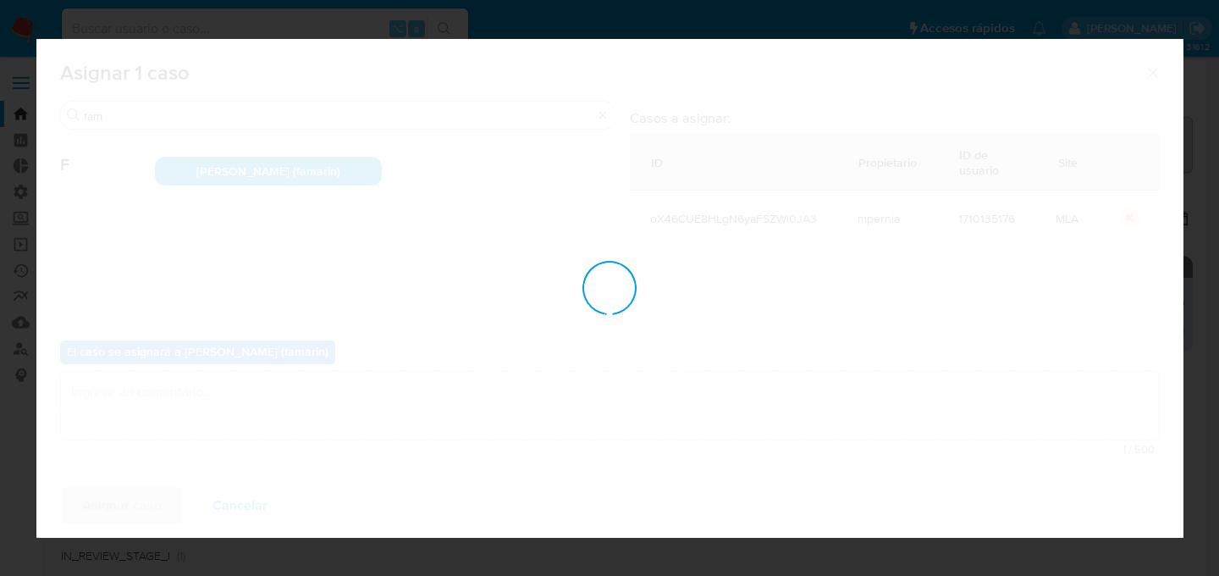
checkbox input "false"
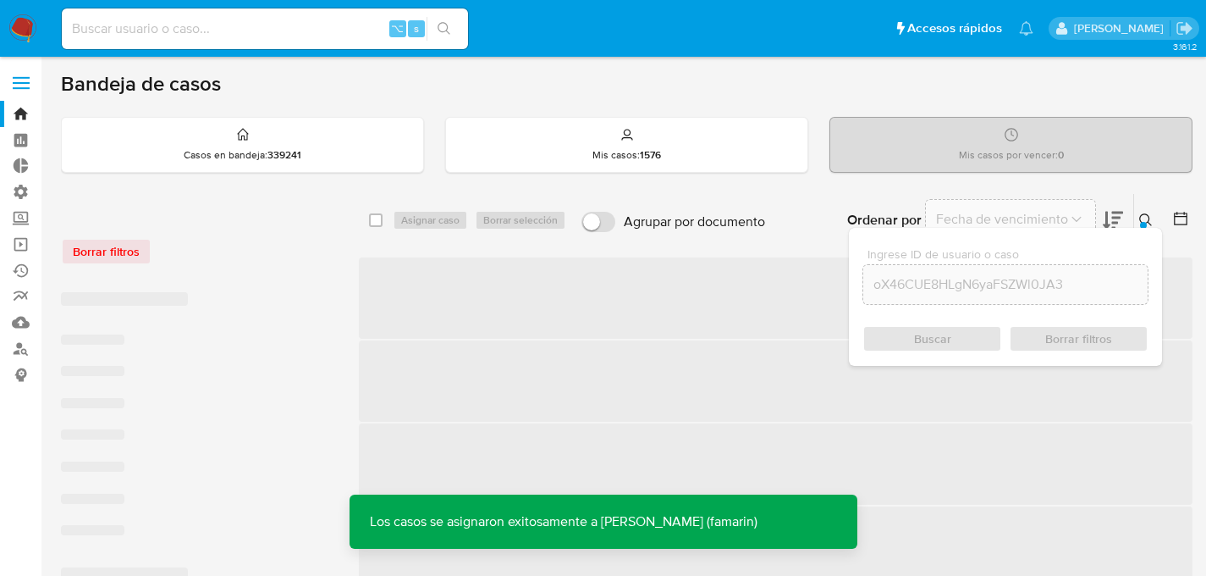
click at [1134, 213] on button at bounding box center [1148, 220] width 28 height 20
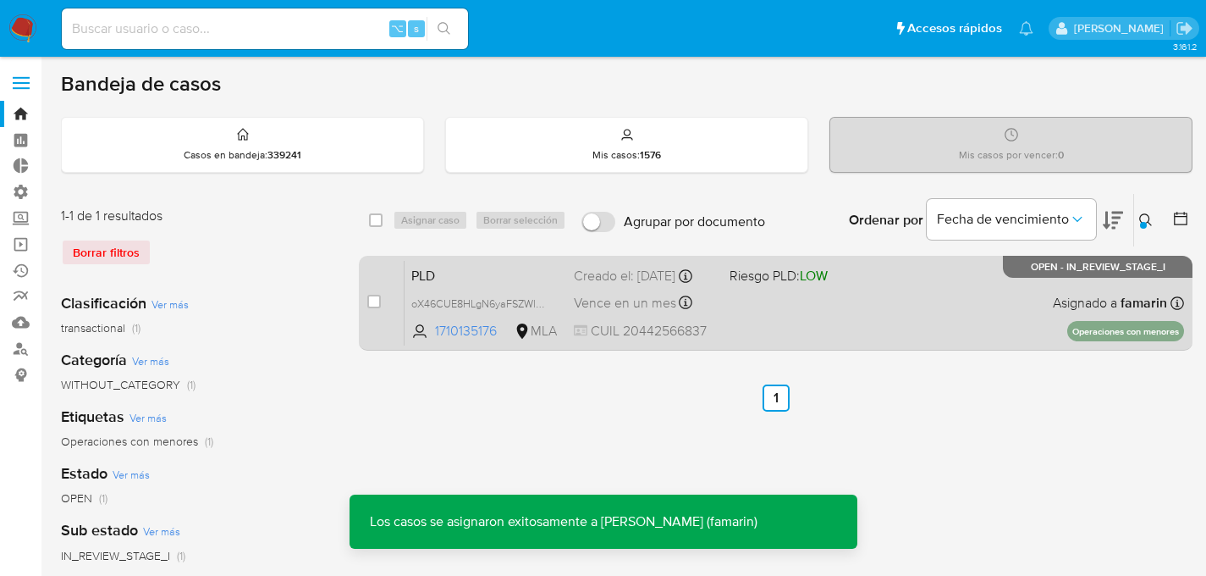
click at [582, 278] on div "Creado el: 12/09/2025 Creado el: 12/09/2025 03:31:46" at bounding box center [645, 276] width 142 height 19
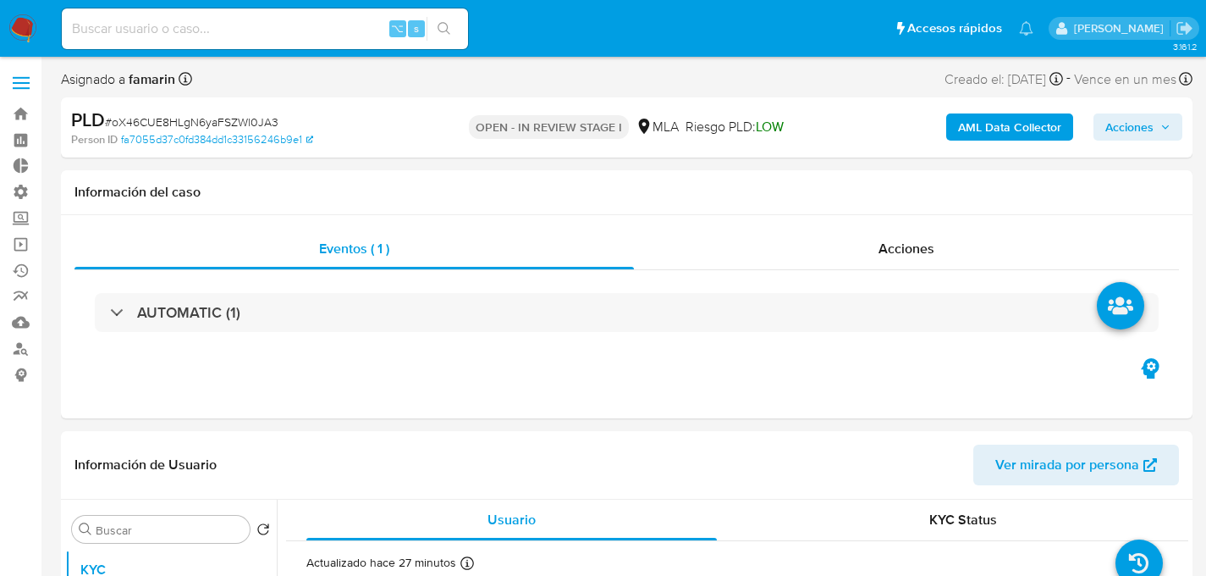
select select "10"
click at [1028, 135] on b "AML Data Collector" at bounding box center [1009, 126] width 103 height 27
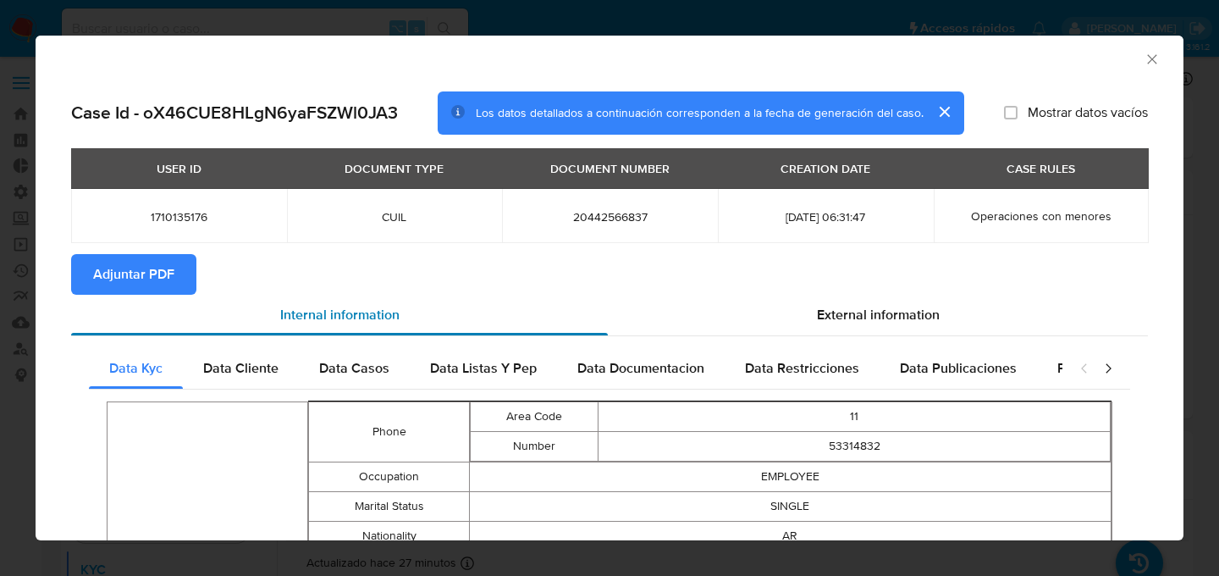
click at [538, 328] on div "Internal information" at bounding box center [339, 315] width 537 height 41
click at [149, 279] on span "Adjuntar PDF" at bounding box center [133, 274] width 81 height 37
click at [1145, 59] on icon "Cerrar ventana" at bounding box center [1152, 59] width 17 height 17
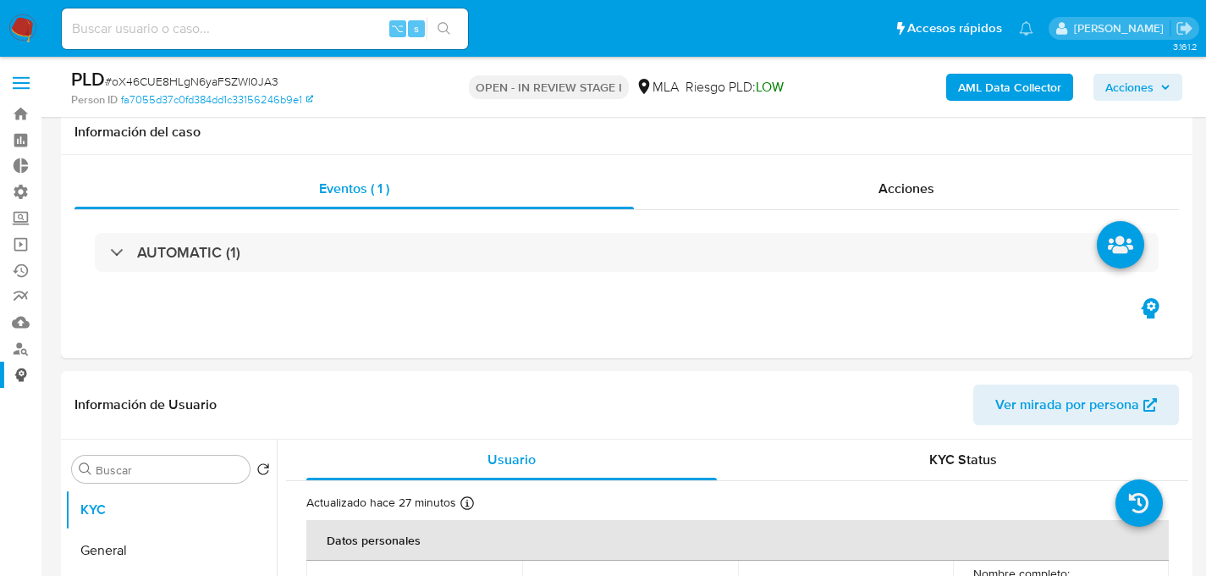
scroll to position [301, 0]
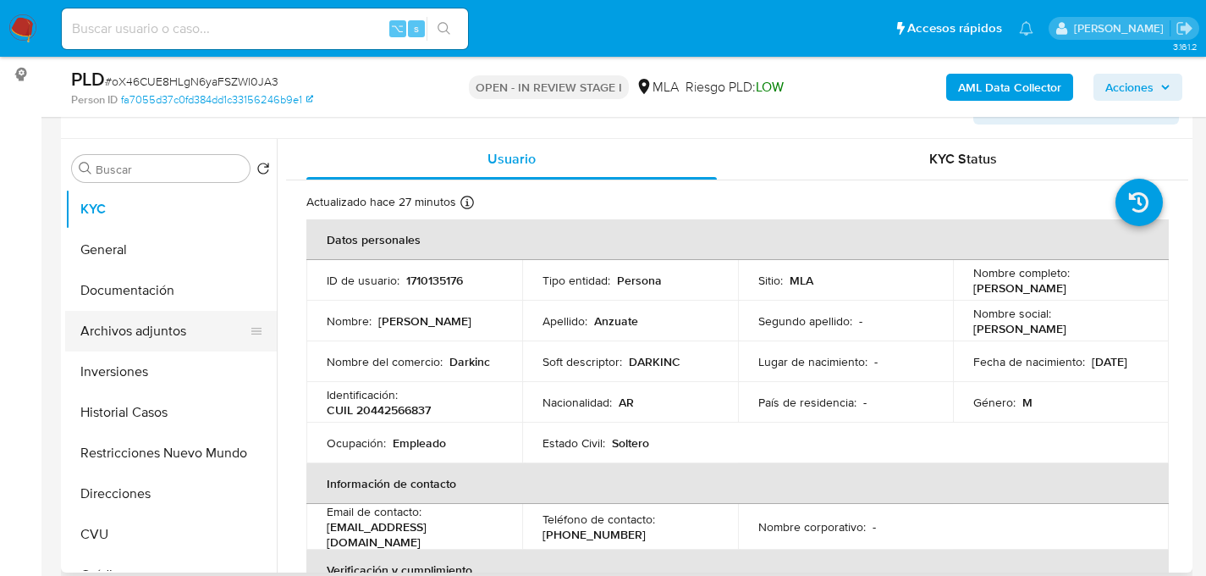
click at [124, 334] on button "Archivos adjuntos" at bounding box center [164, 331] width 198 height 41
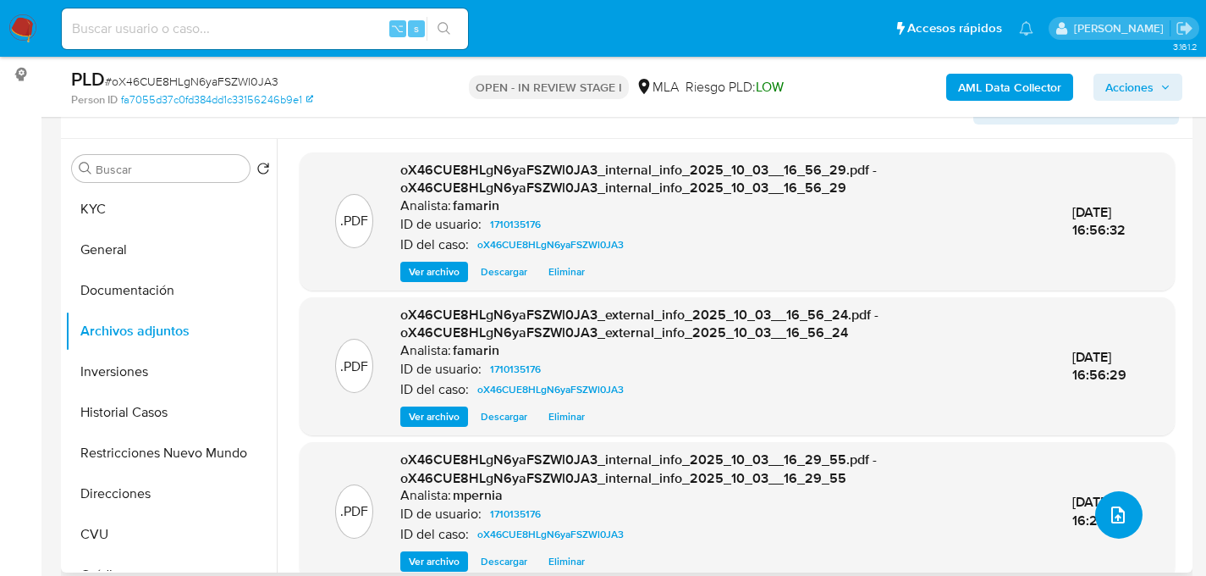
click at [1114, 521] on icon "upload-file" at bounding box center [1118, 515] width 20 height 20
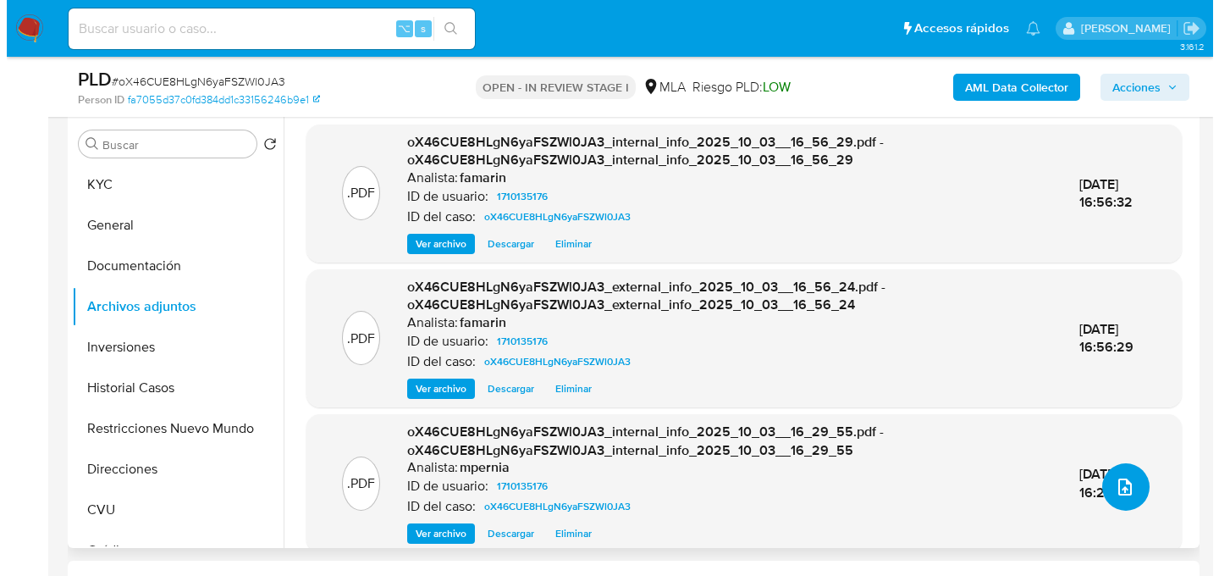
scroll to position [0, 0]
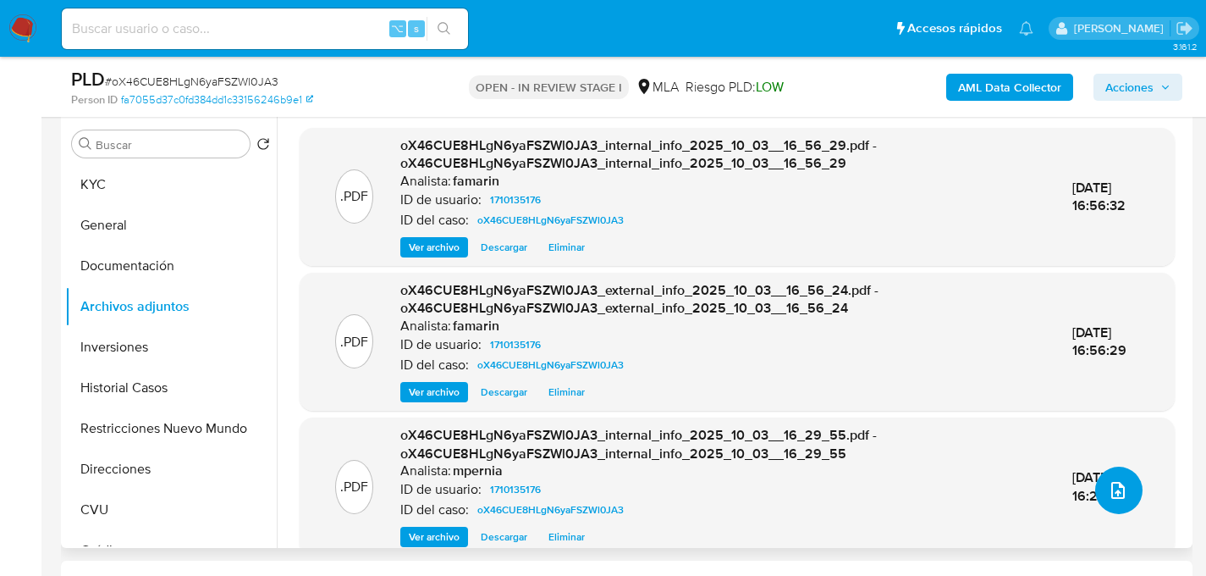
click at [1115, 485] on icon "upload-file" at bounding box center [1118, 490] width 20 height 20
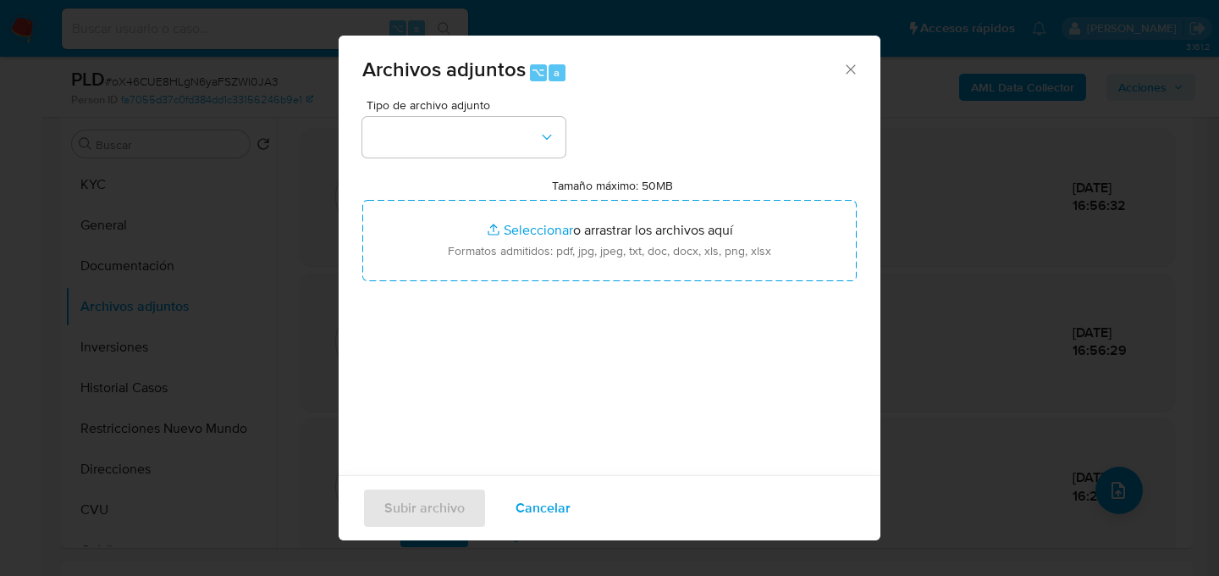
click at [534, 157] on div "Tipo de archivo adjunto Tamaño máximo: 50MB Seleccionar archivos Seleccionar o …" at bounding box center [609, 299] width 494 height 400
drag, startPoint x: 495, startPoint y: 142, endPoint x: 487, endPoint y: 149, distance: 10.8
click at [495, 142] on button "button" at bounding box center [463, 137] width 203 height 41
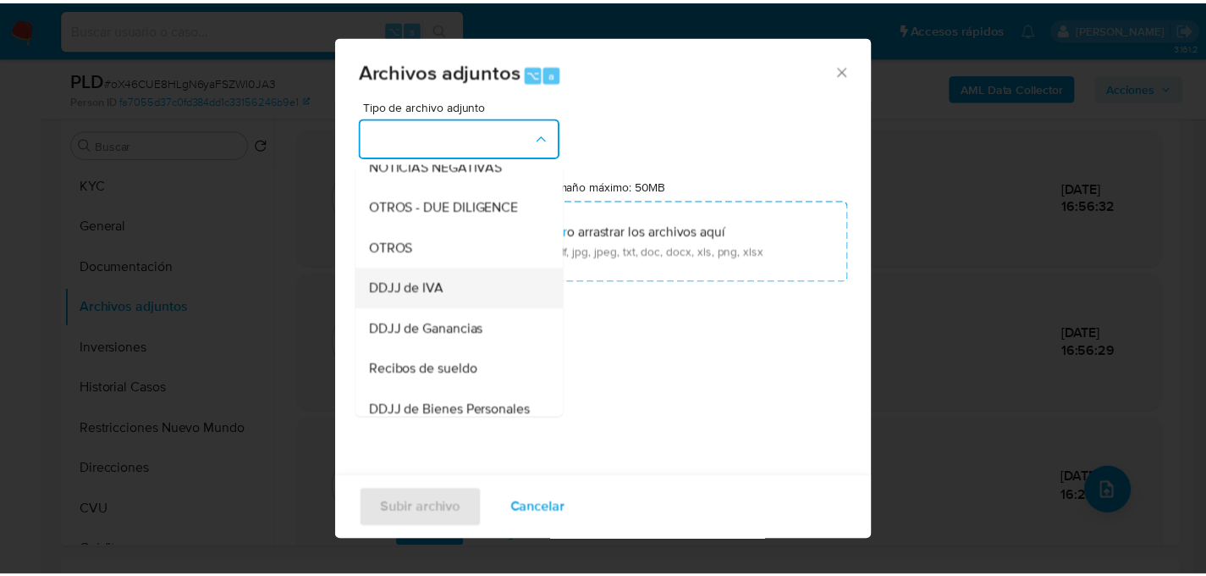
scroll to position [262, 0]
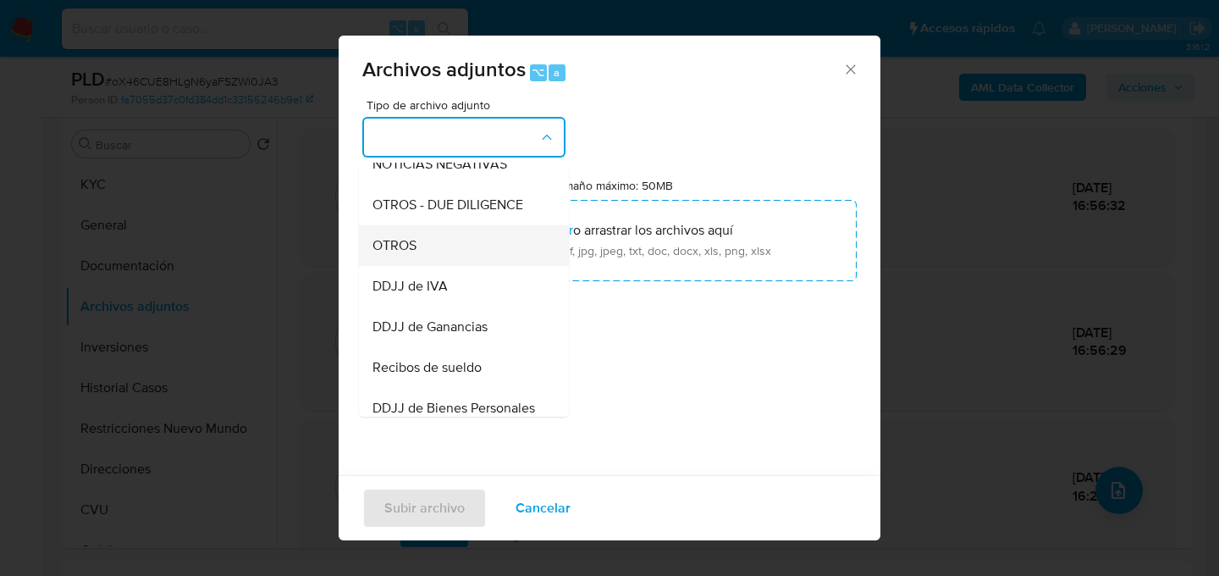
click at [408, 254] on span "OTROS" at bounding box center [394, 245] width 44 height 17
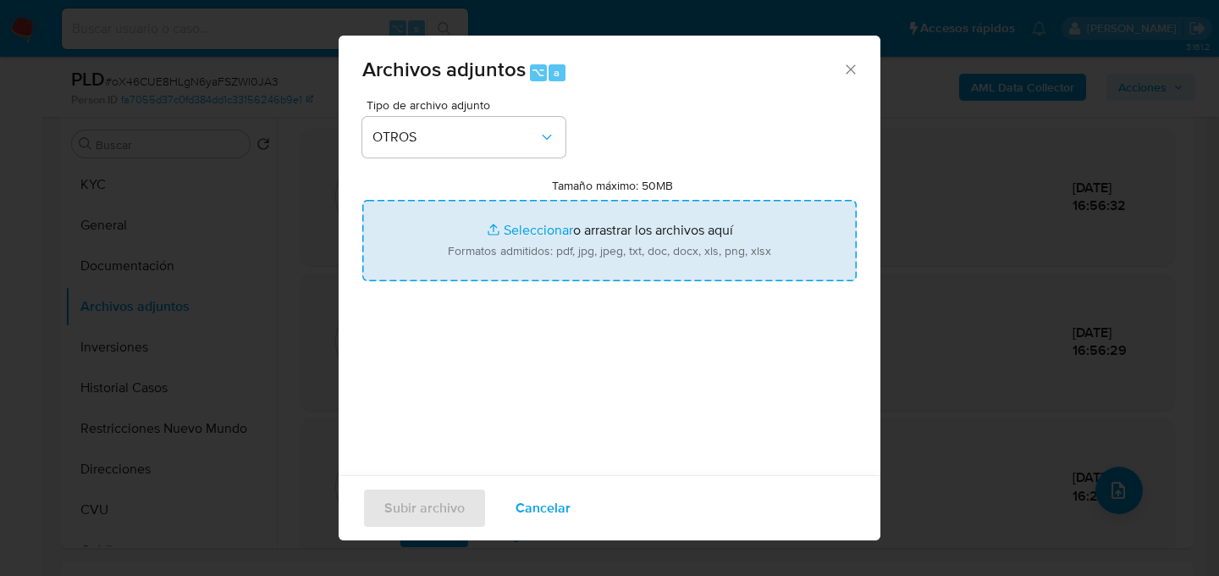
click at [518, 249] on input "Tamaño máximo: 50MB Seleccionar archivos" at bounding box center [609, 240] width 494 height 81
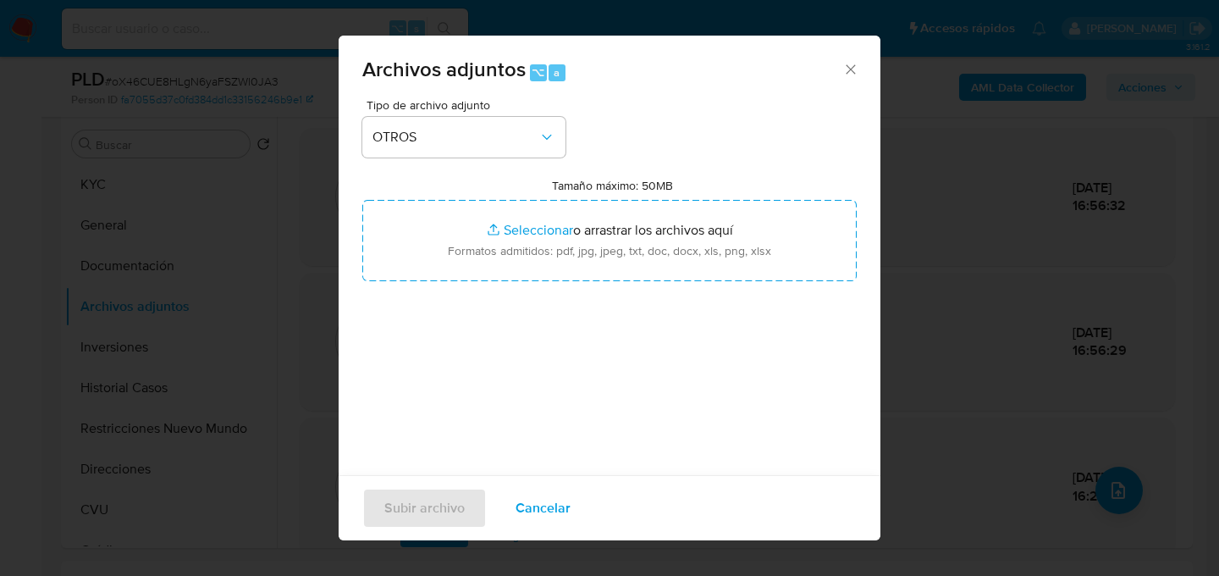
type input "C:\fakepath\Caselog oX46CUE8HLgN6yaFSZWl0JA3_2025_09_17_21_09_29.docx"
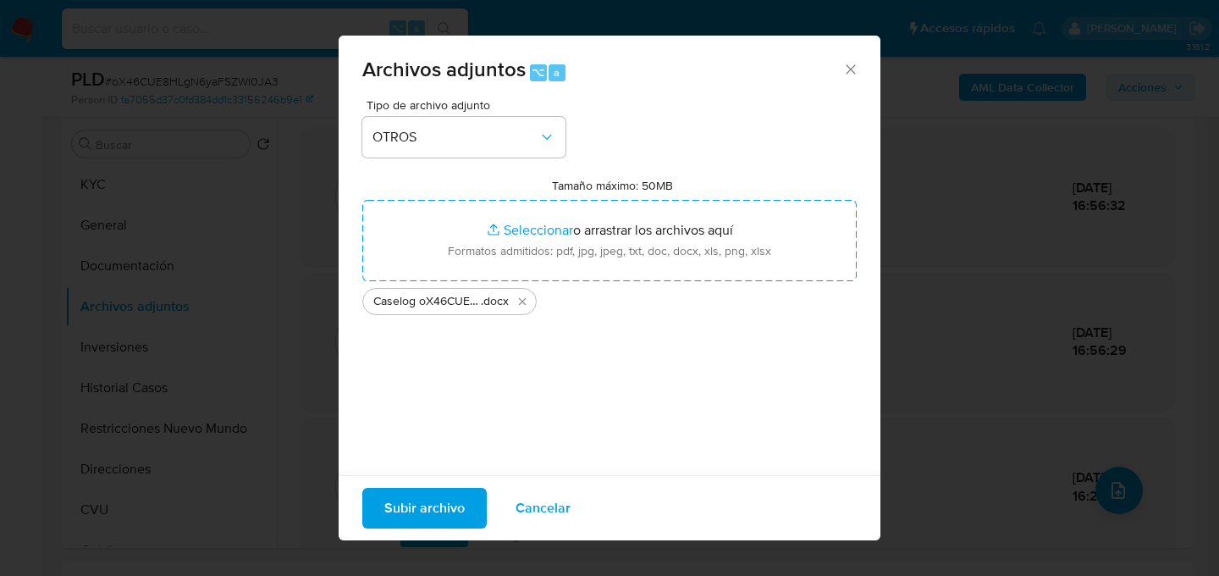
click at [393, 510] on span "Subir archivo" at bounding box center [424, 507] width 80 height 37
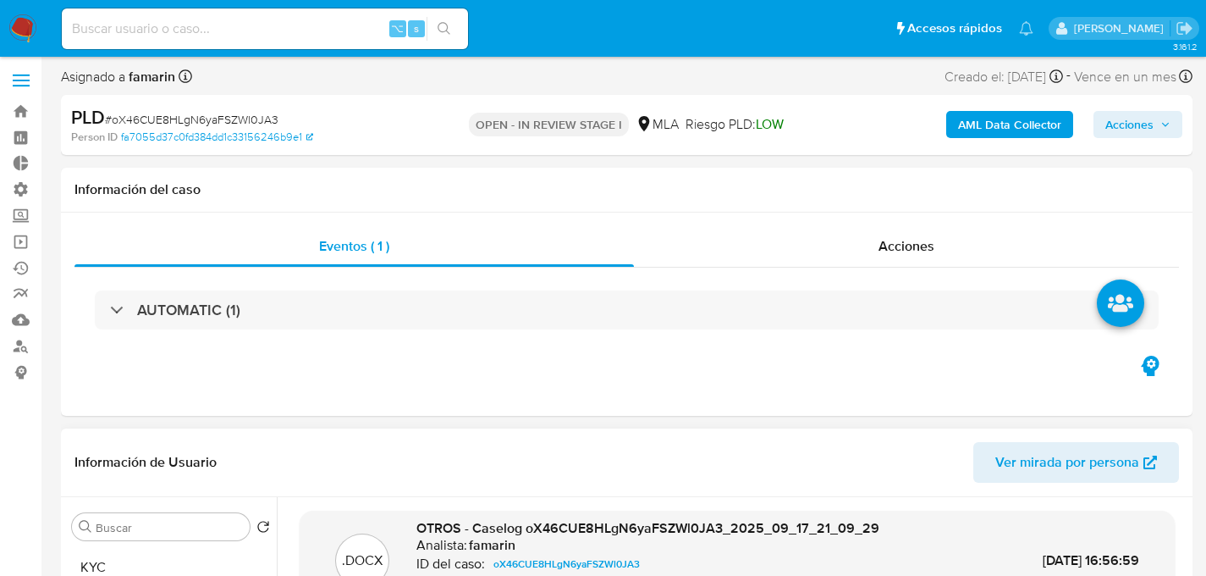
scroll to position [3, 0]
click at [218, 33] on input at bounding box center [265, 29] width 406 height 22
paste input "687343944"
type input "687343944"
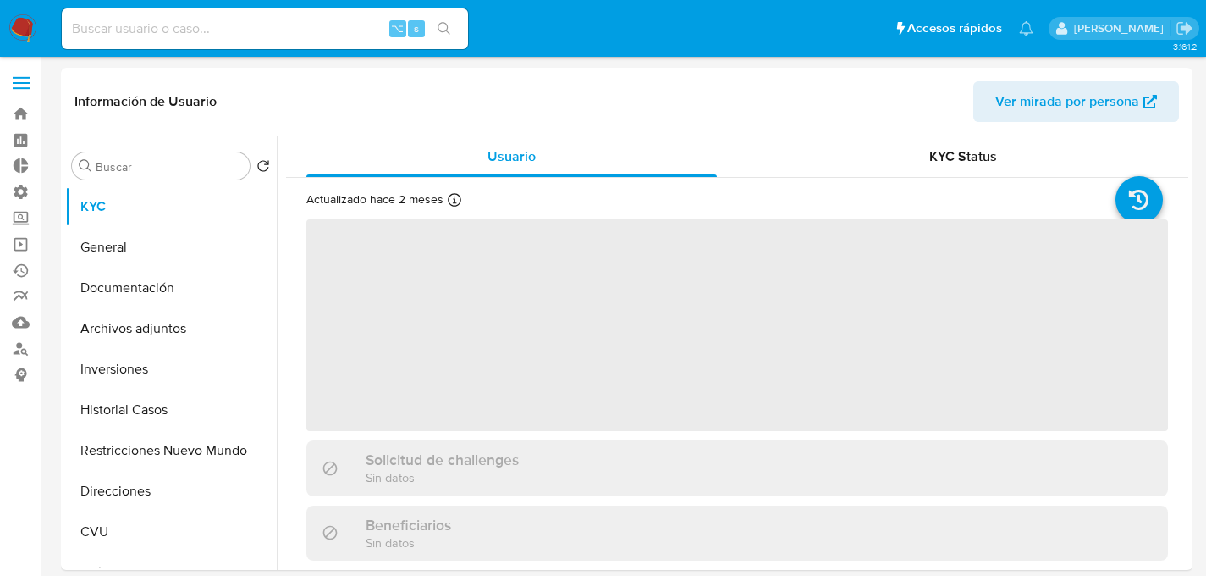
select select "10"
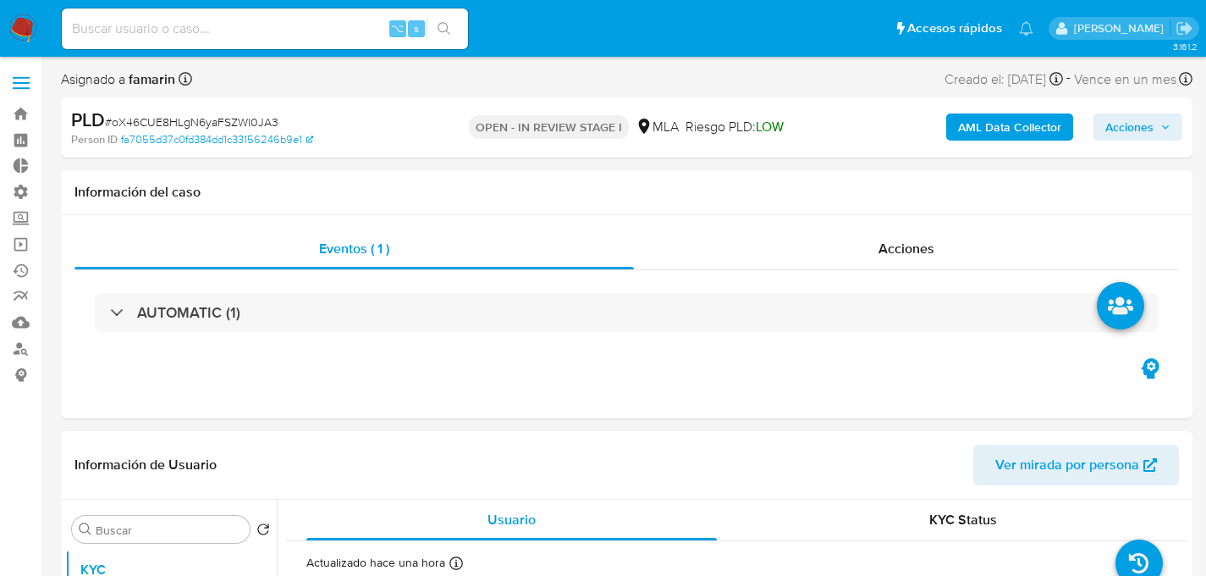
select select "10"
click at [261, 132] on link "fa7055d37c0fd384dd1c33156246b9e1" at bounding box center [217, 139] width 192 height 15
click at [144, 113] on span "# oX46CUE8HLgN6yaFSZWl0JA3" at bounding box center [192, 121] width 174 height 17
copy span "oX46CUE8HLgN6yaFSZWl0JA3"
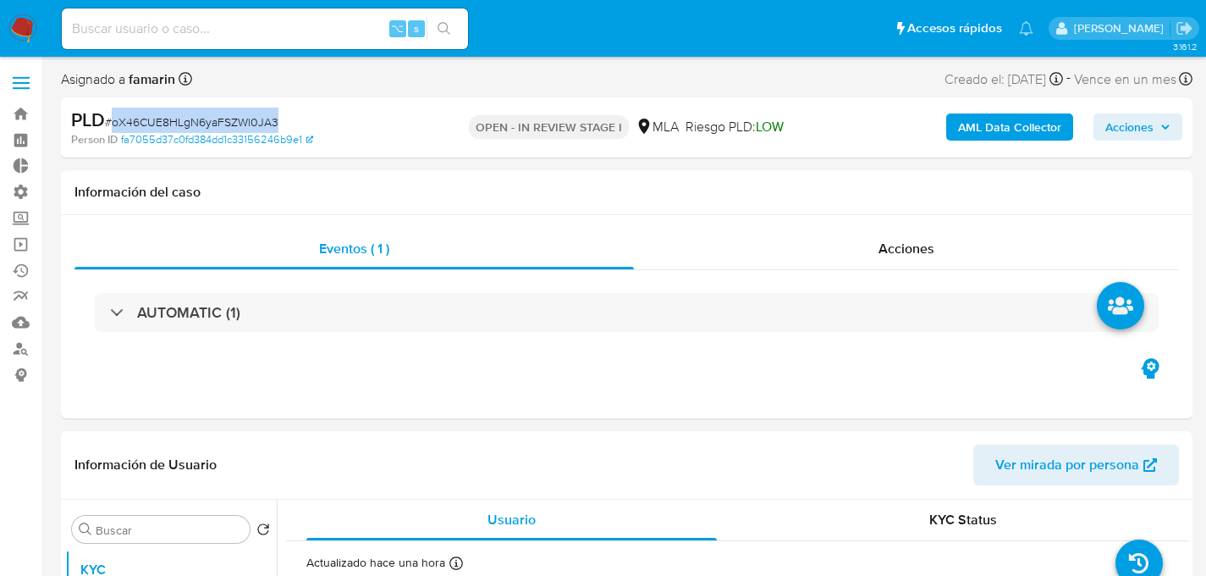
click at [28, 22] on img at bounding box center [22, 28] width 29 height 29
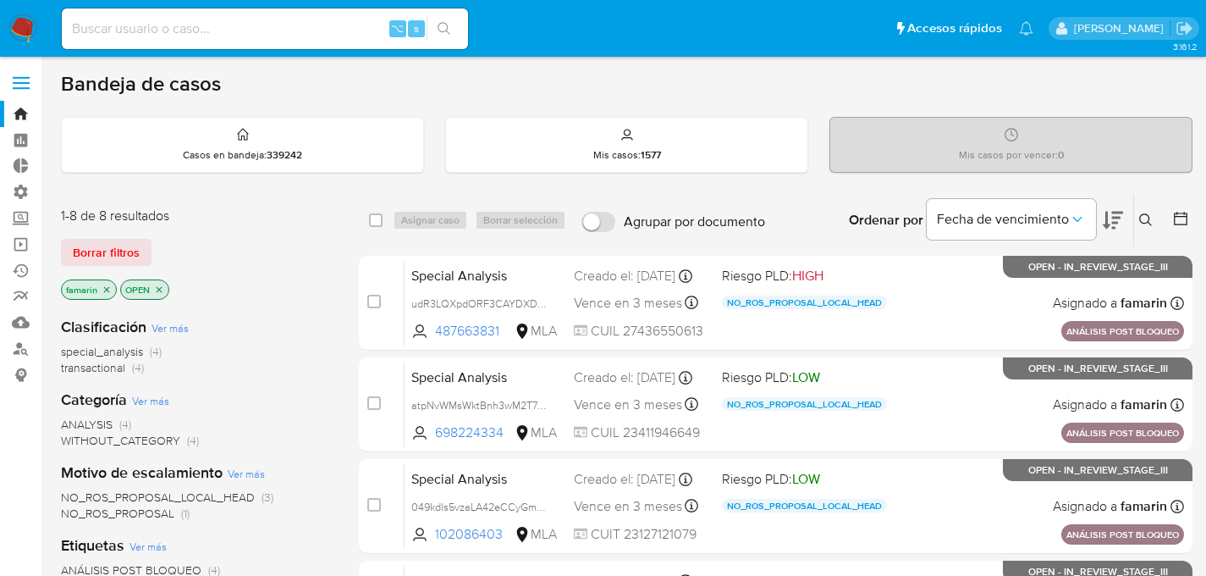
click at [1152, 221] on icon at bounding box center [1146, 220] width 14 height 14
click at [1141, 221] on icon at bounding box center [1145, 219] width 13 height 13
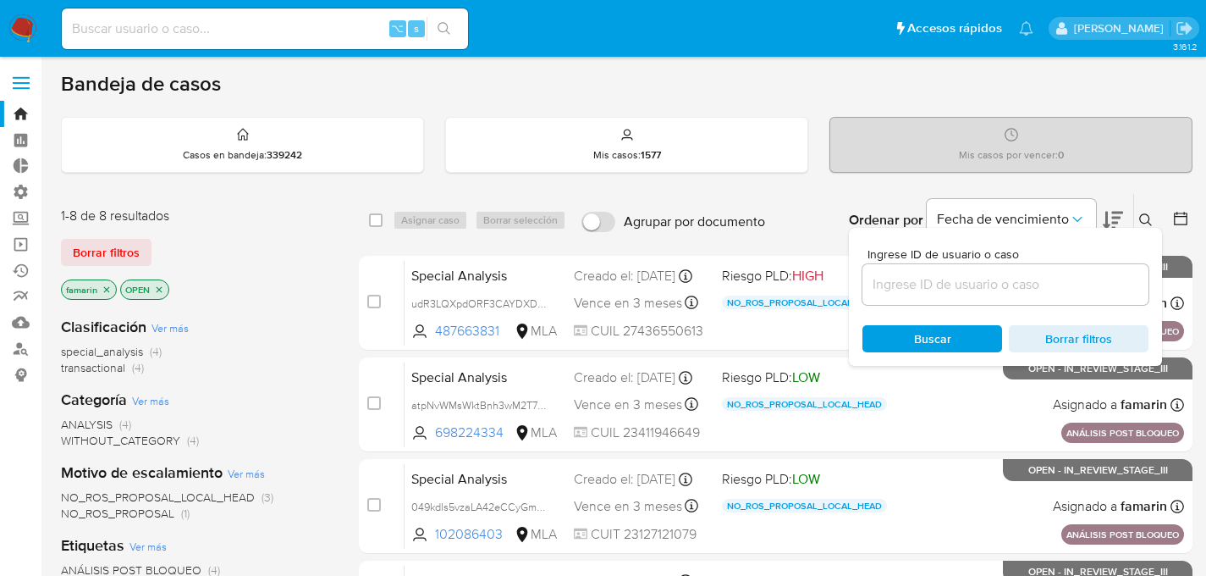
click at [996, 293] on input at bounding box center [1006, 284] width 286 height 22
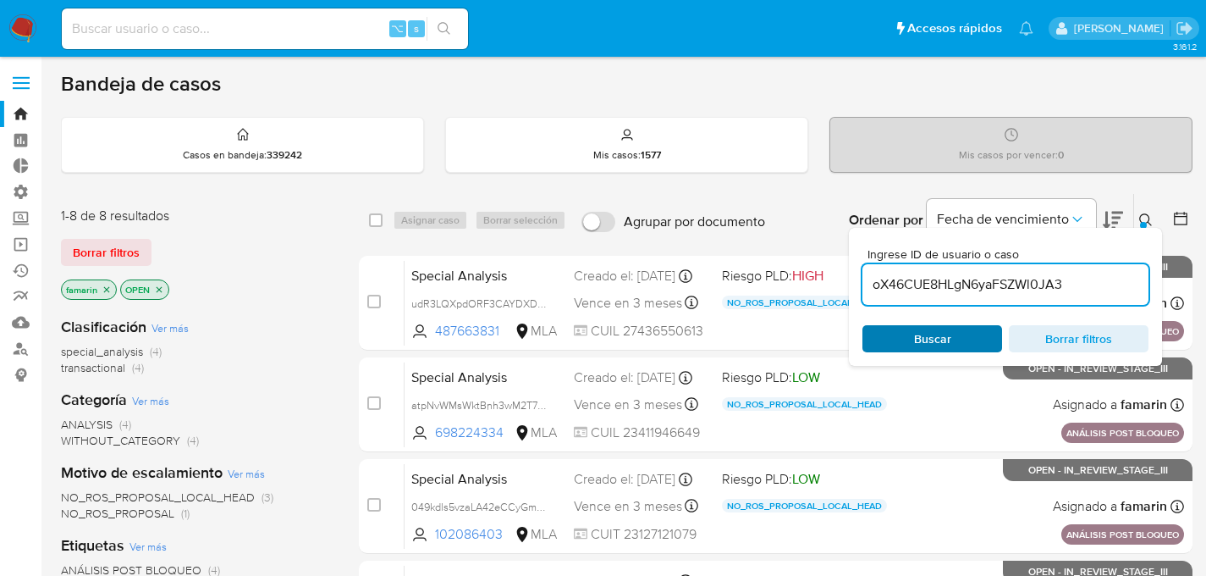
type input "oX46CUE8HLgN6yaFSZWl0JA3"
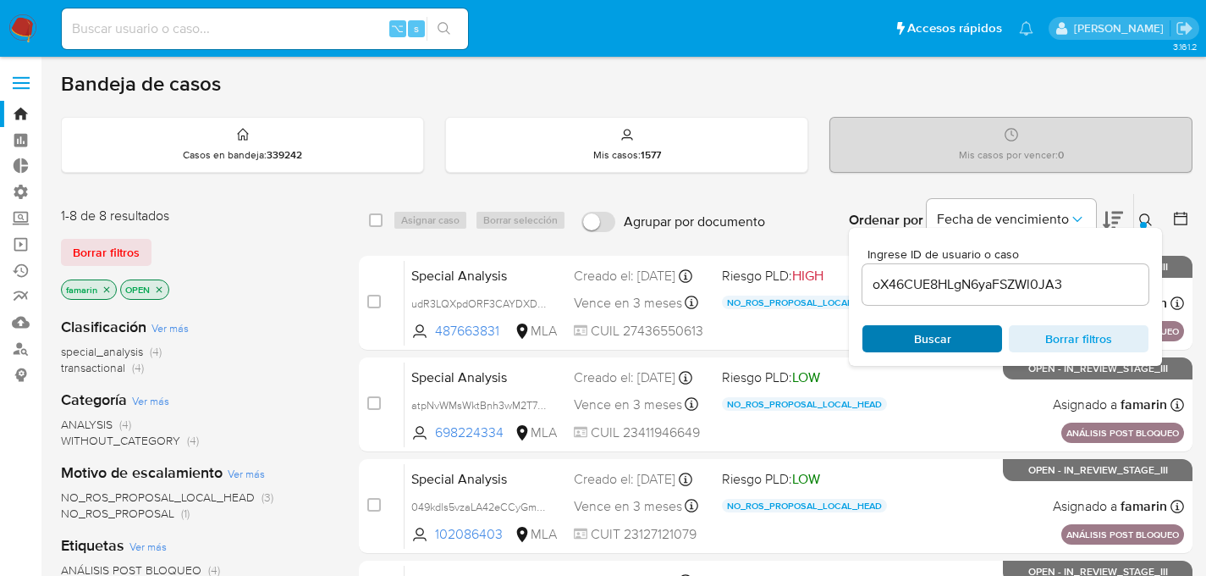
click at [941, 333] on span "Buscar" at bounding box center [932, 338] width 37 height 27
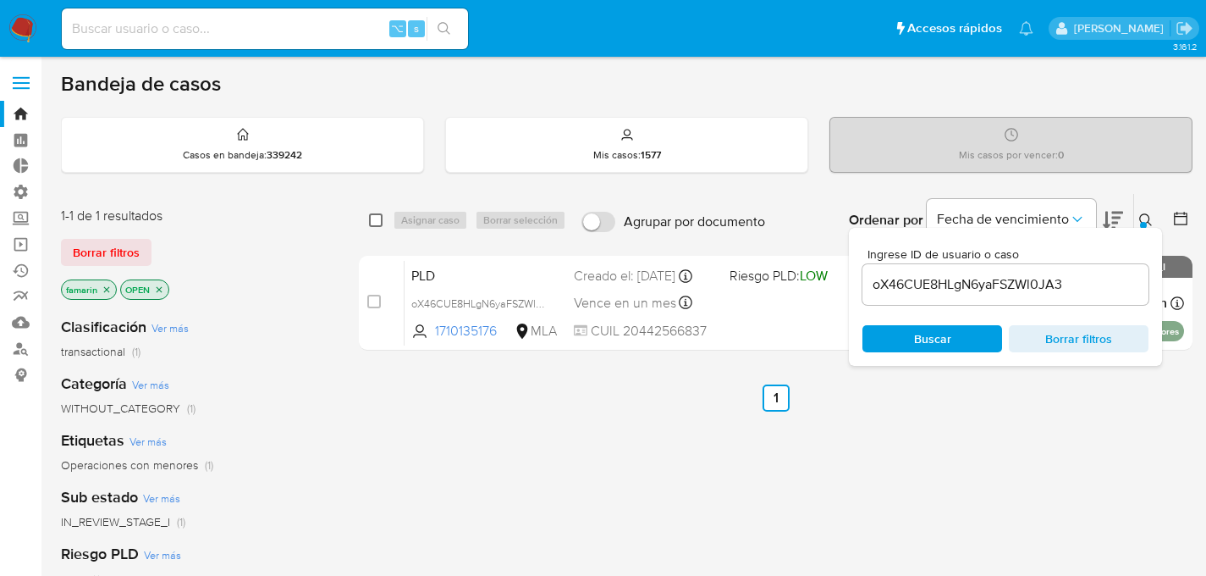
click at [373, 214] on input "checkbox" at bounding box center [376, 220] width 14 height 14
checkbox input "true"
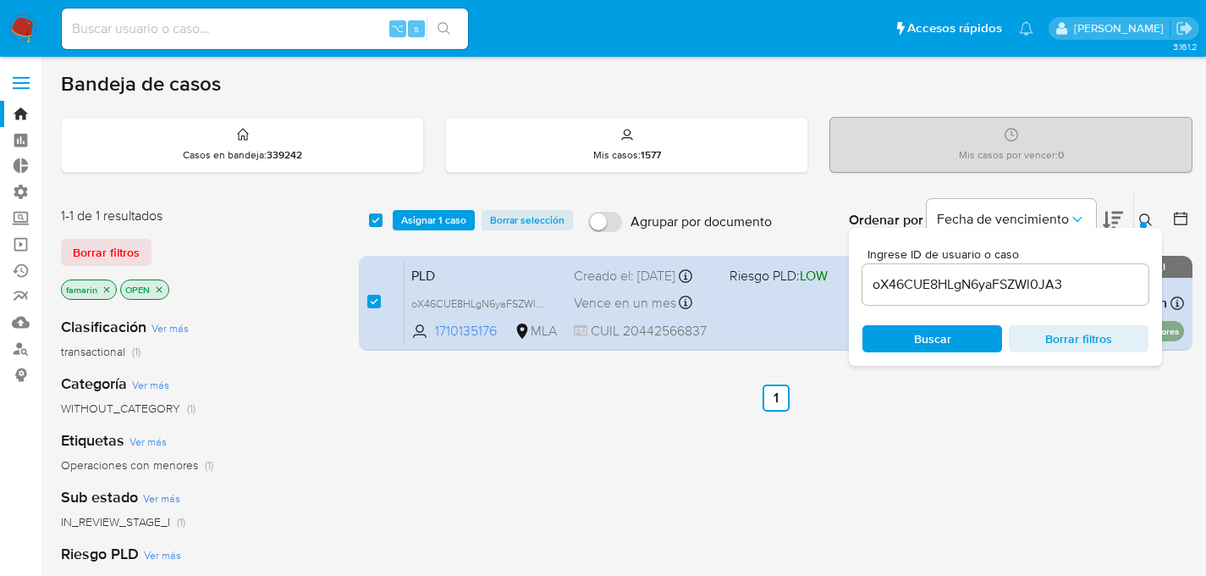
click at [1157, 213] on button at bounding box center [1148, 220] width 28 height 20
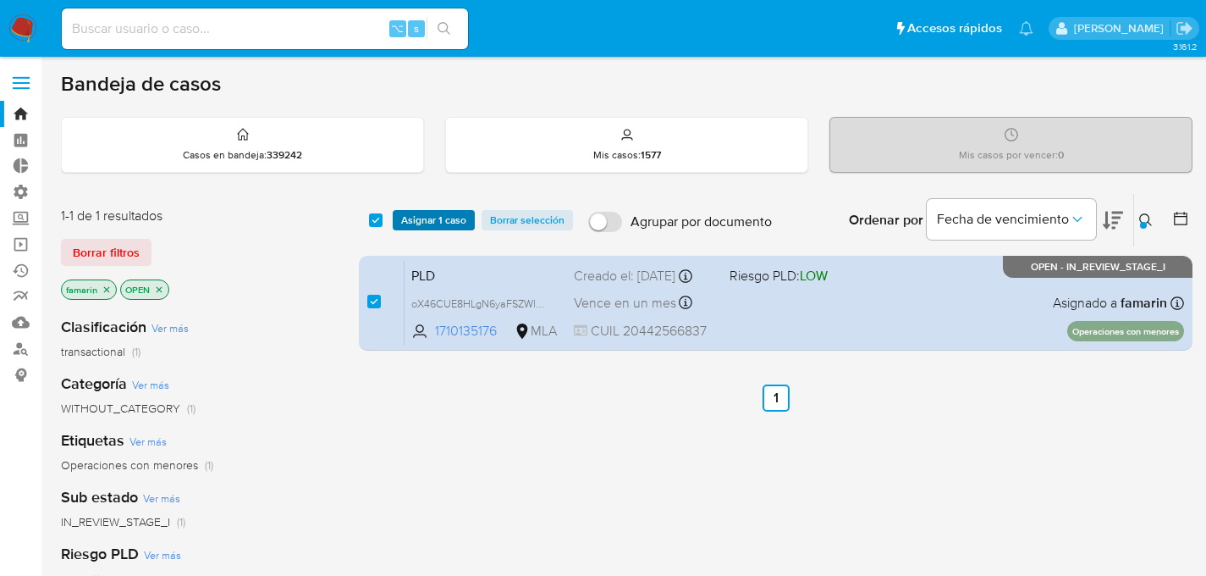
click at [415, 227] on span "Asignar 1 caso" at bounding box center [433, 220] width 65 height 17
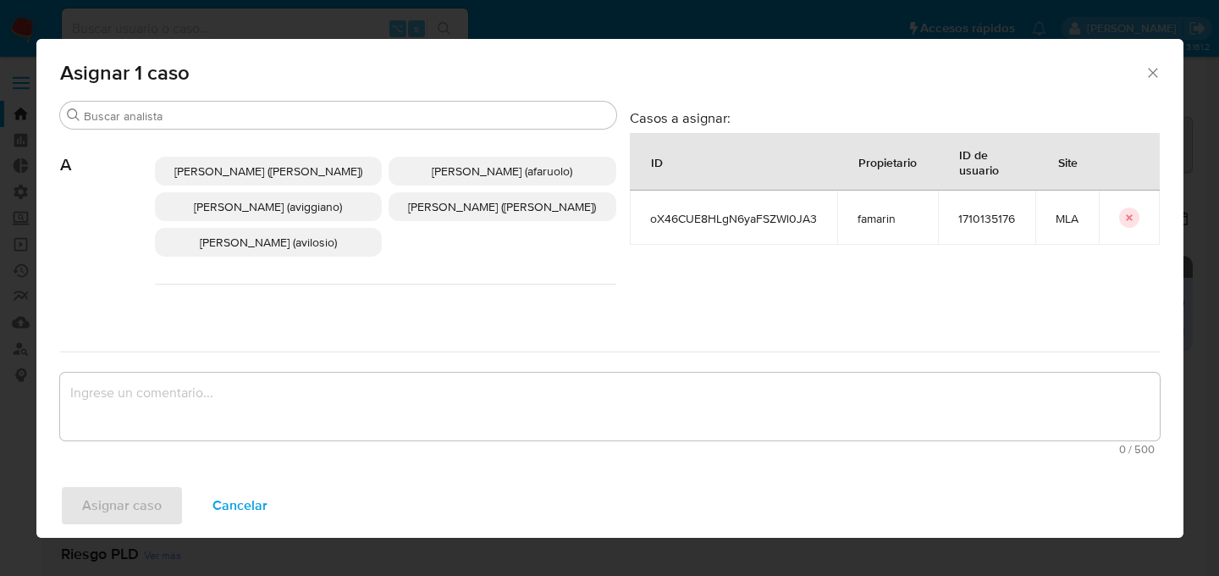
click at [406, 109] on input "Buscar" at bounding box center [347, 115] width 526 height 15
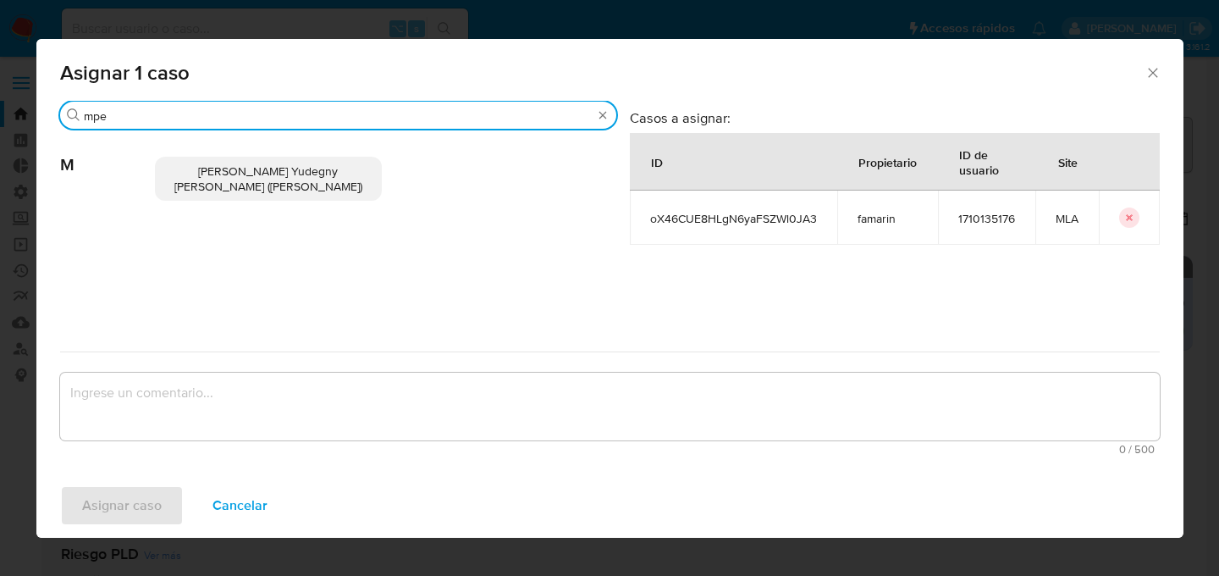
type input "mpe"
click at [348, 175] on span "Mayra Yudegny Pernia Duran (mpernia)" at bounding box center [268, 179] width 188 height 32
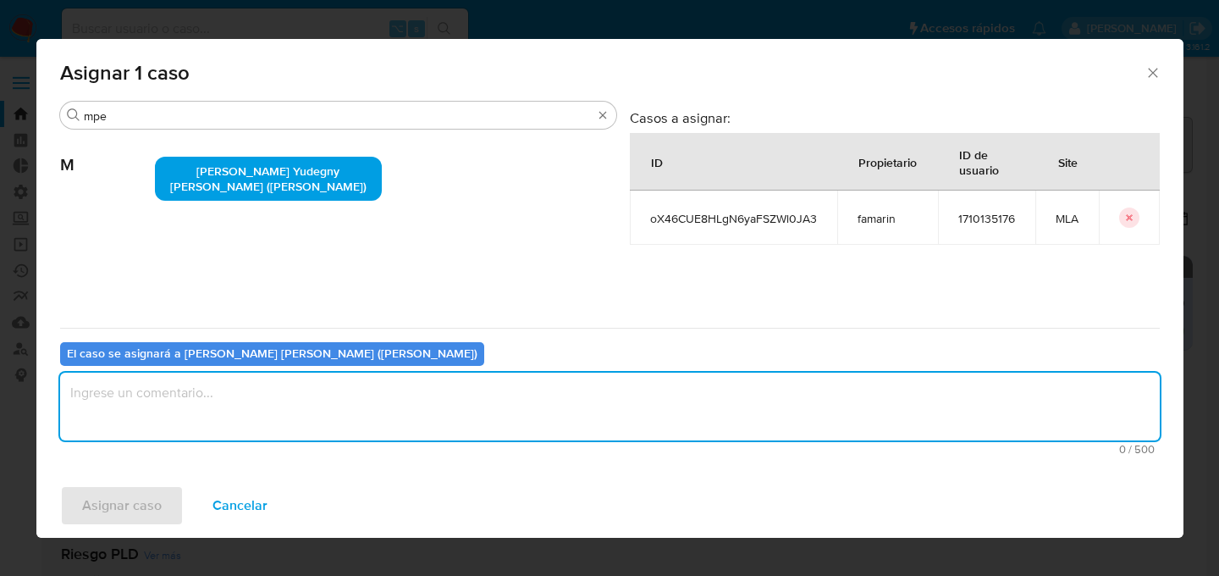
drag, startPoint x: 218, startPoint y: 383, endPoint x: 214, endPoint y: 393, distance: 10.7
click at [218, 383] on textarea "assign-modal" at bounding box center [610, 406] width 1100 height 68
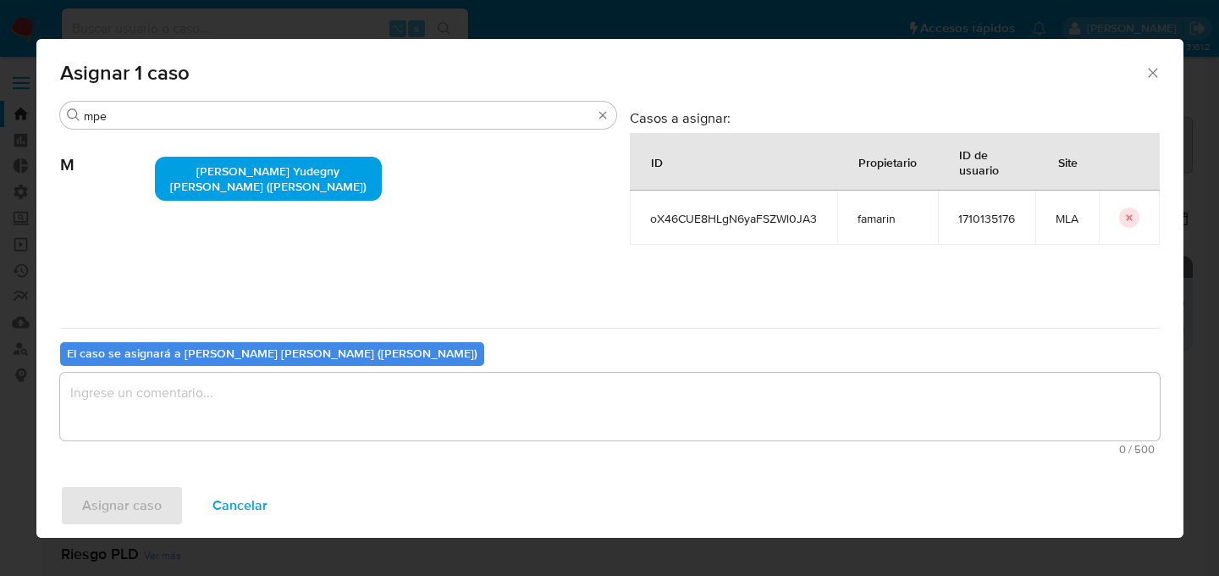
click at [190, 485] on button "Cancelar" at bounding box center [239, 505] width 99 height 41
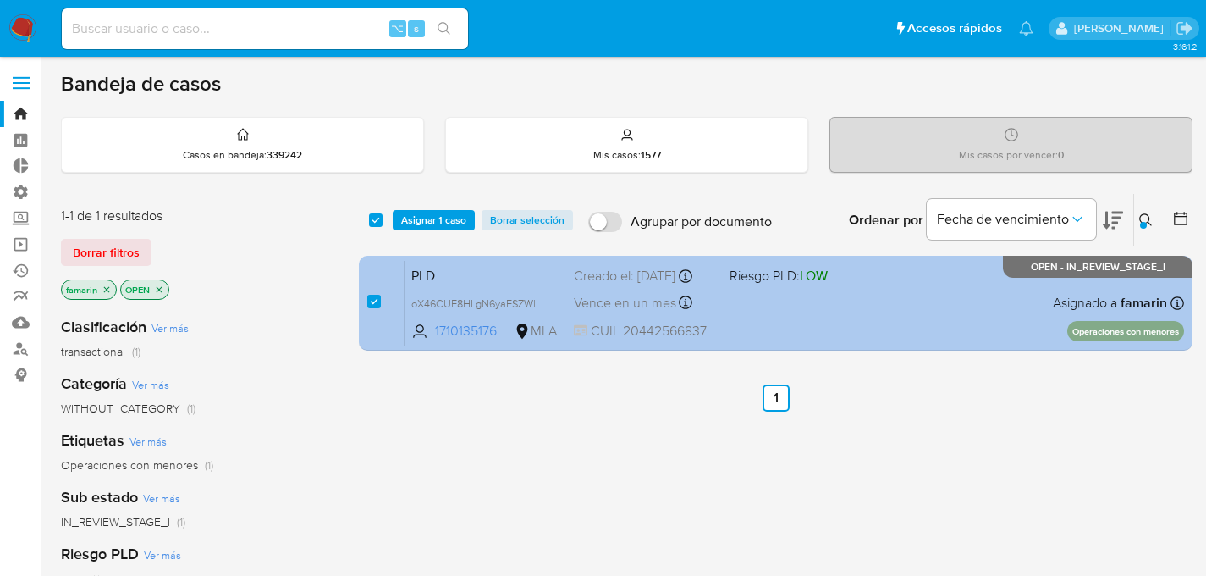
click at [589, 277] on div "Creado el: 12/09/2025 Creado el: 12/09/2025 03:31:46" at bounding box center [645, 276] width 142 height 19
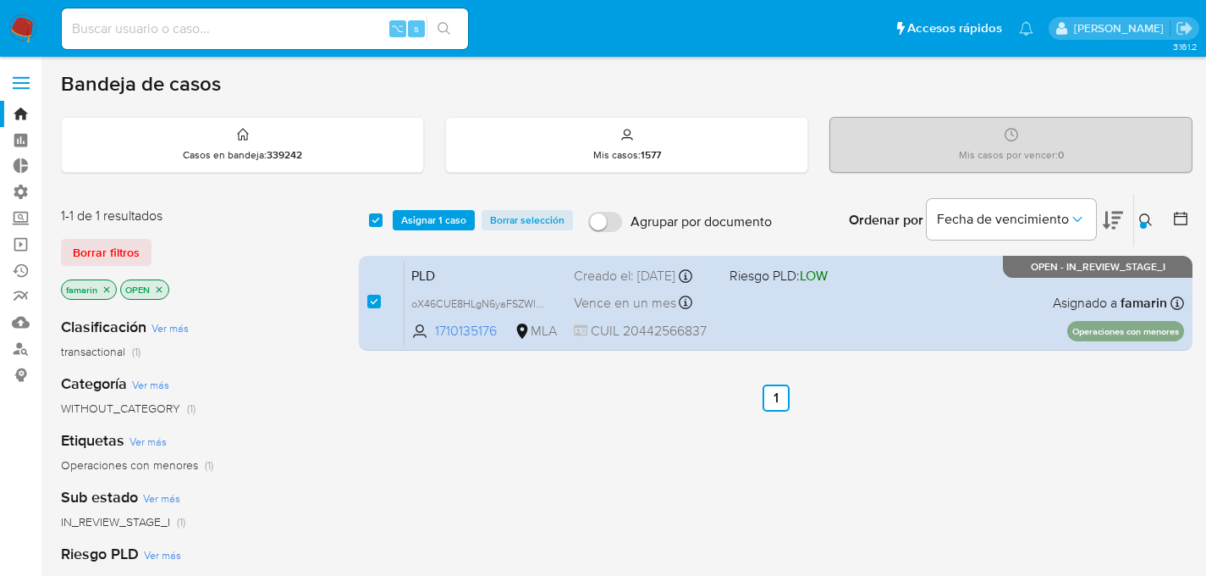
click at [456, 214] on span "Asignar 1 caso" at bounding box center [433, 220] width 65 height 17
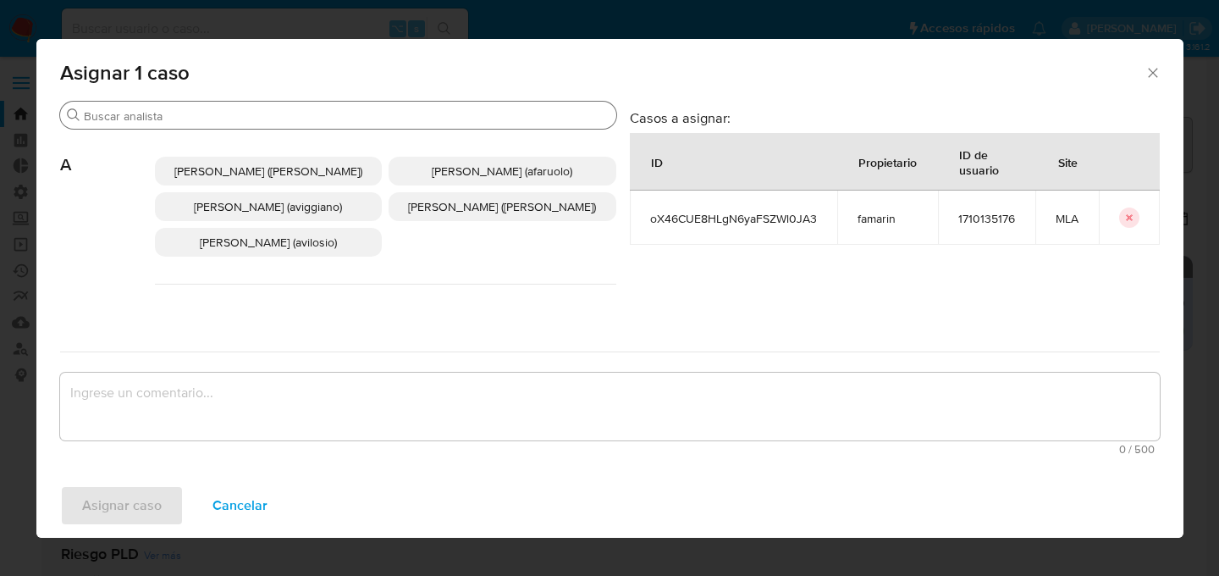
click at [467, 113] on input "Buscar" at bounding box center [347, 115] width 526 height 15
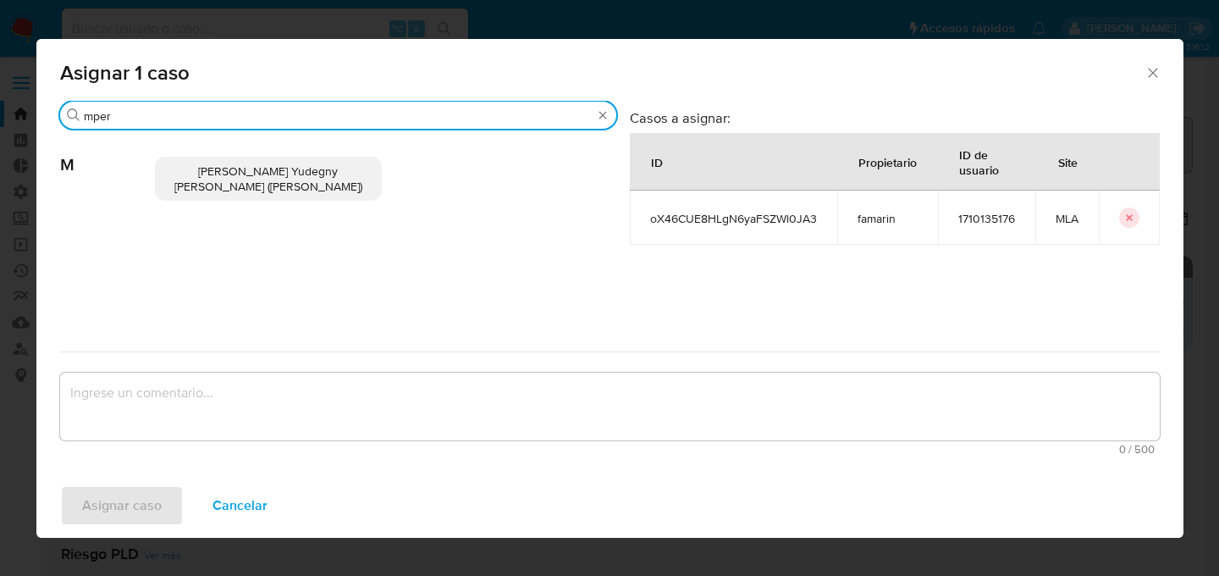
type input "mper"
click at [312, 175] on span "Mayra Yudegny Pernia Duran (mpernia)" at bounding box center [268, 179] width 188 height 32
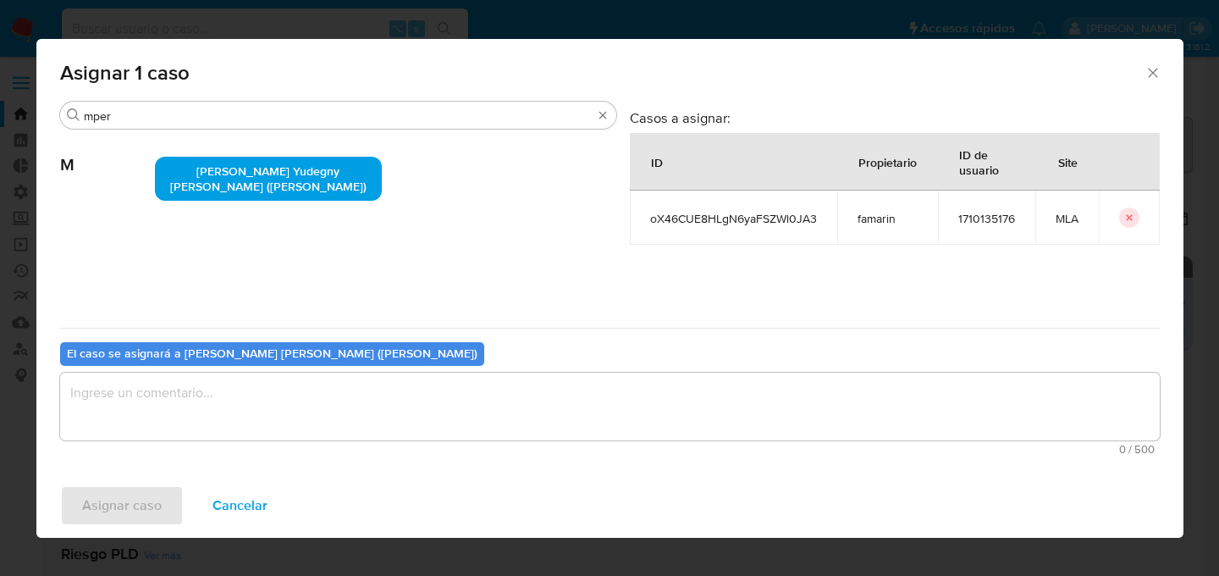
click at [177, 376] on textarea "assign-modal" at bounding box center [610, 406] width 1100 height 68
click at [153, 488] on span "Asignar caso" at bounding box center [122, 505] width 80 height 37
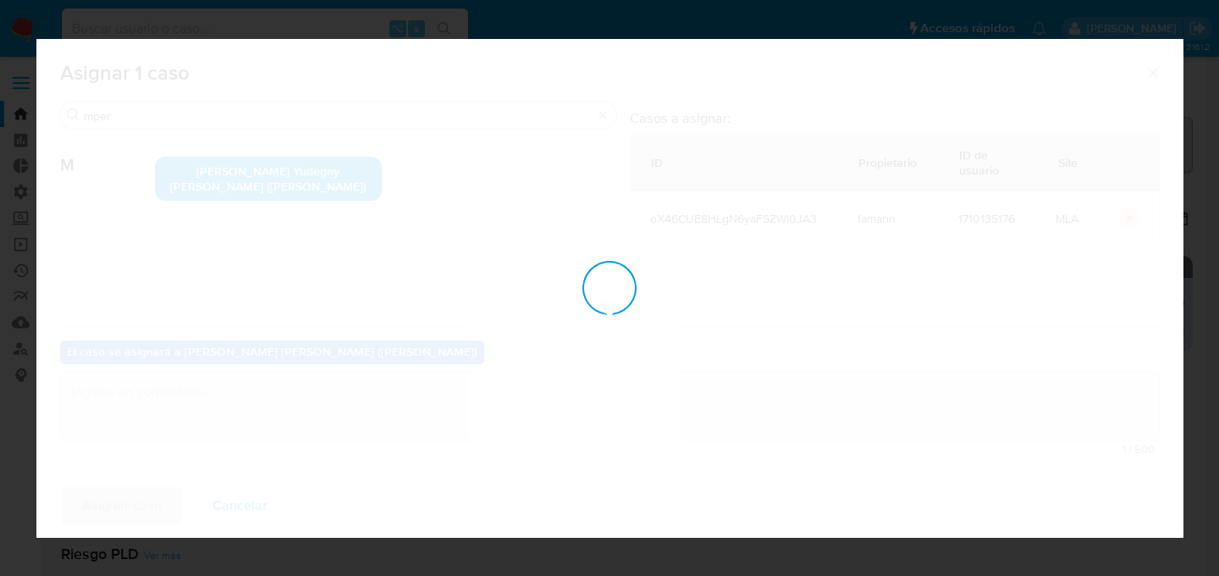
checkbox input "false"
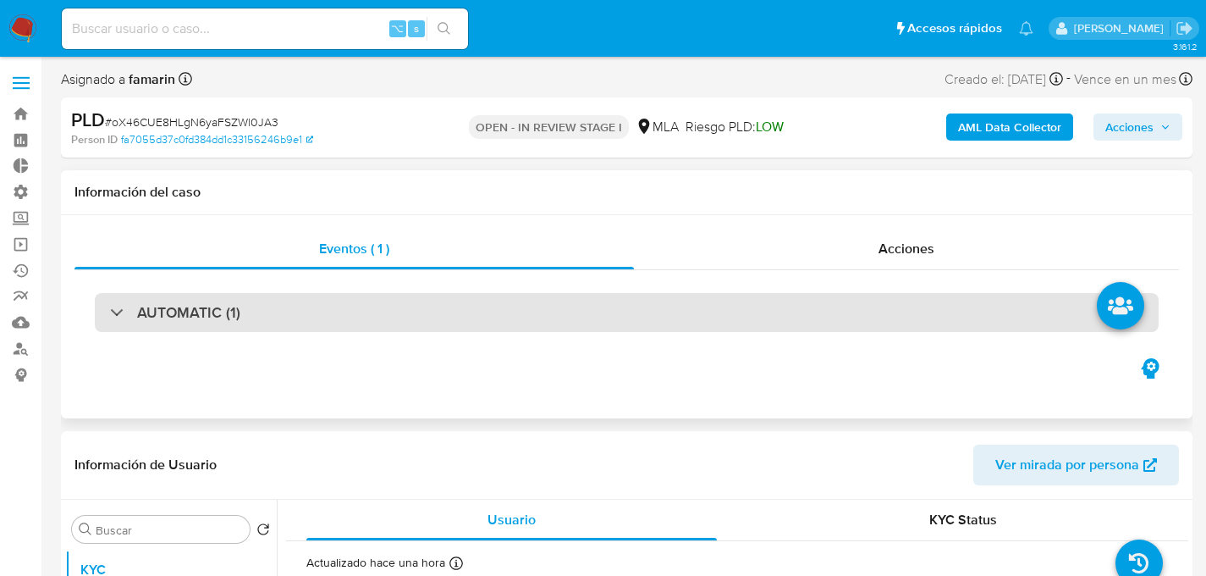
scroll to position [140, 0]
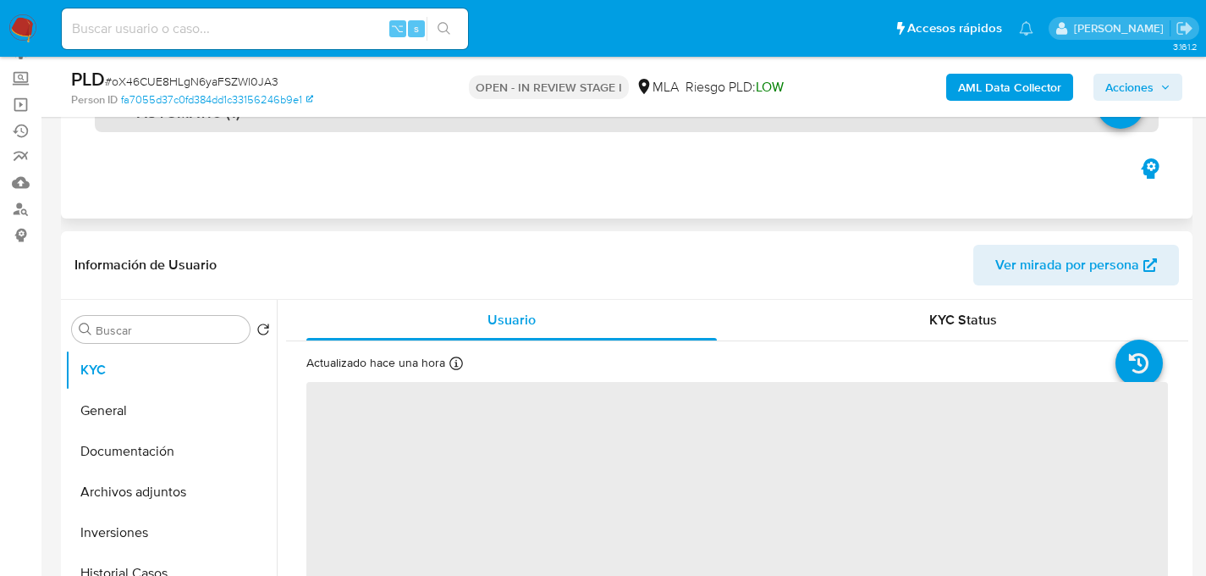
select select "10"
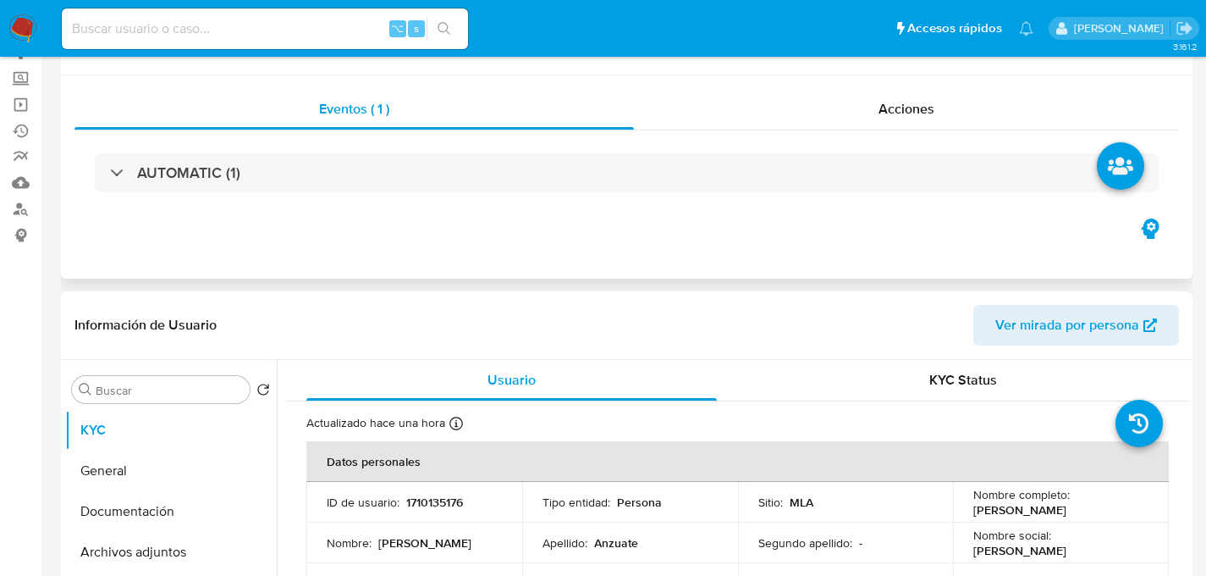
scroll to position [0, 0]
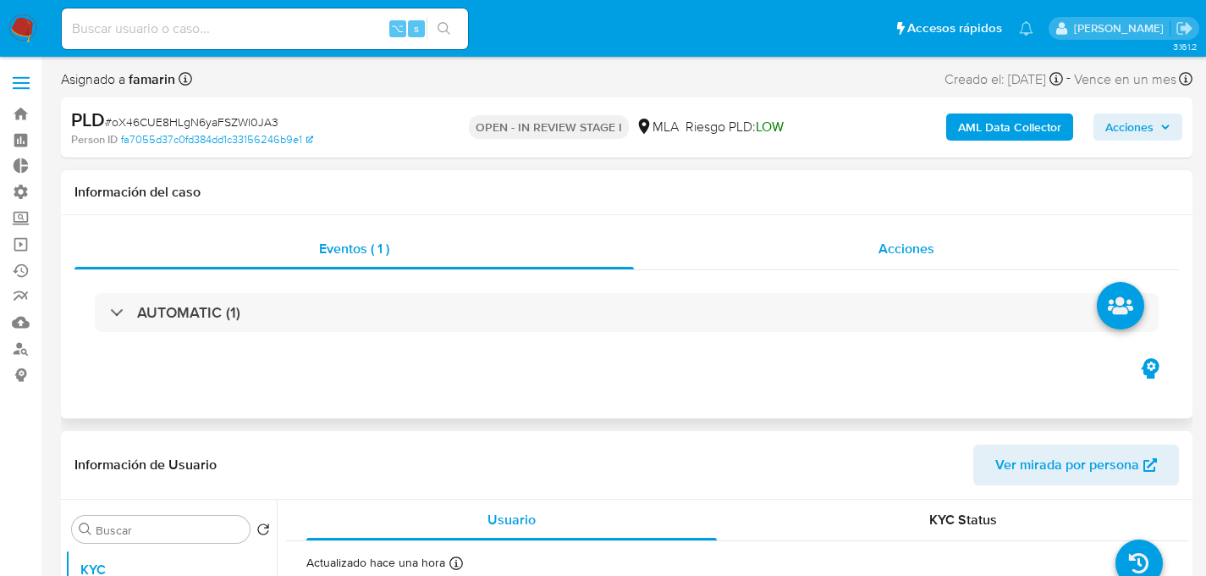
click at [830, 231] on div "Acciones" at bounding box center [906, 249] width 545 height 41
